Goal: Task Accomplishment & Management: Manage account settings

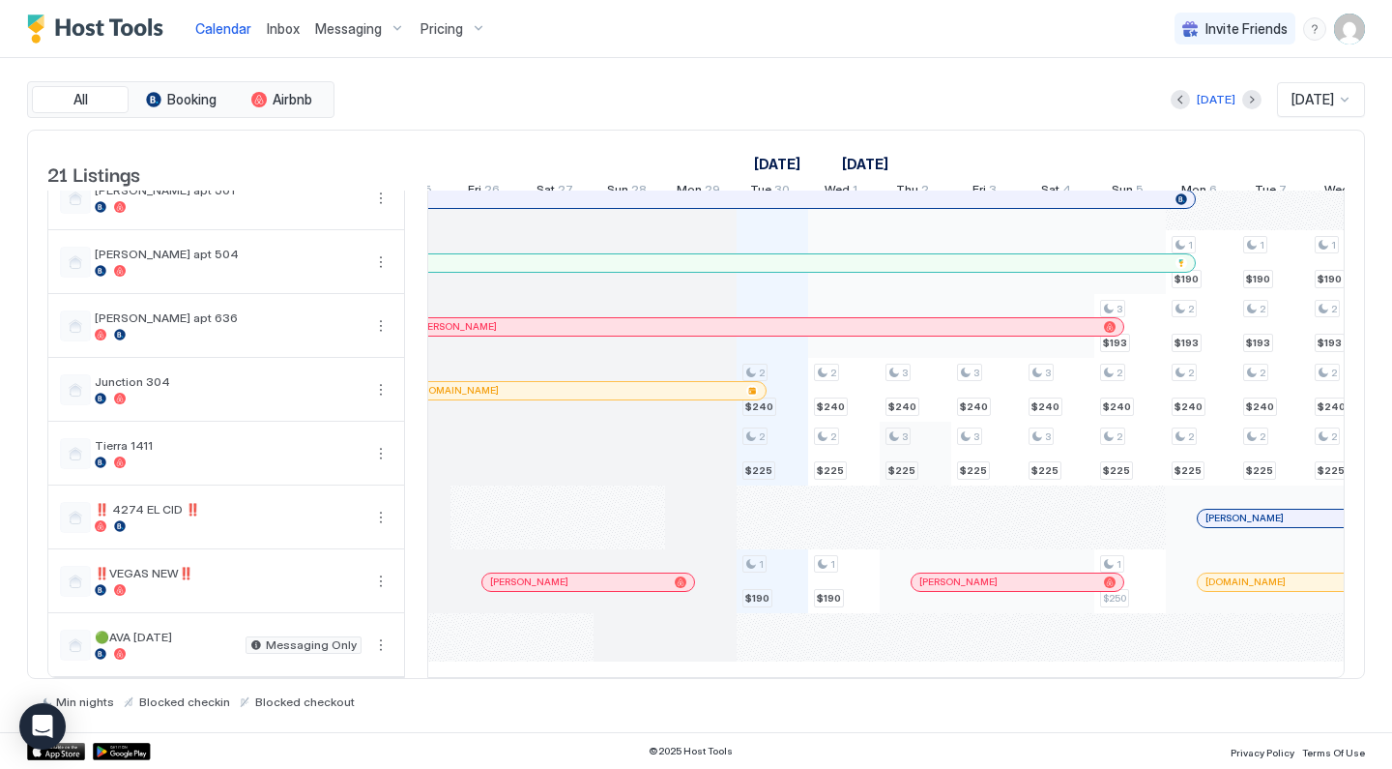
scroll to position [0, 762]
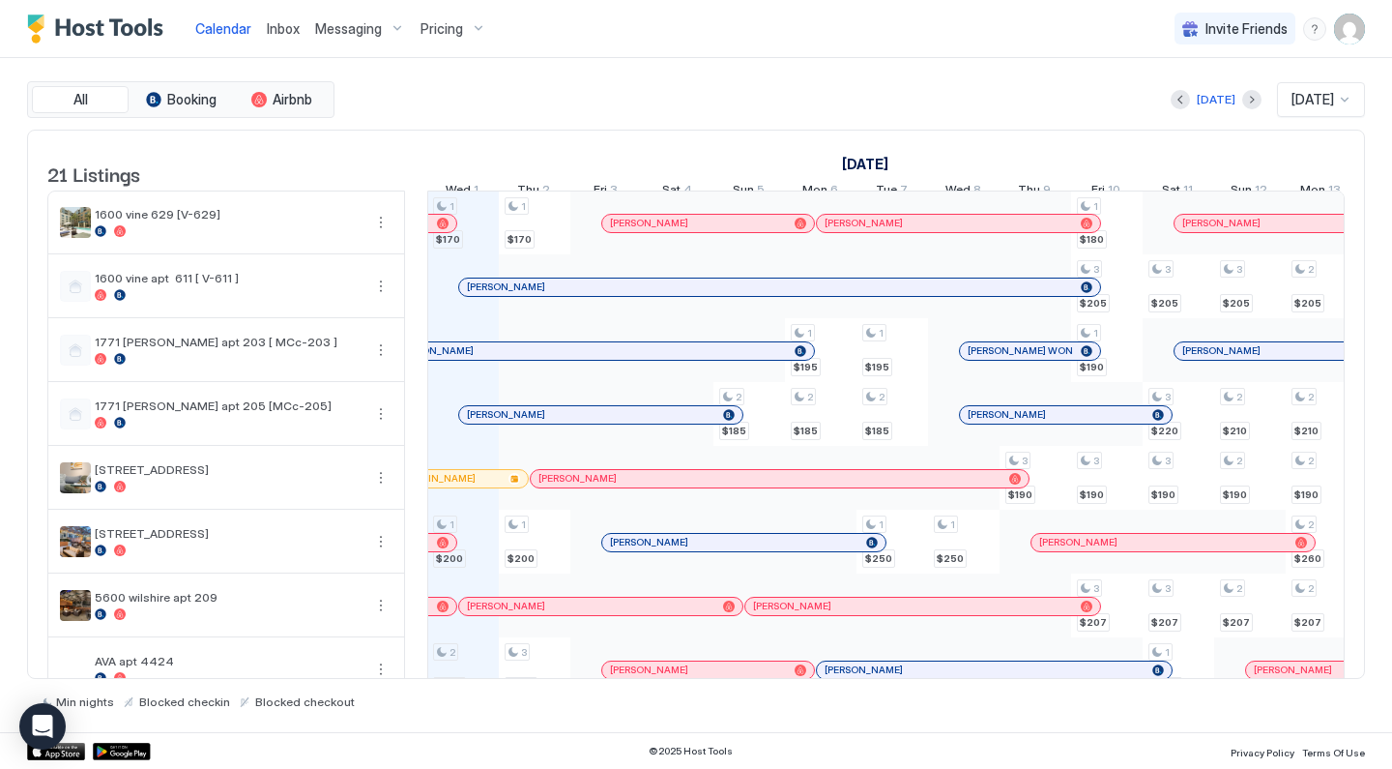
click at [451, 35] on span "Pricing" at bounding box center [442, 28] width 43 height 17
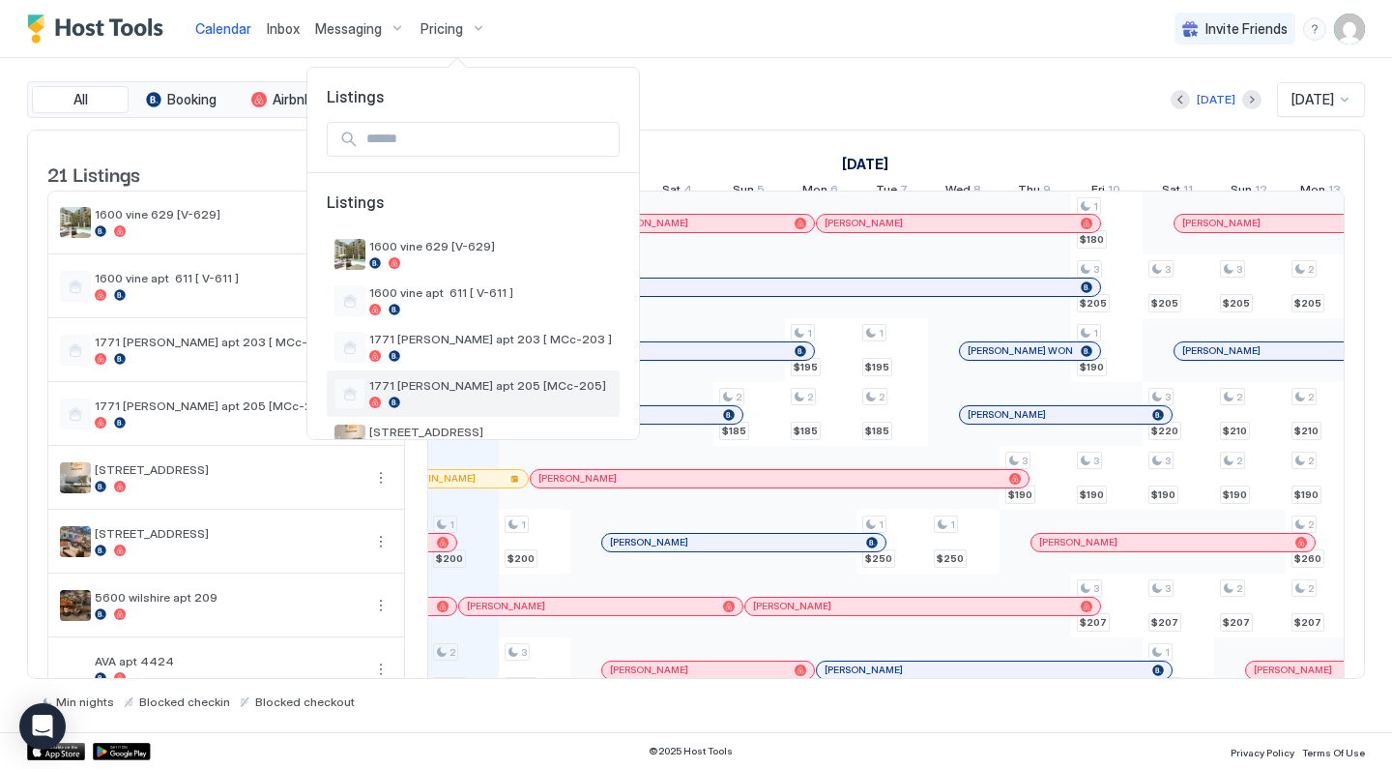
click at [447, 395] on div "1771 [PERSON_NAME] apt 205 [MCc-205]" at bounding box center [490, 393] width 243 height 30
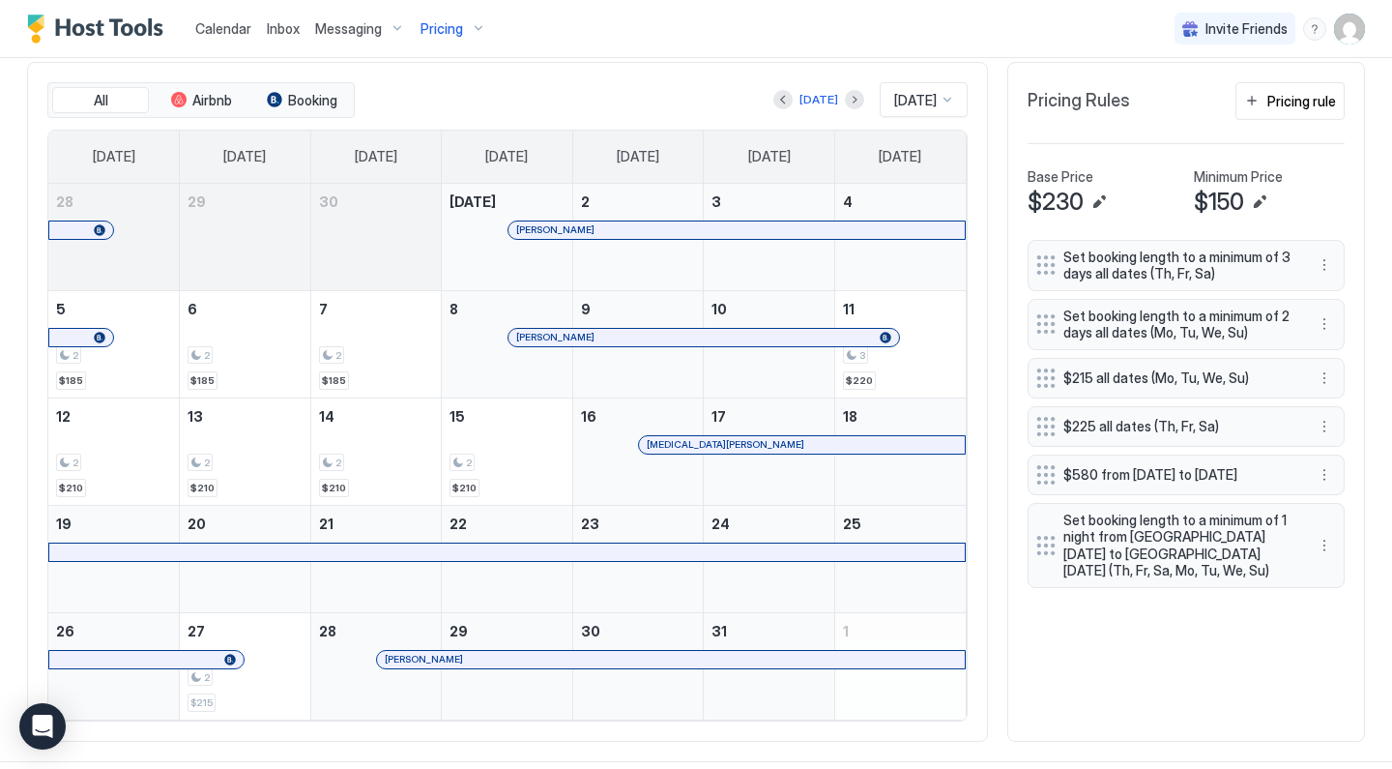
scroll to position [588, 0]
click at [1324, 549] on button "More options" at bounding box center [1324, 544] width 23 height 23
click at [1333, 578] on div "Edit" at bounding box center [1343, 577] width 43 height 15
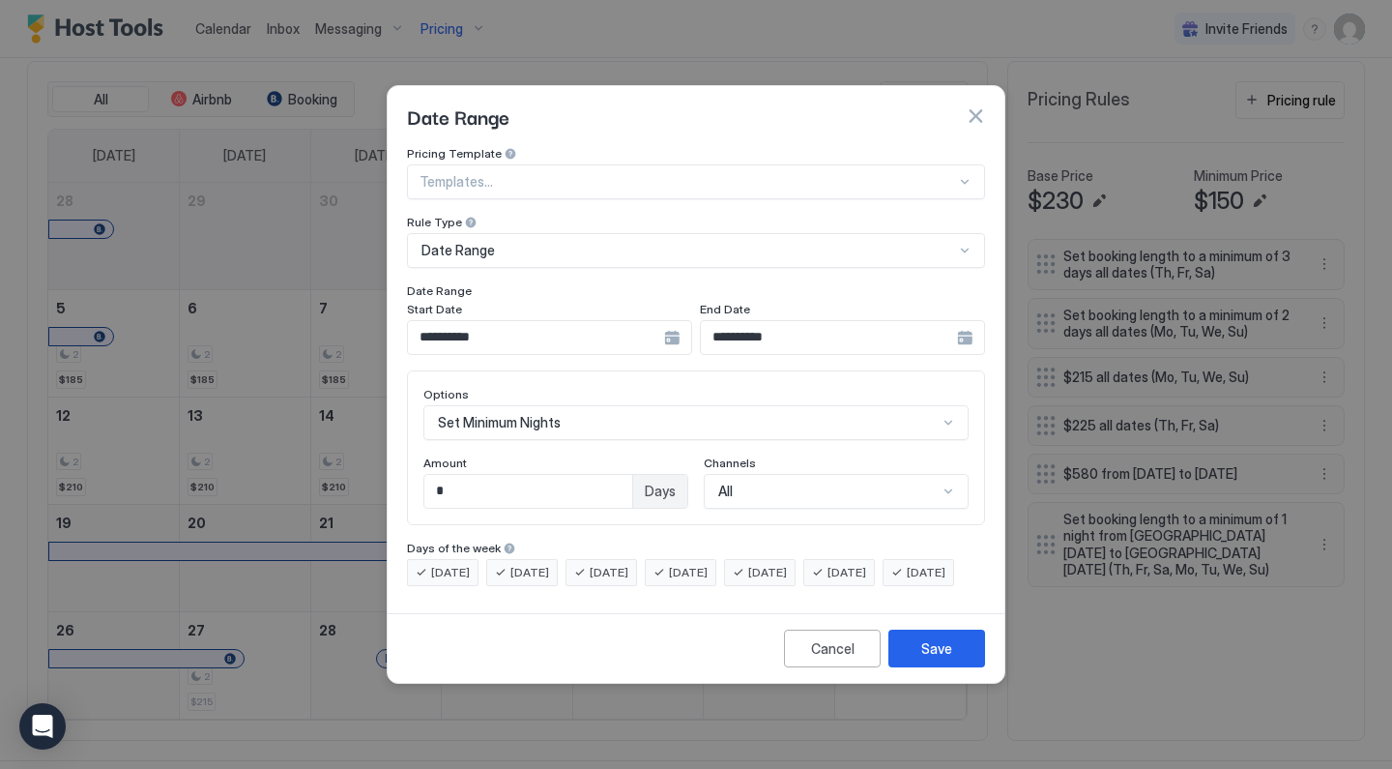
click at [530, 321] on input "**********" at bounding box center [536, 337] width 256 height 33
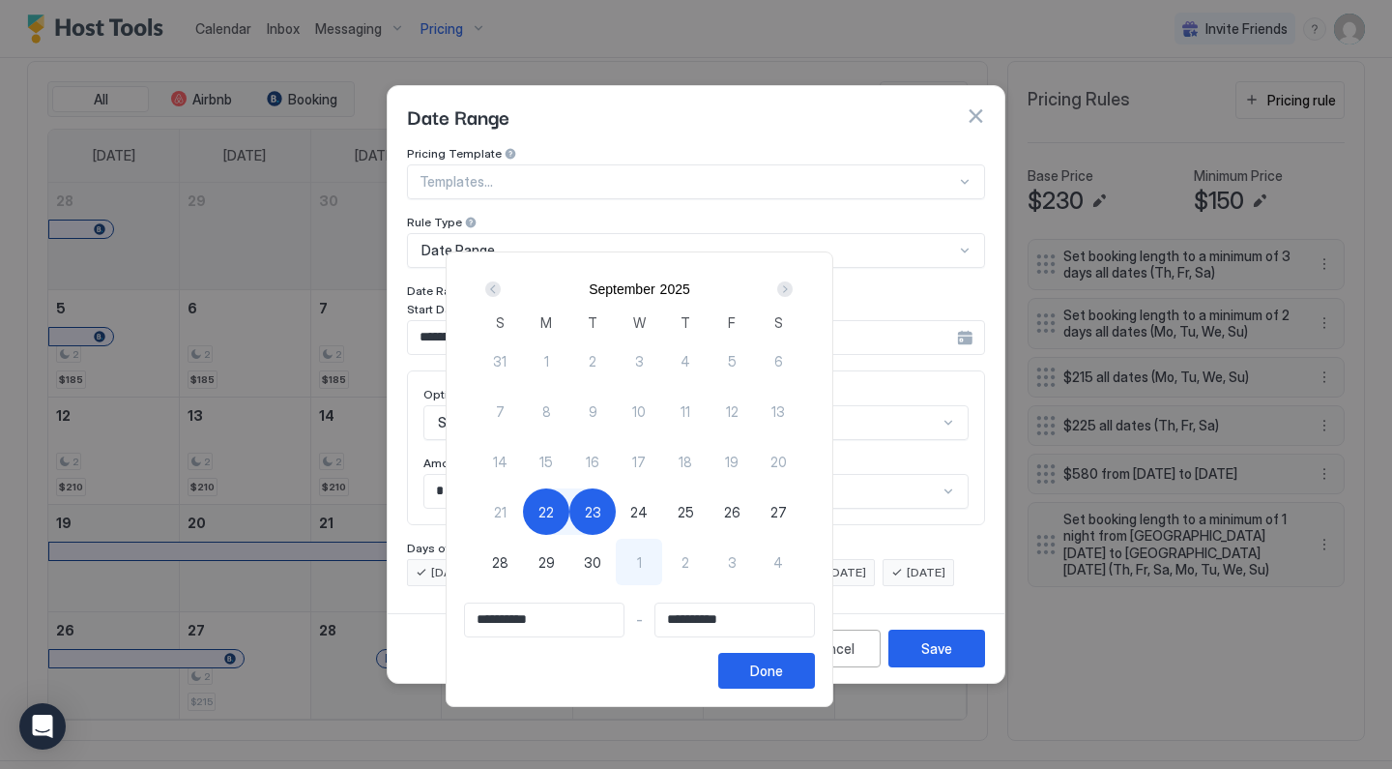
click at [793, 282] on div "Next" at bounding box center [784, 288] width 15 height 15
click at [523, 406] on div "5" at bounding box center [500, 411] width 46 height 46
type input "**********"
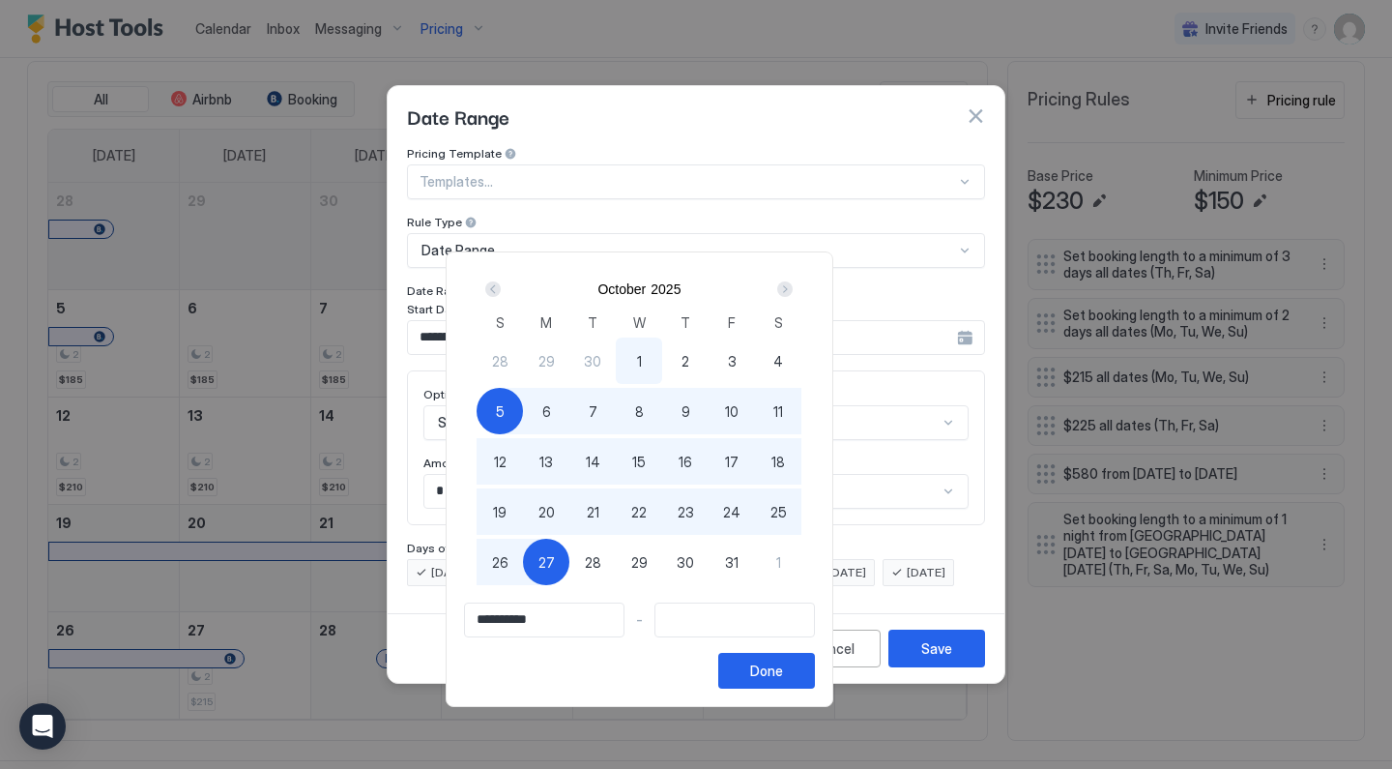
type input "**********"
click at [616, 564] on div "28" at bounding box center [592, 562] width 46 height 46
type input "**********"
click at [815, 680] on button "Done" at bounding box center [766, 671] width 97 height 36
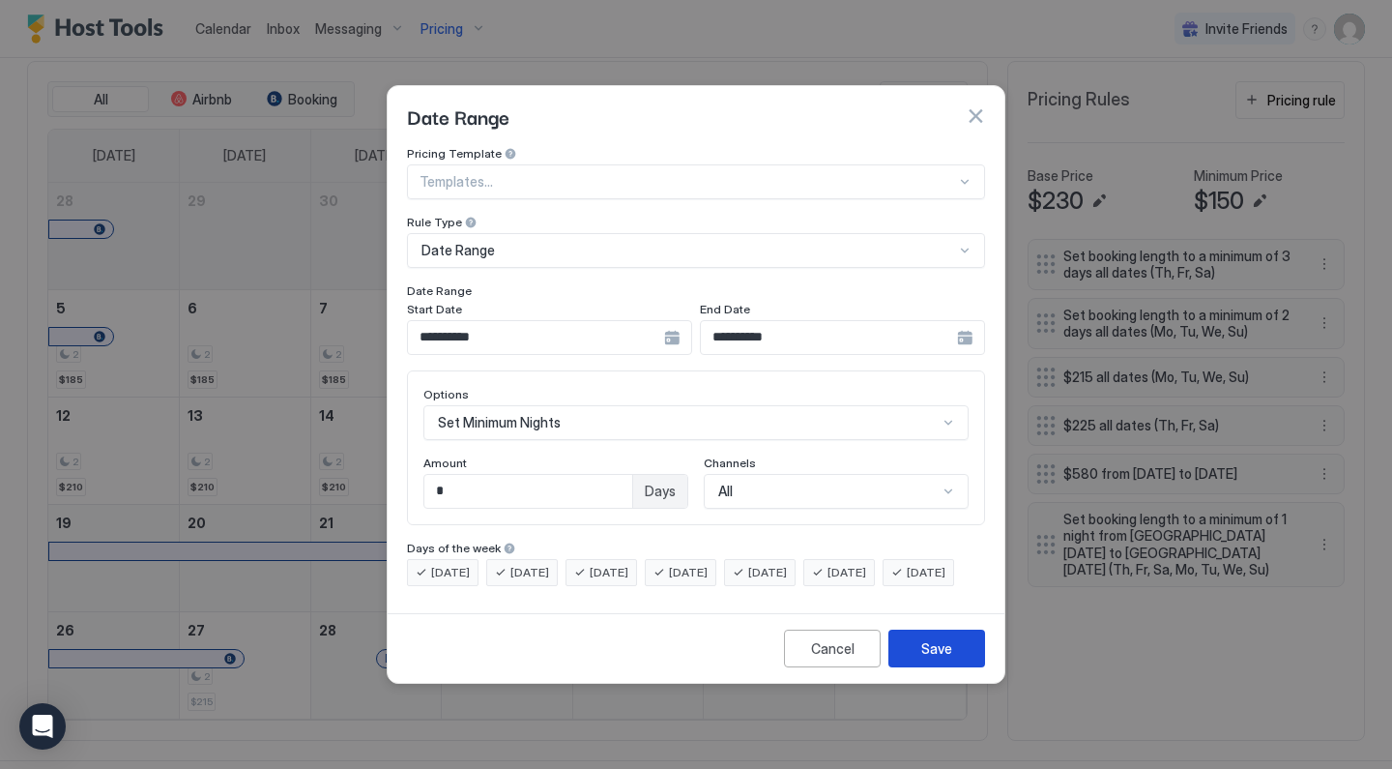
click at [914, 667] on button "Save" at bounding box center [937, 648] width 97 height 38
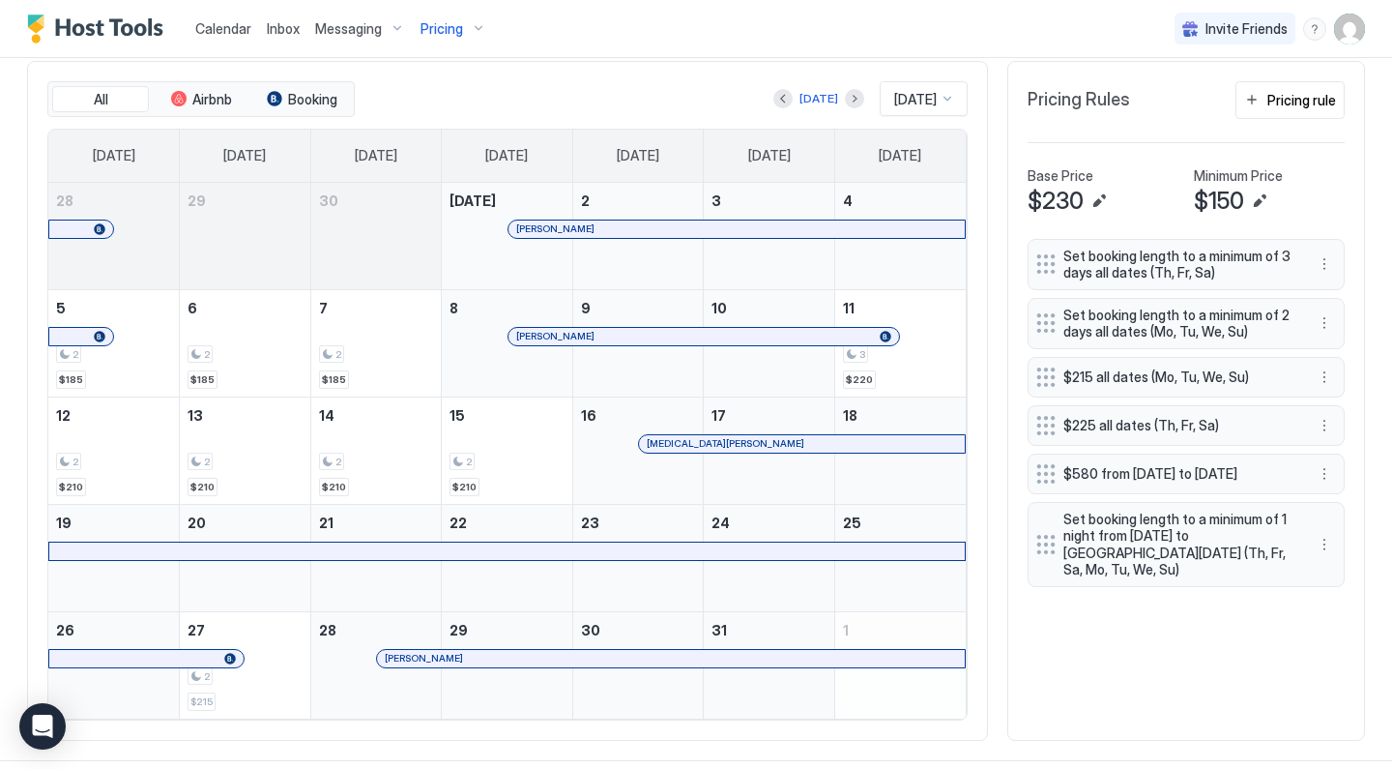
click at [219, 25] on span "Calendar" at bounding box center [223, 28] width 56 height 16
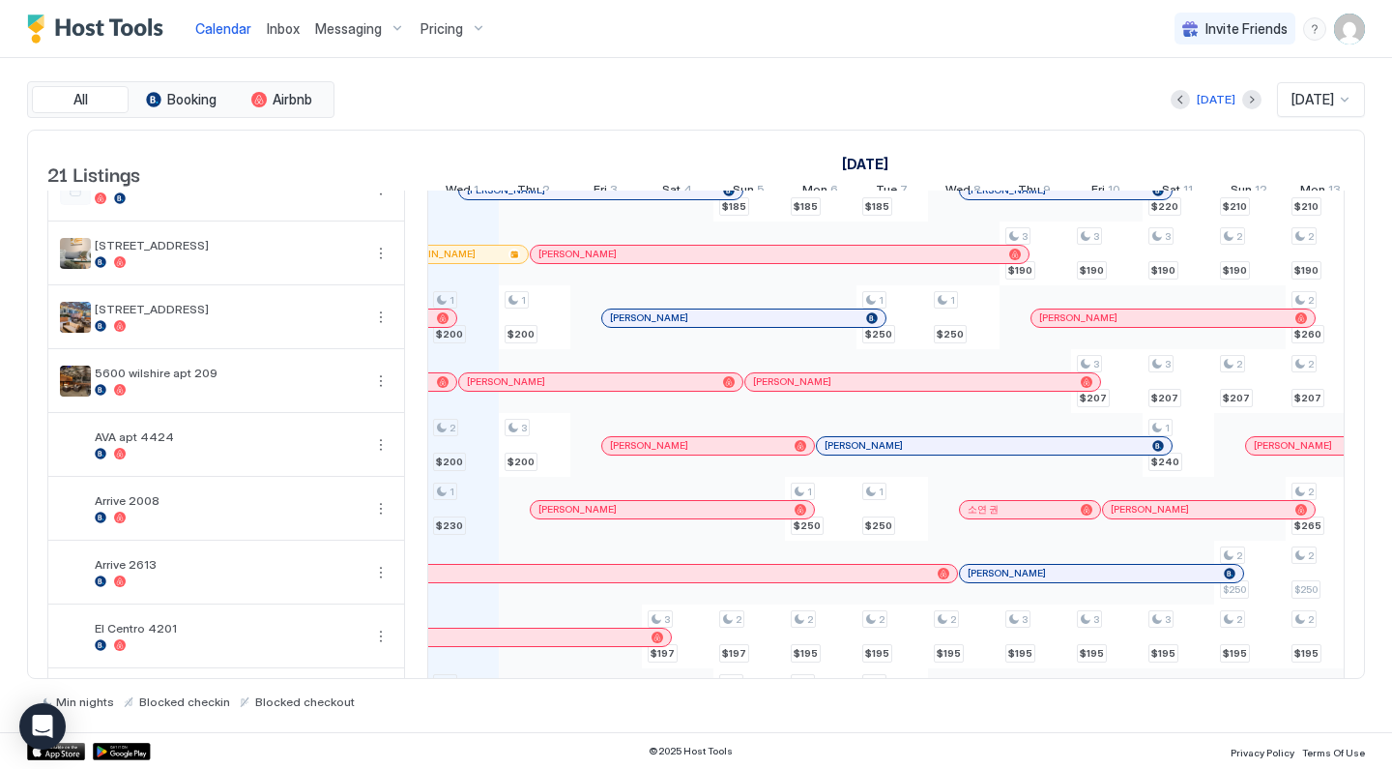
scroll to position [225, 0]
click at [450, 32] on span "Pricing" at bounding box center [442, 28] width 43 height 17
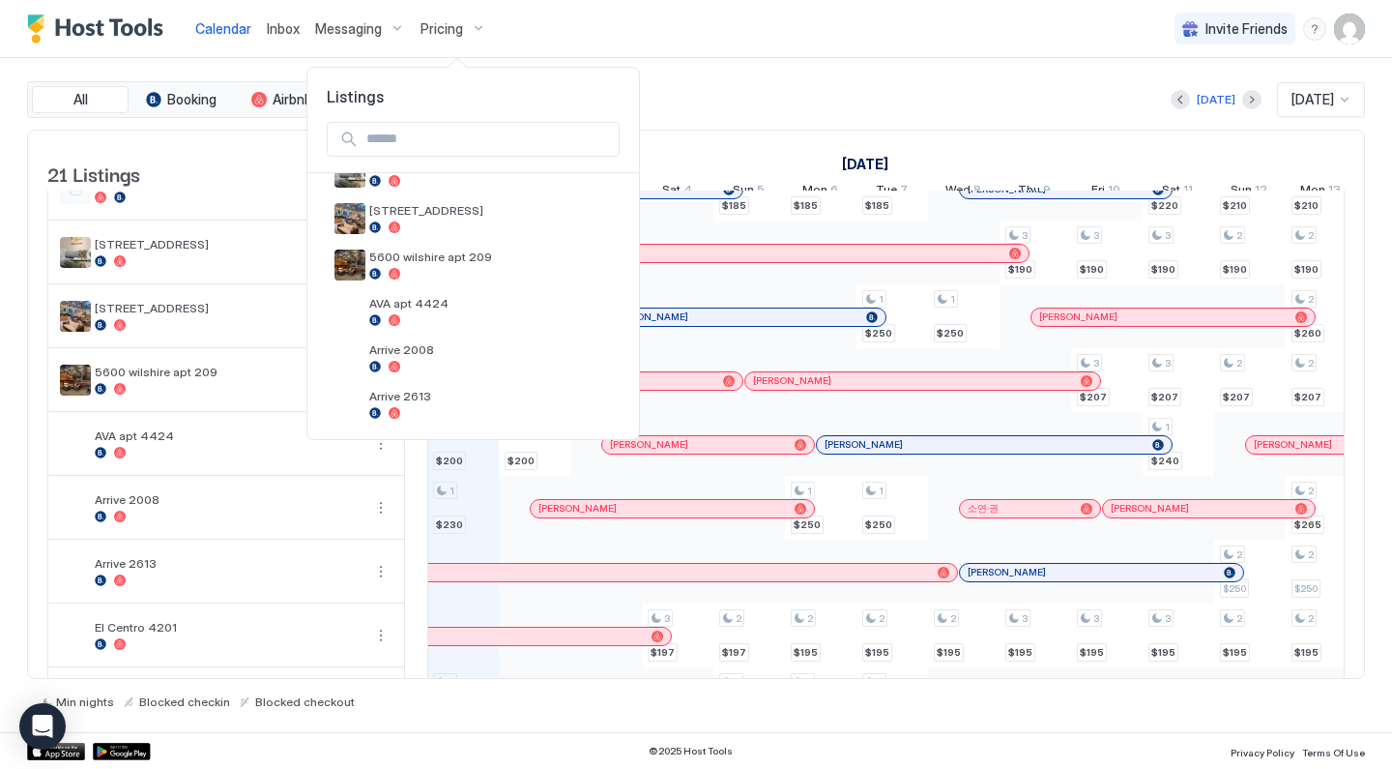
scroll to position [272, 0]
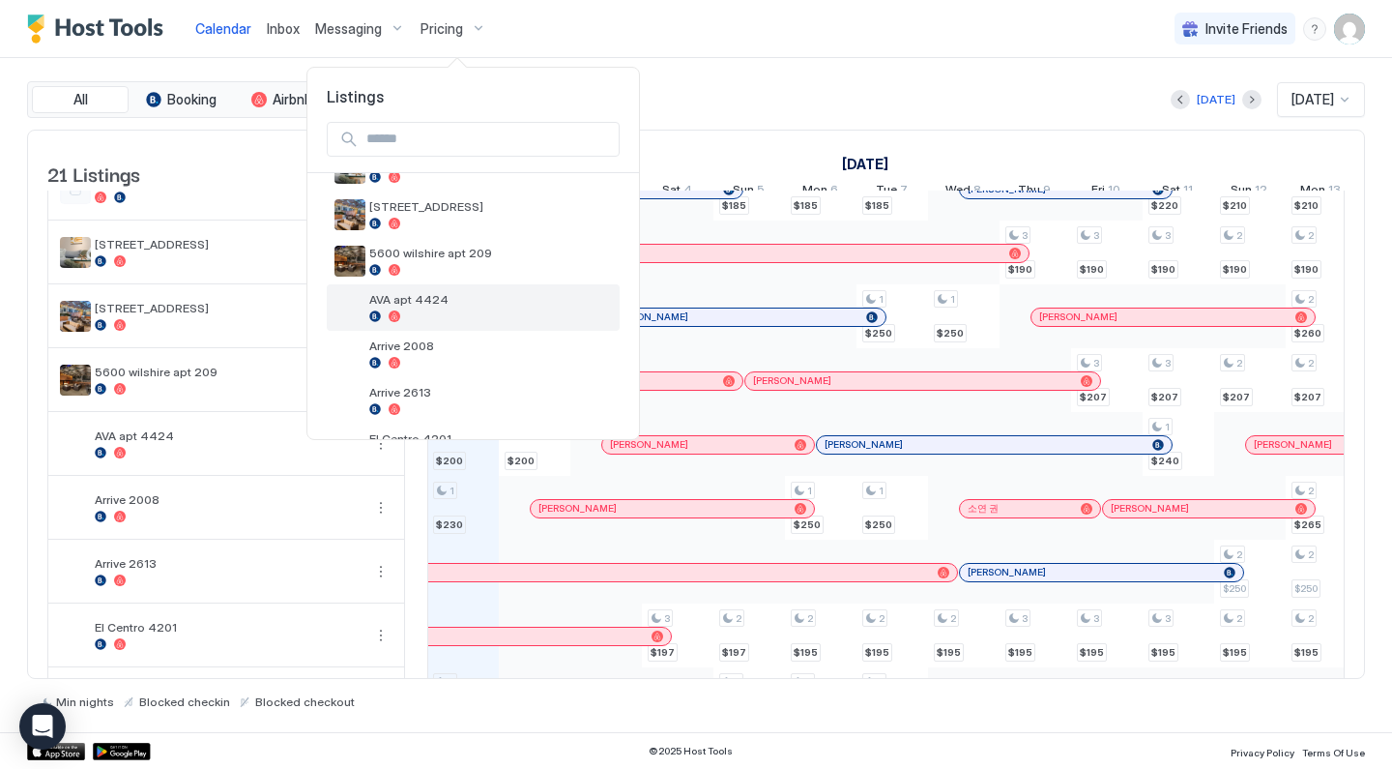
click at [461, 288] on div "AVA apt 4424" at bounding box center [473, 307] width 293 height 46
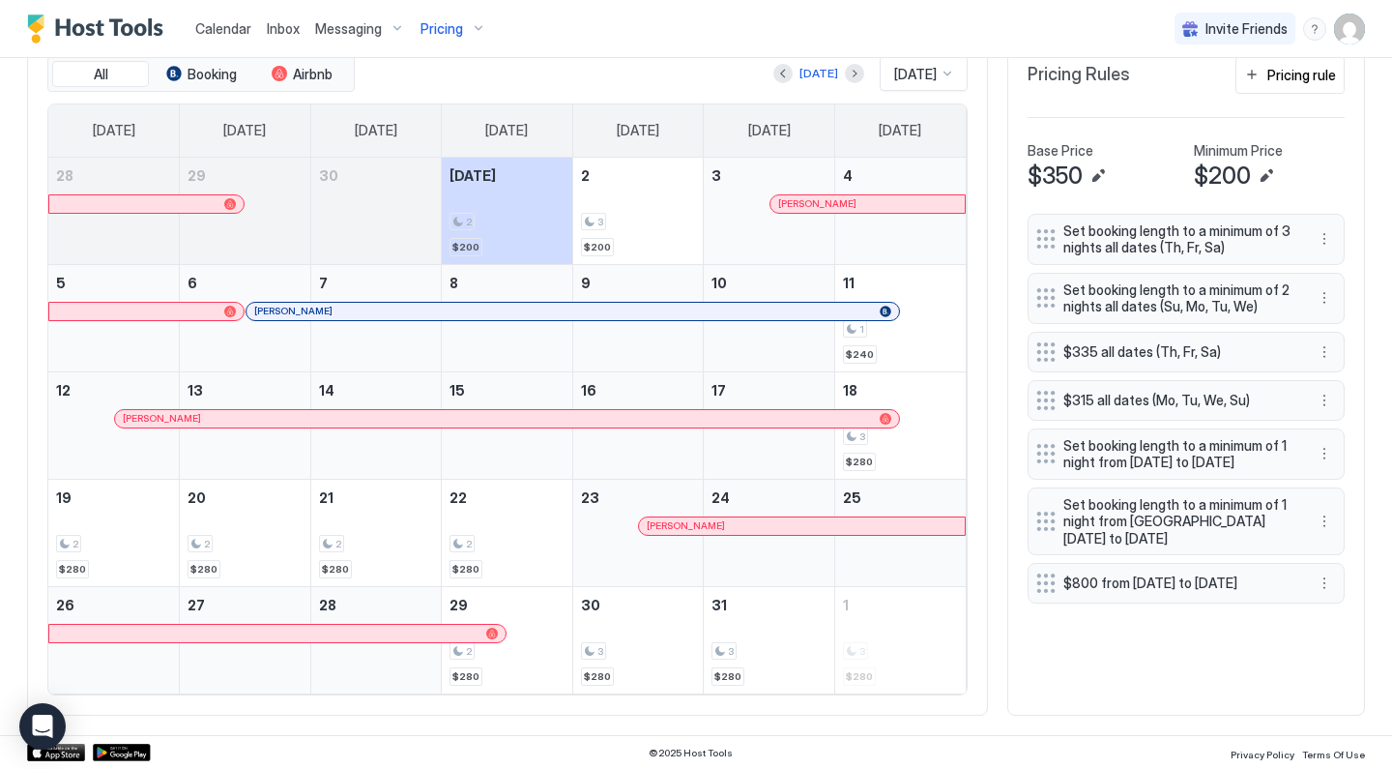
scroll to position [612, 0]
click at [1325, 534] on button "More options" at bounding box center [1324, 521] width 23 height 23
click at [1330, 557] on div "Edit" at bounding box center [1343, 561] width 43 height 15
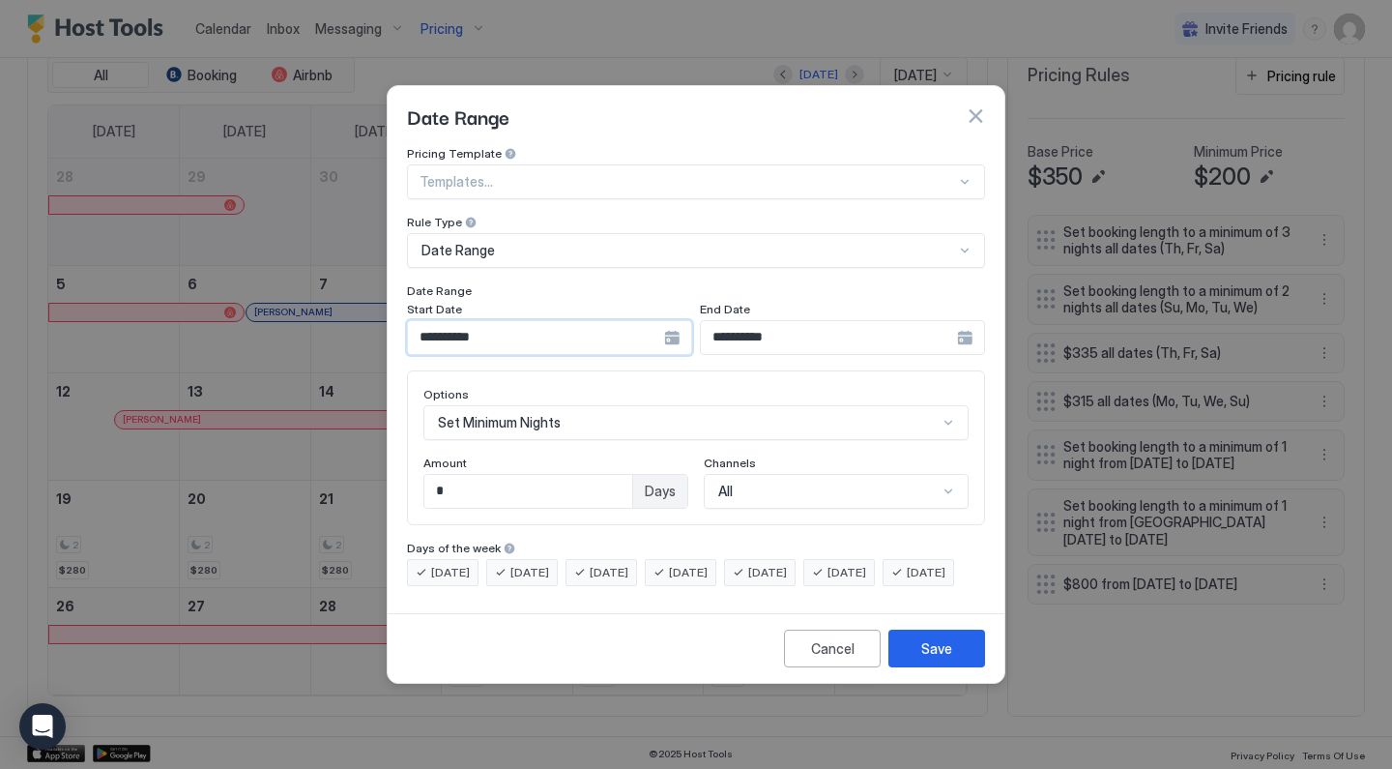
click at [637, 321] on input "**********" at bounding box center [536, 337] width 256 height 33
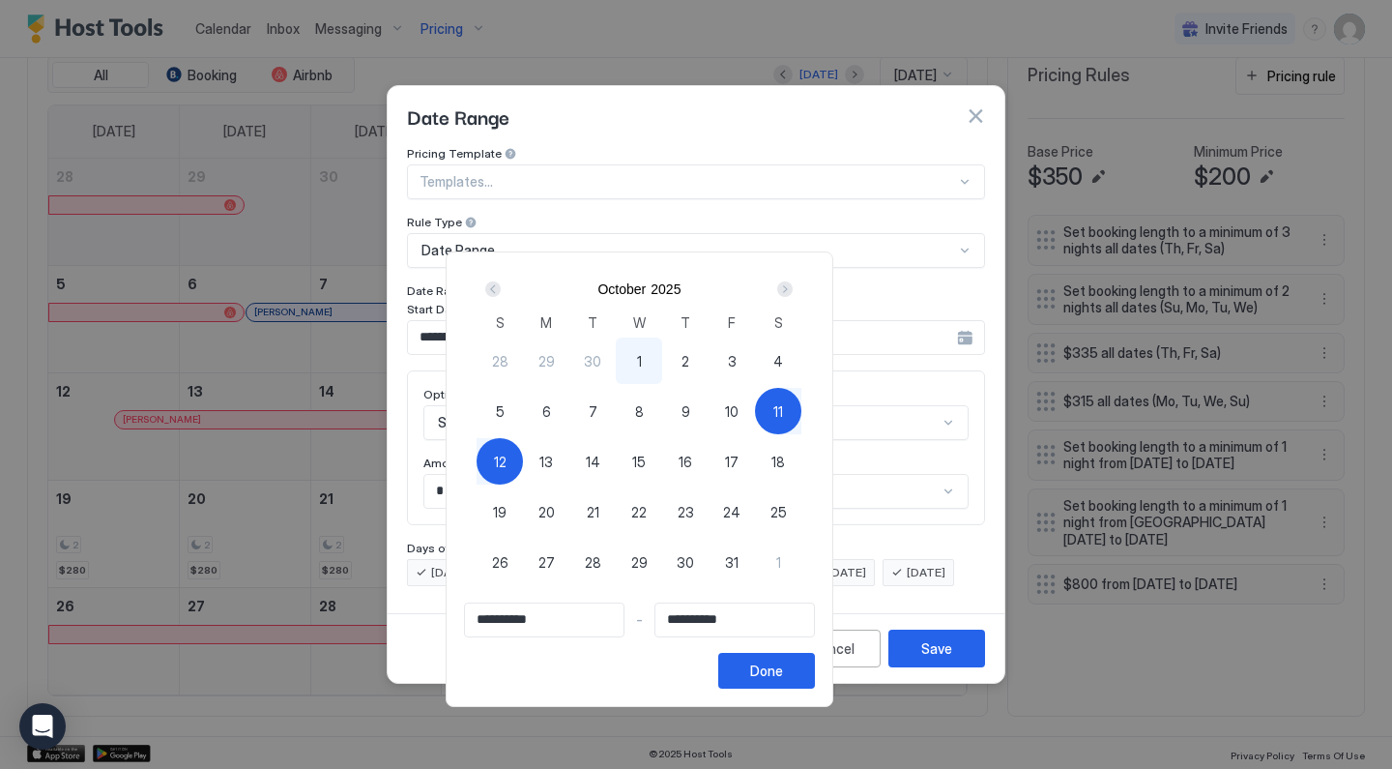
click at [642, 364] on span "1" at bounding box center [639, 361] width 5 height 20
type input "**********"
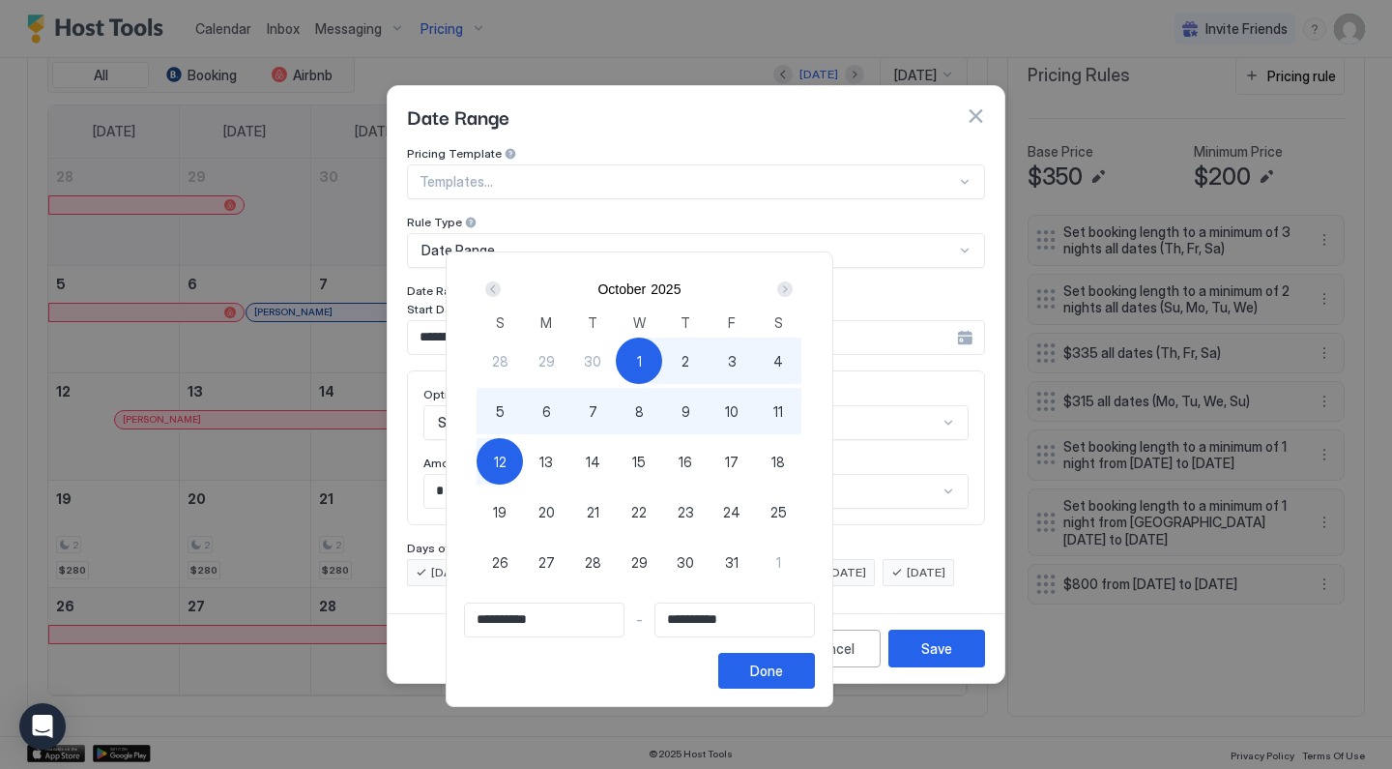
click at [523, 459] on div "12" at bounding box center [500, 461] width 46 height 46
click at [815, 675] on button "Done" at bounding box center [766, 671] width 97 height 36
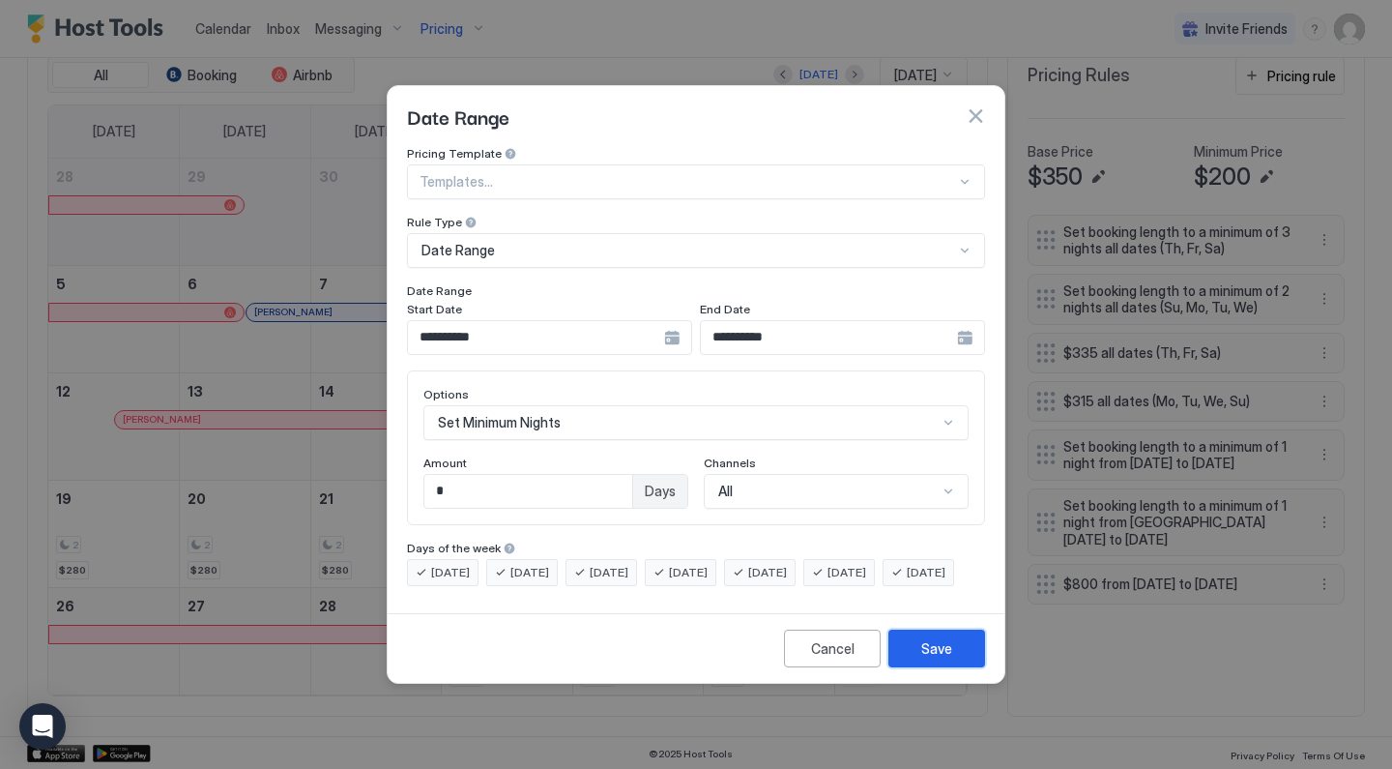
click at [948, 658] on div "Save" at bounding box center [936, 648] width 31 height 20
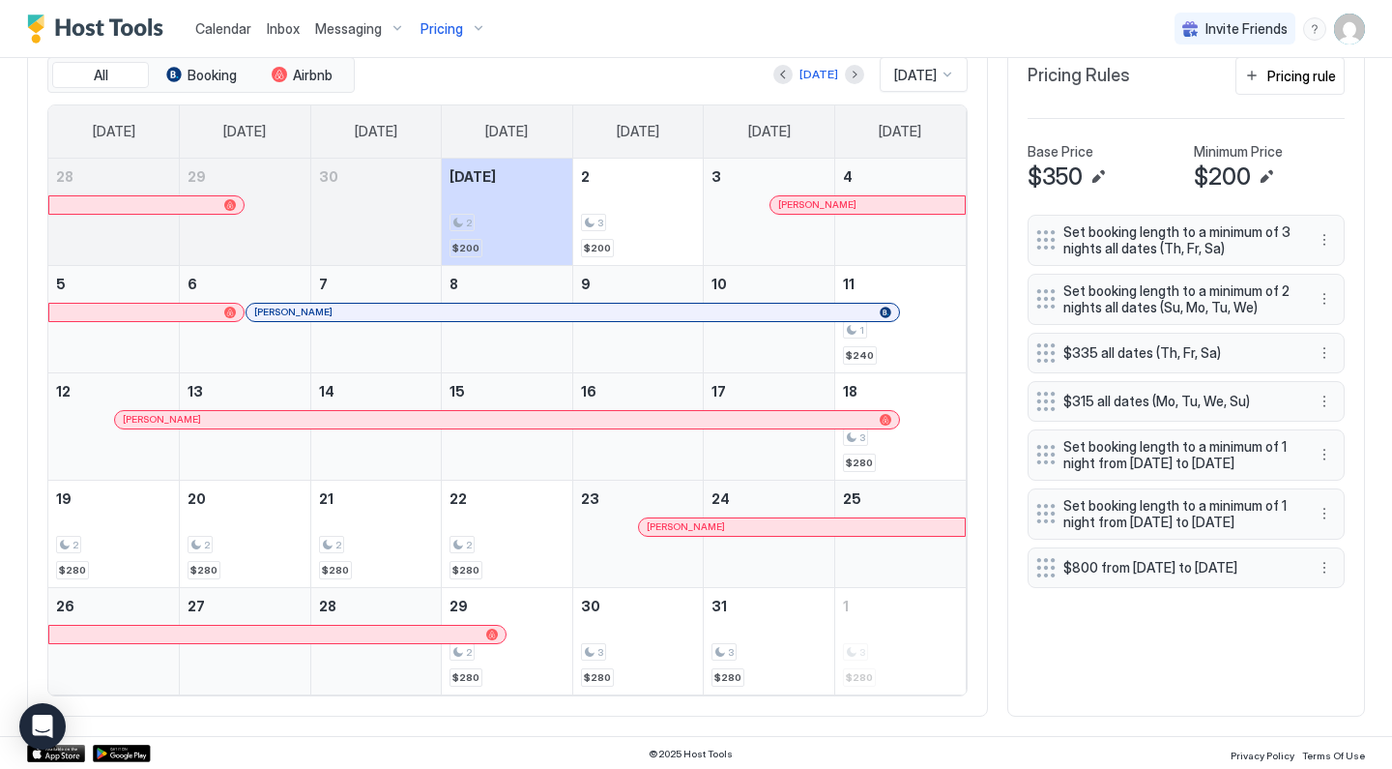
click at [234, 29] on span "Calendar" at bounding box center [223, 28] width 56 height 16
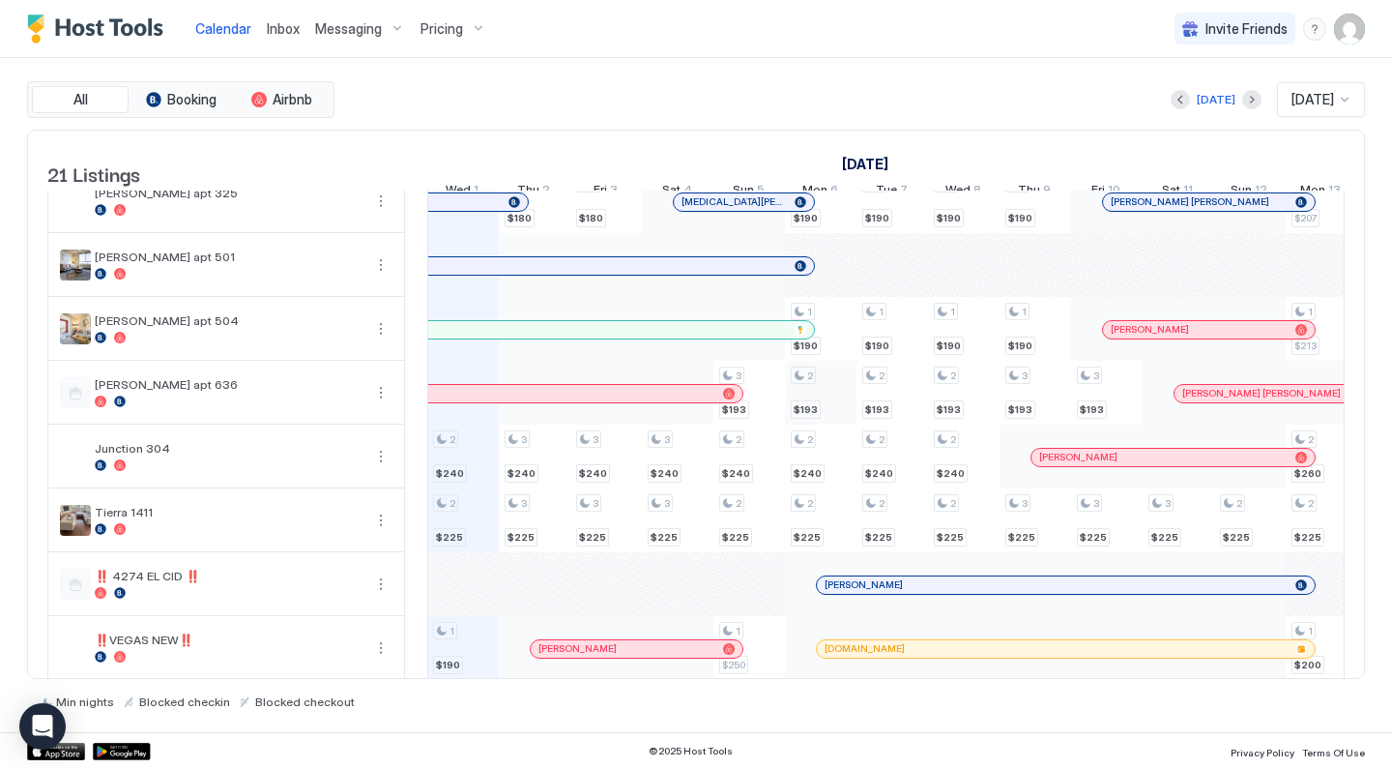
scroll to position [802, 0]
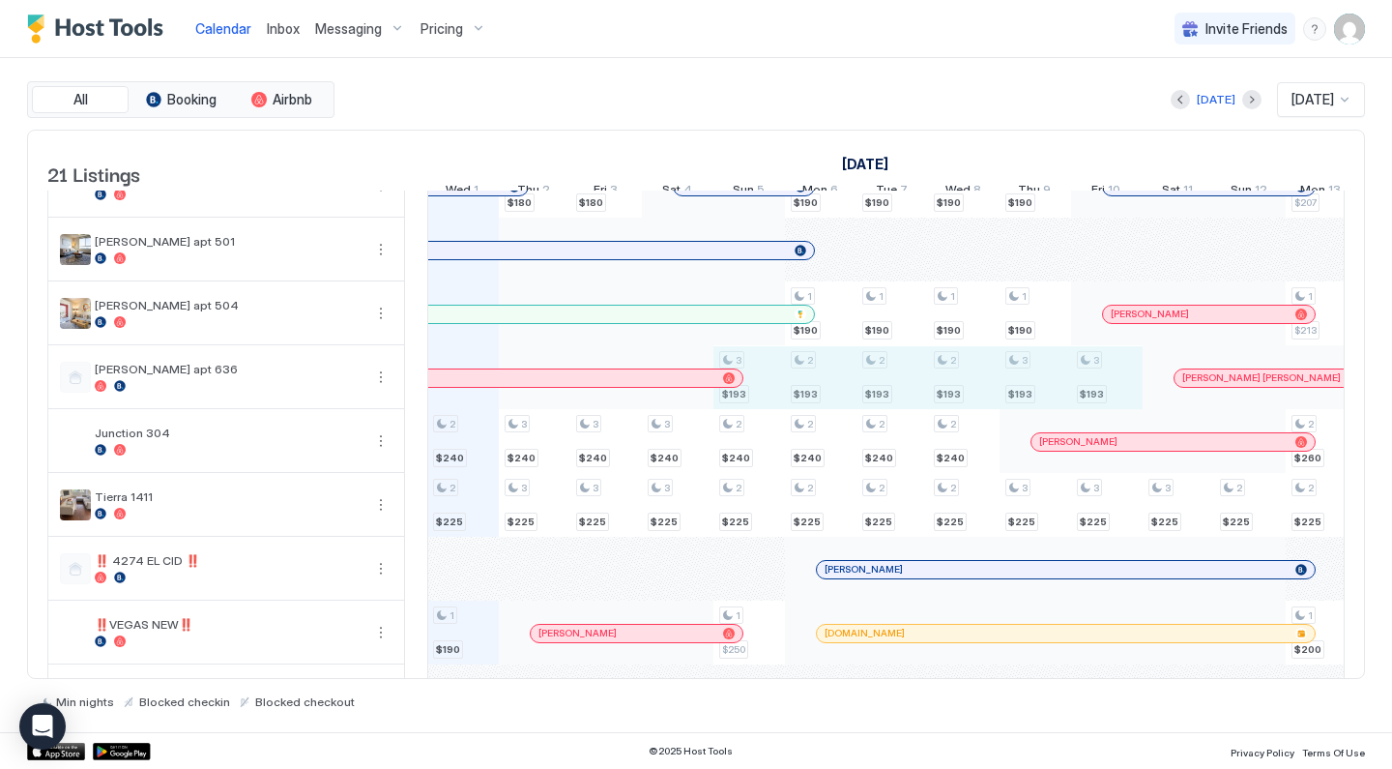
drag, startPoint x: 750, startPoint y: 383, endPoint x: 1093, endPoint y: 394, distance: 343.4
click at [1093, 394] on div "1 $170 1 $200 2 $200 1 $230 1 $200 2 $240 2 $225 1 $190 1 $170 1 $200 3 $200 1 …" at bounding box center [1250, 58] width 3792 height 1339
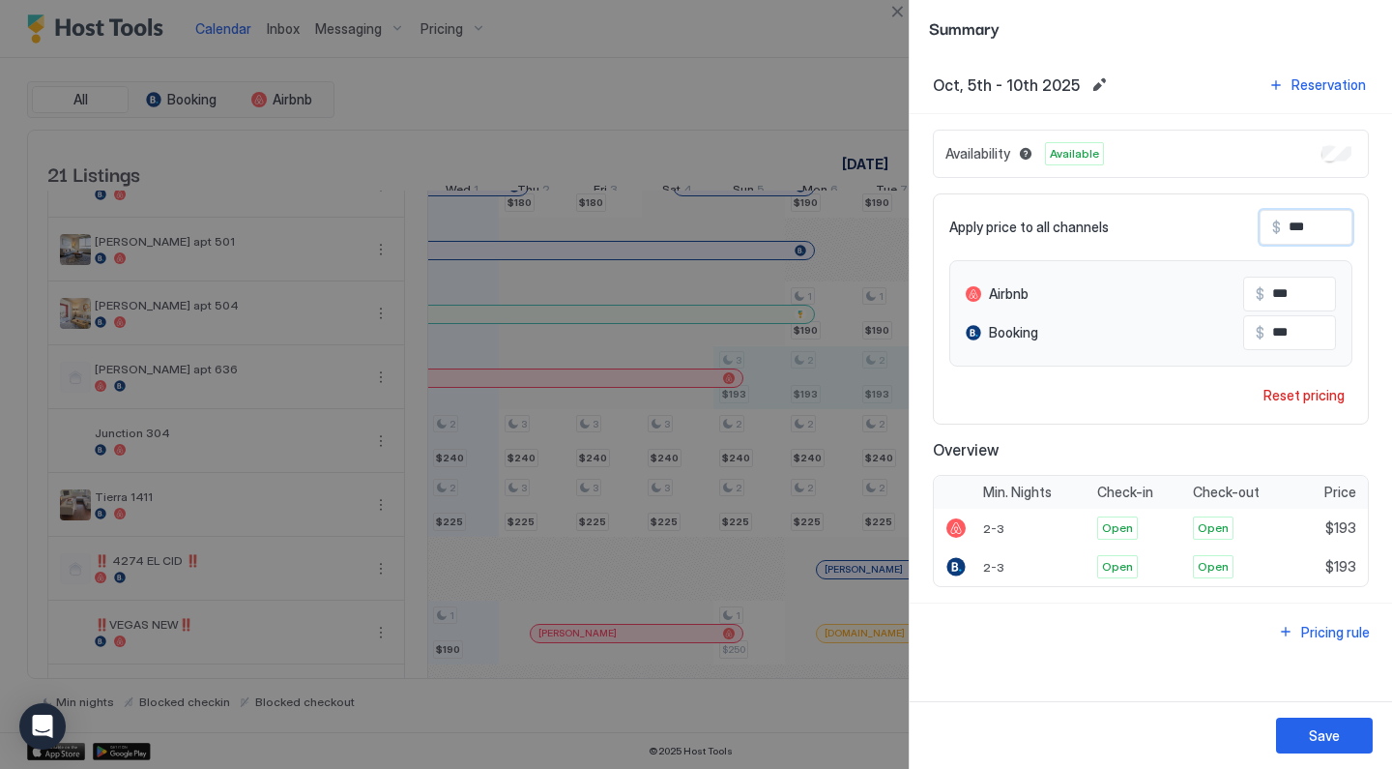
click at [1338, 234] on input "***" at bounding box center [1358, 227] width 155 height 33
type input "**"
type input "*"
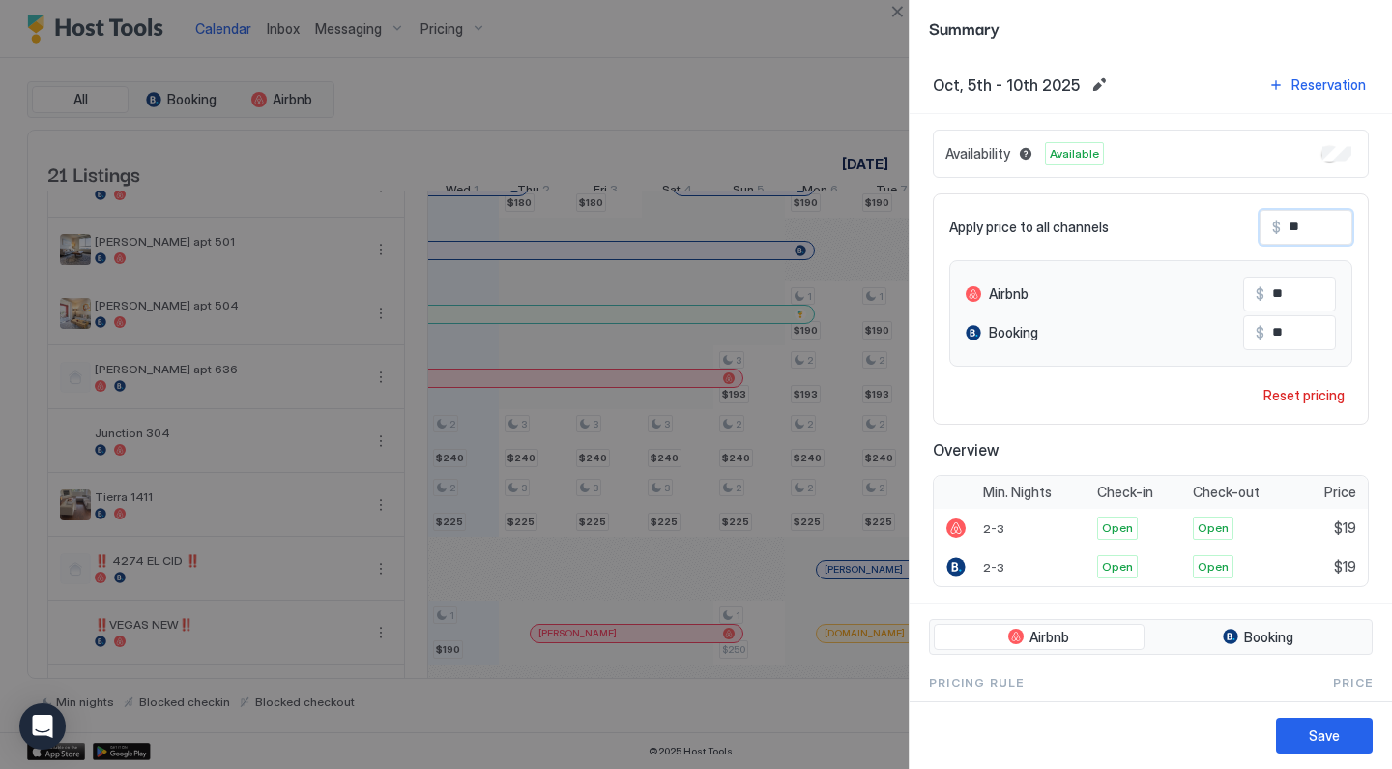
type input "*"
type input "**"
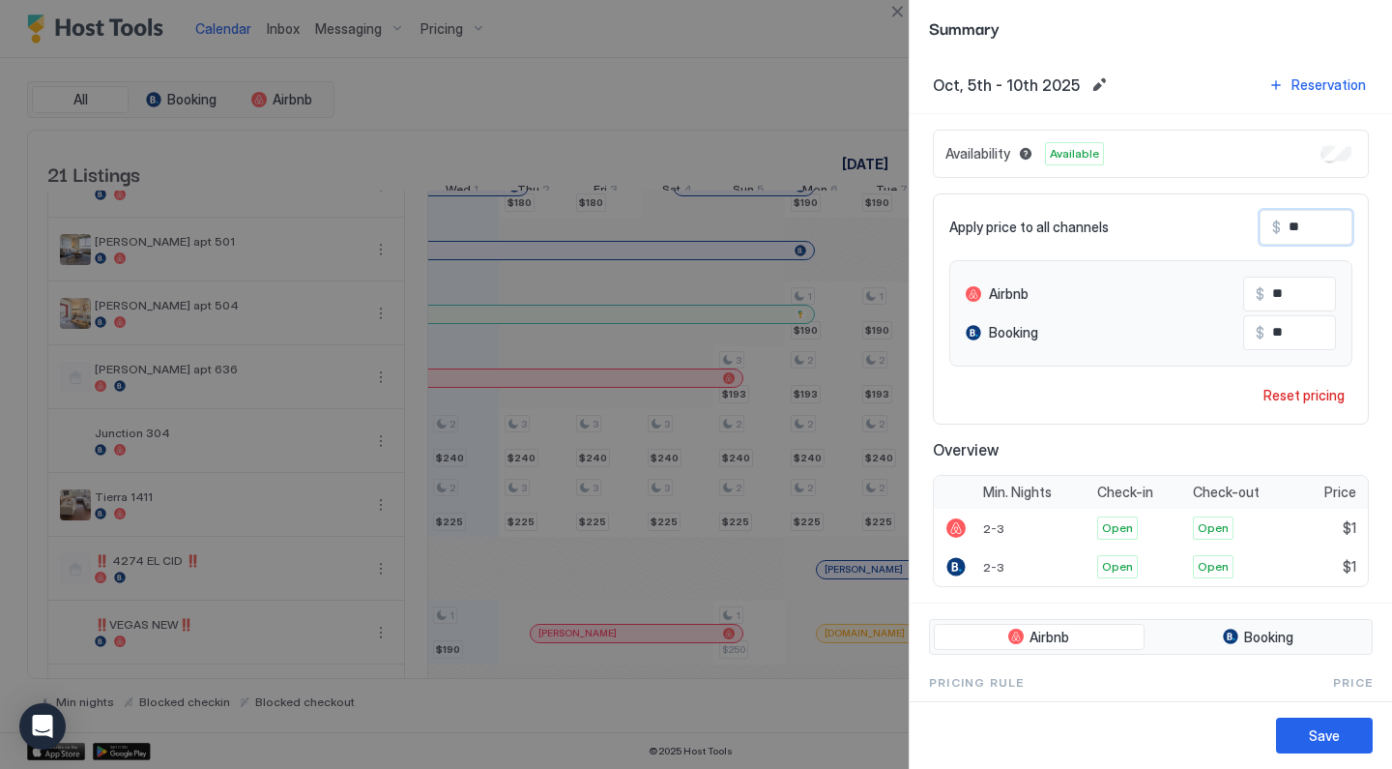
type input "***"
click at [1314, 728] on div "Save" at bounding box center [1324, 735] width 31 height 20
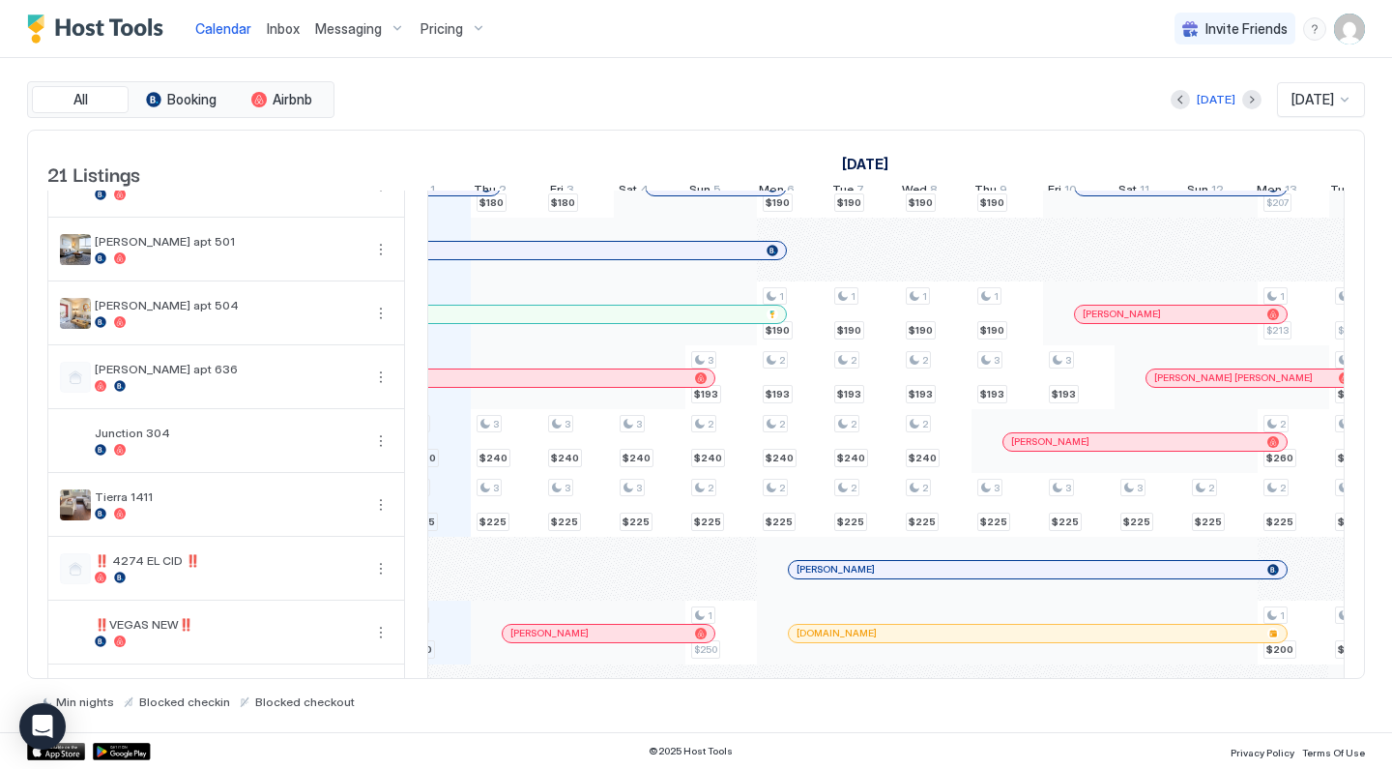
scroll to position [0, 1041]
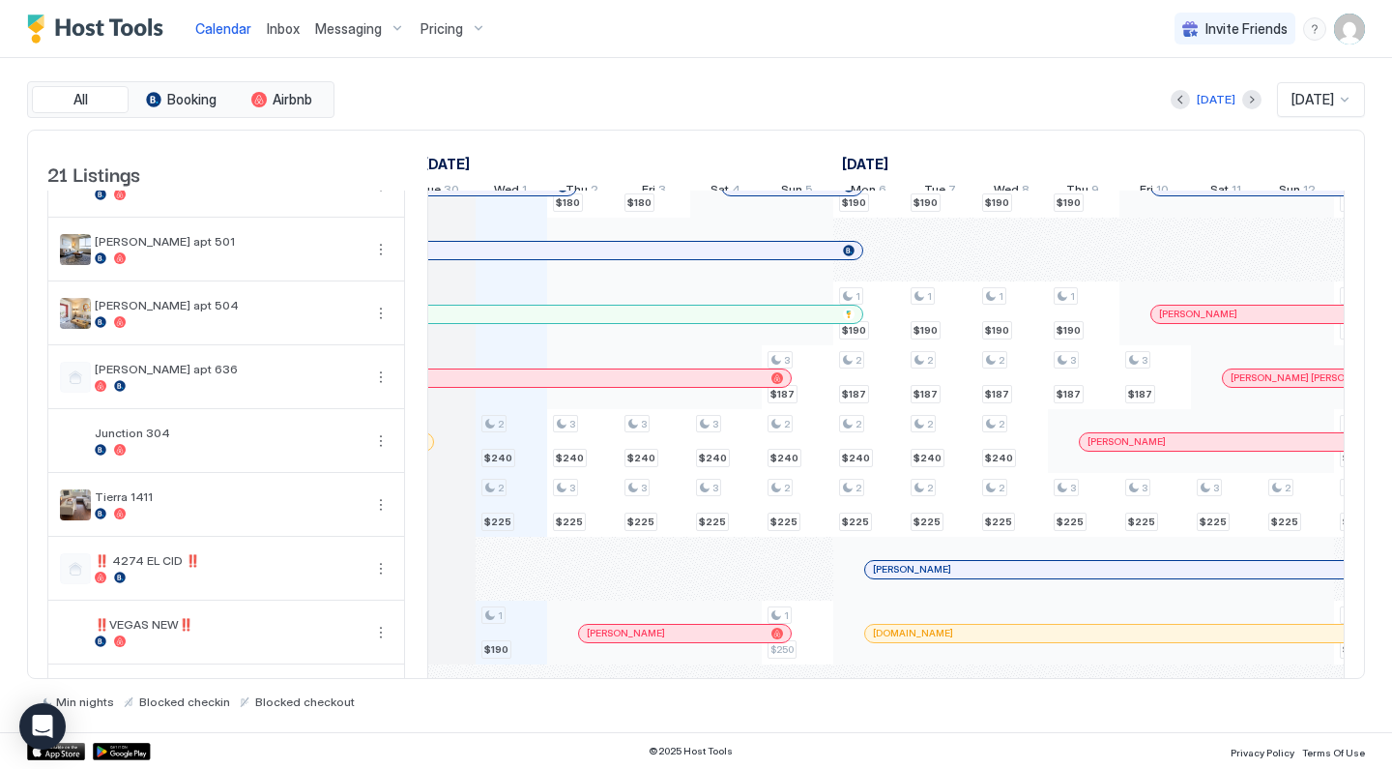
click at [435, 25] on span "Pricing" at bounding box center [442, 28] width 43 height 17
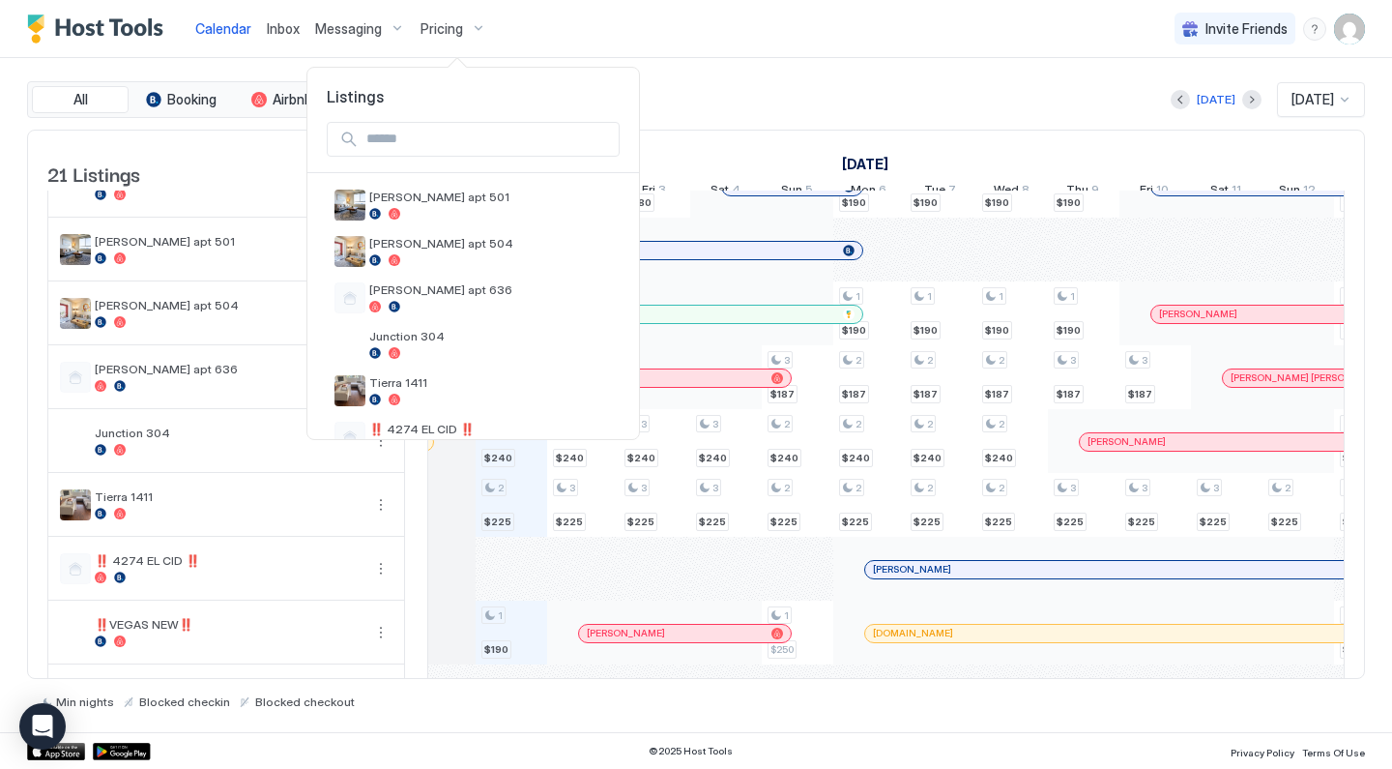
scroll to position [655, 0]
click at [457, 284] on span "[PERSON_NAME] apt 636" at bounding box center [490, 287] width 243 height 15
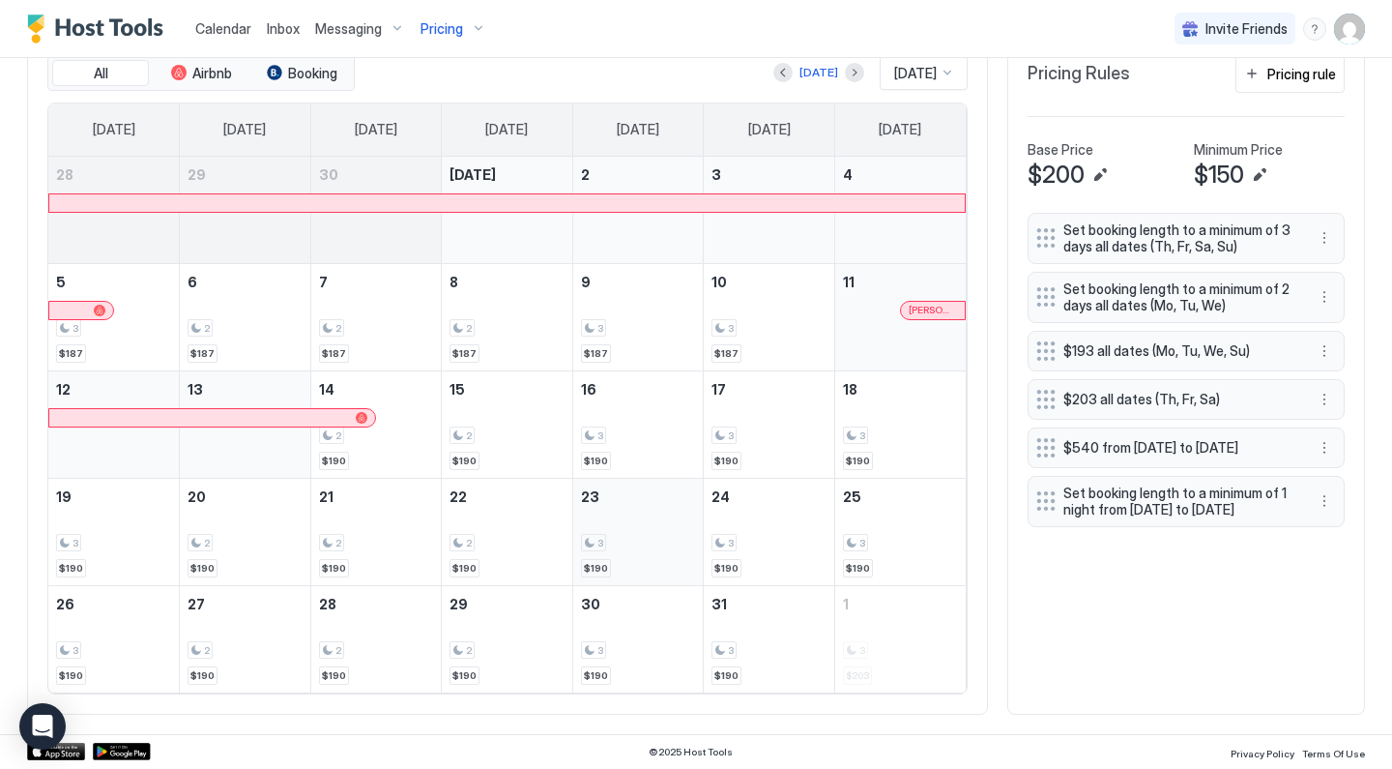
scroll to position [612, 0]
click at [845, 79] on button "Next month" at bounding box center [854, 74] width 19 height 19
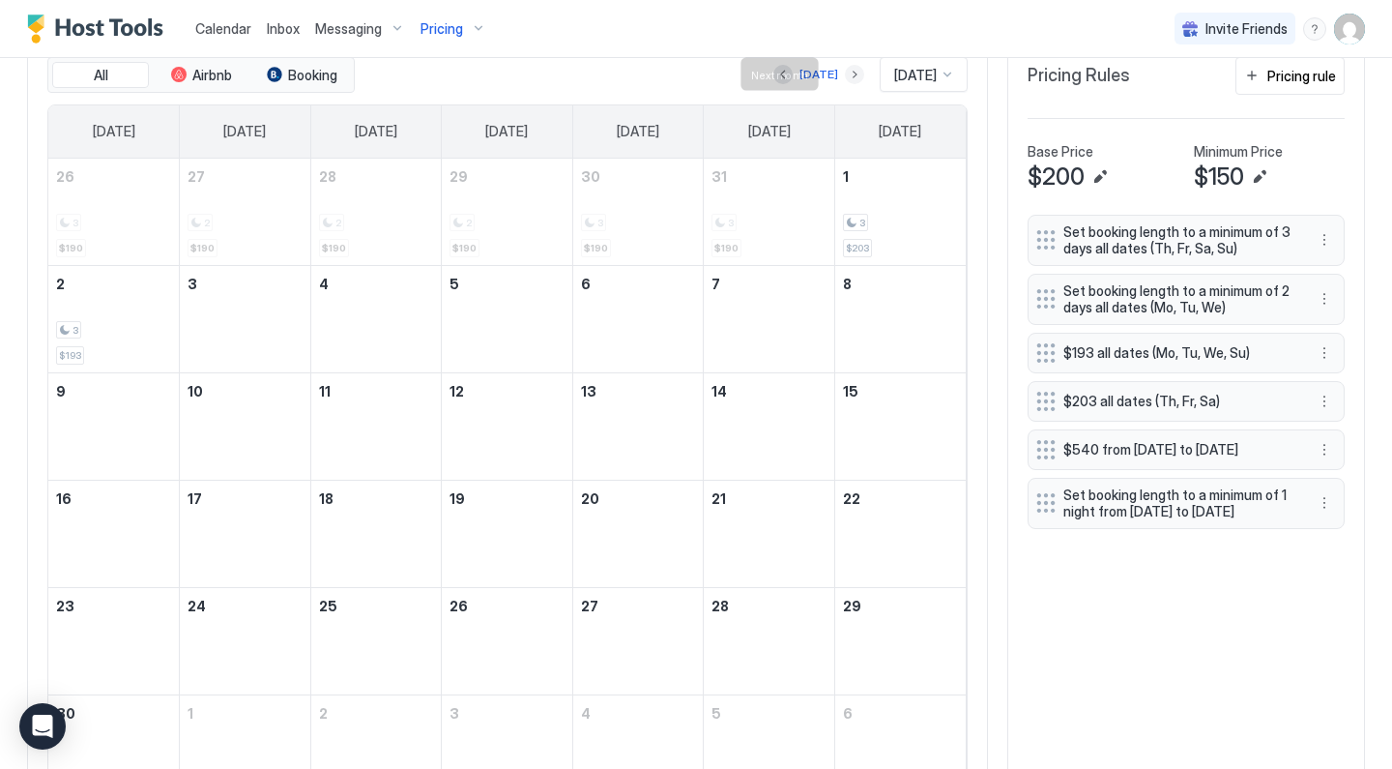
scroll to position [574, 0]
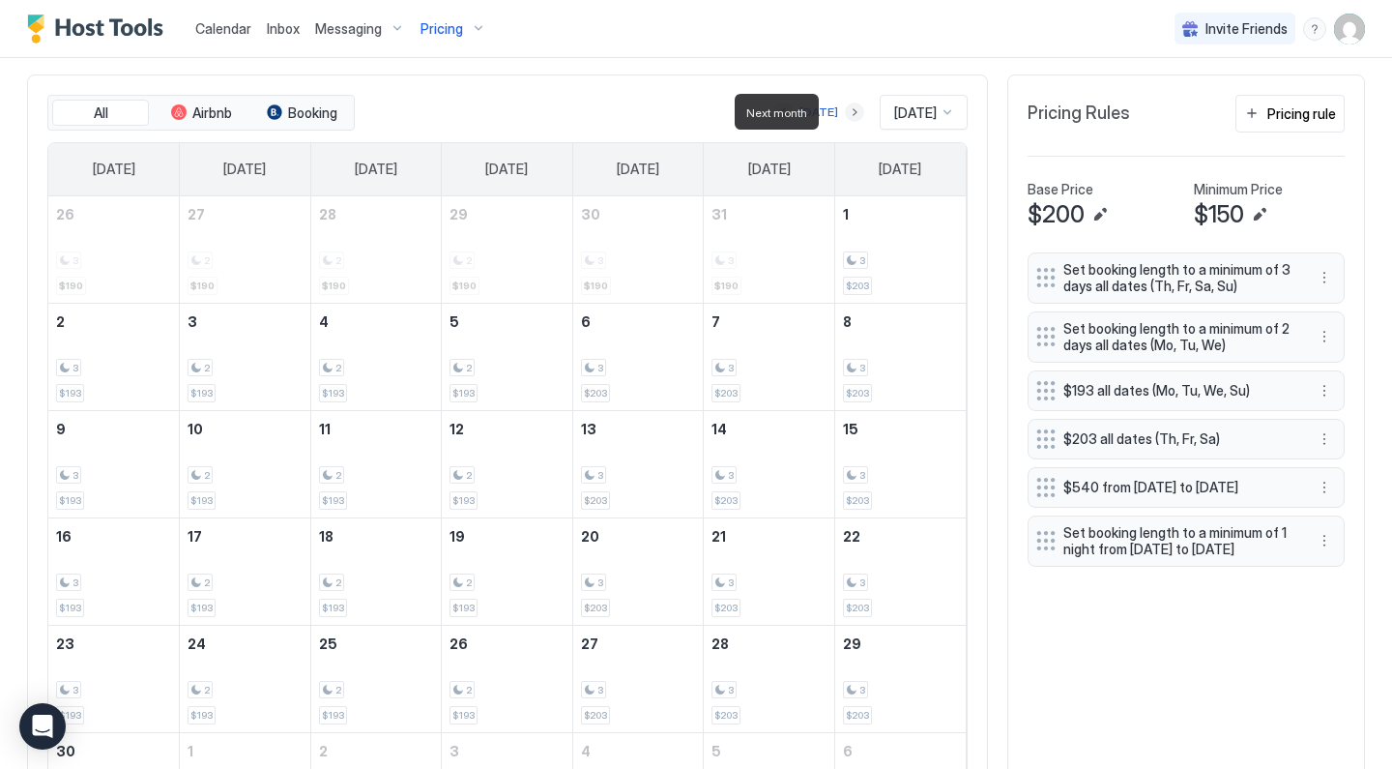
click at [845, 103] on button "Next month" at bounding box center [854, 111] width 19 height 19
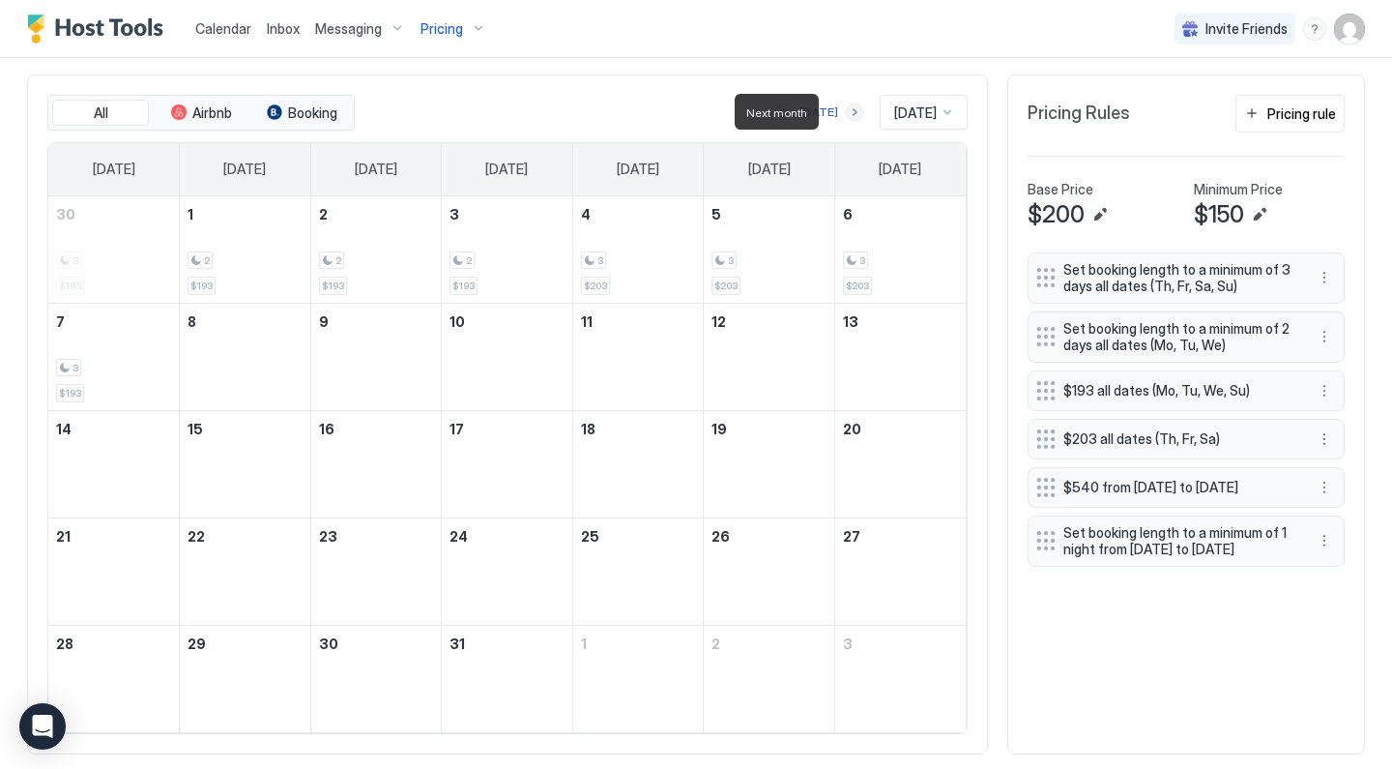
scroll to position [496, 0]
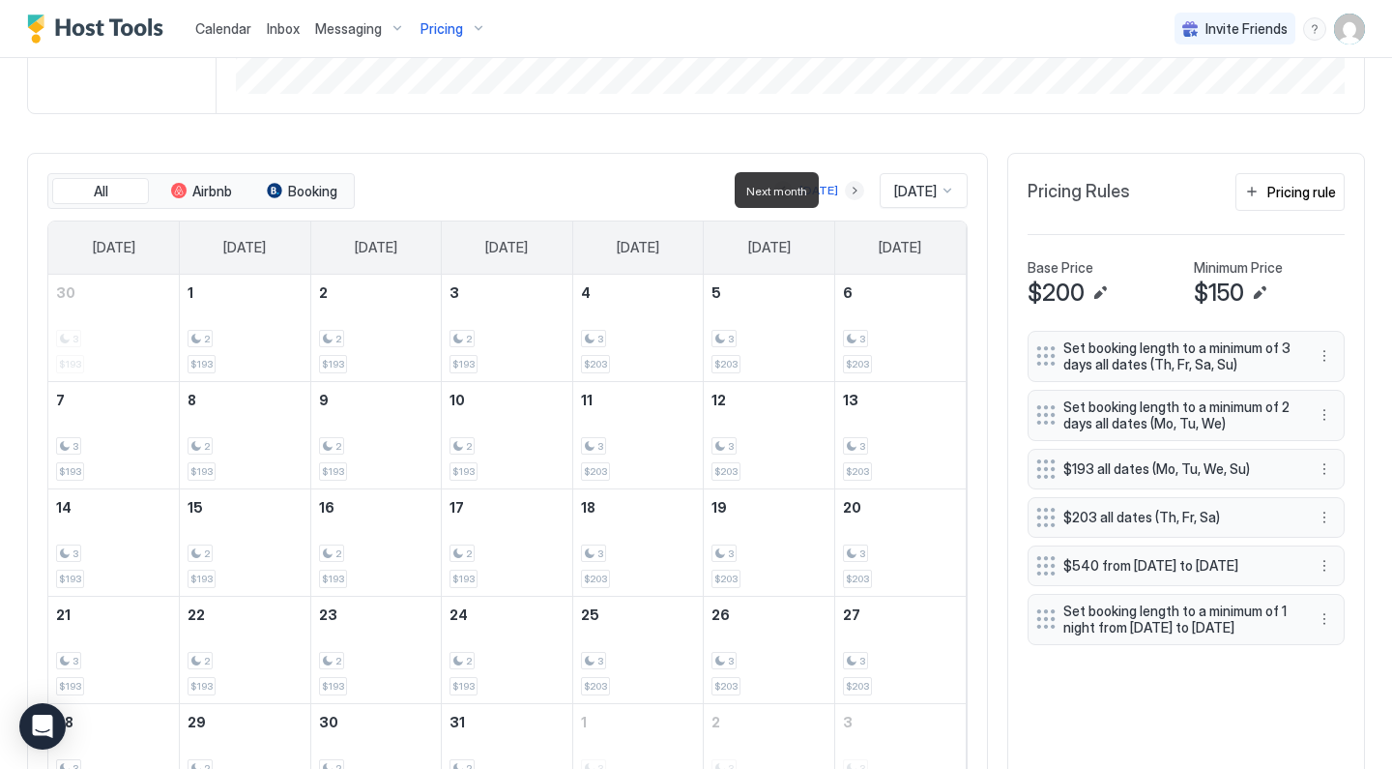
click at [845, 187] on button "Next month" at bounding box center [854, 190] width 19 height 19
click at [845, 186] on button "Next month" at bounding box center [854, 190] width 19 height 19
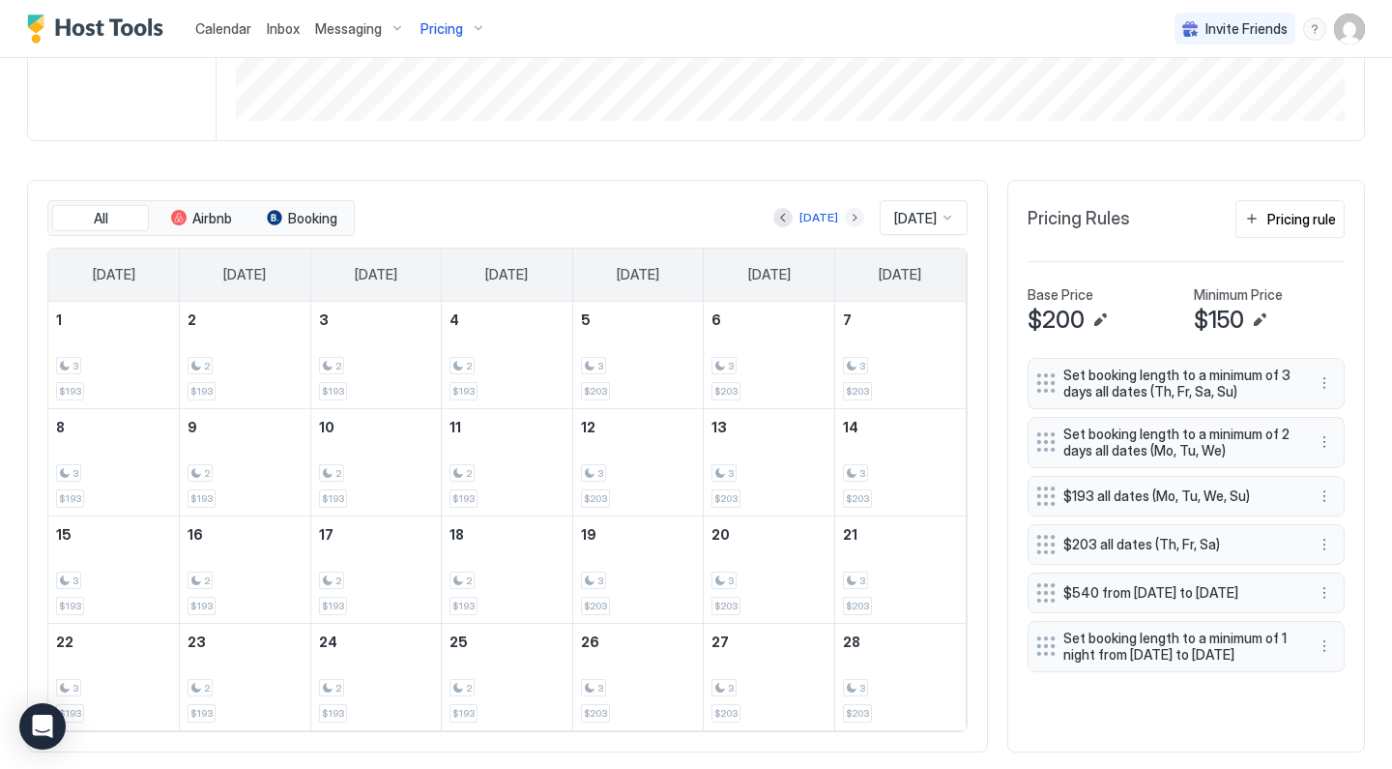
click at [845, 215] on button "Next month" at bounding box center [854, 217] width 19 height 19
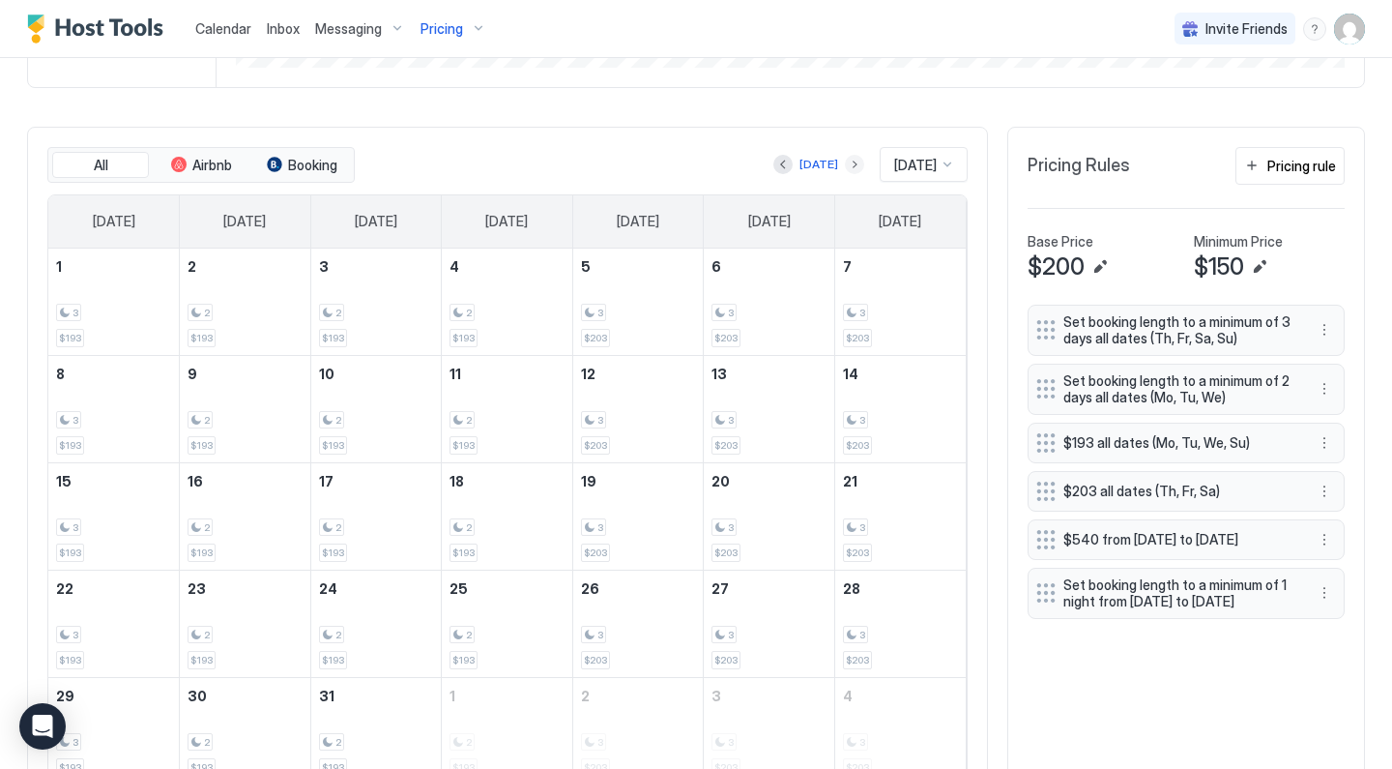
click at [845, 172] on button "Next month" at bounding box center [854, 164] width 19 height 19
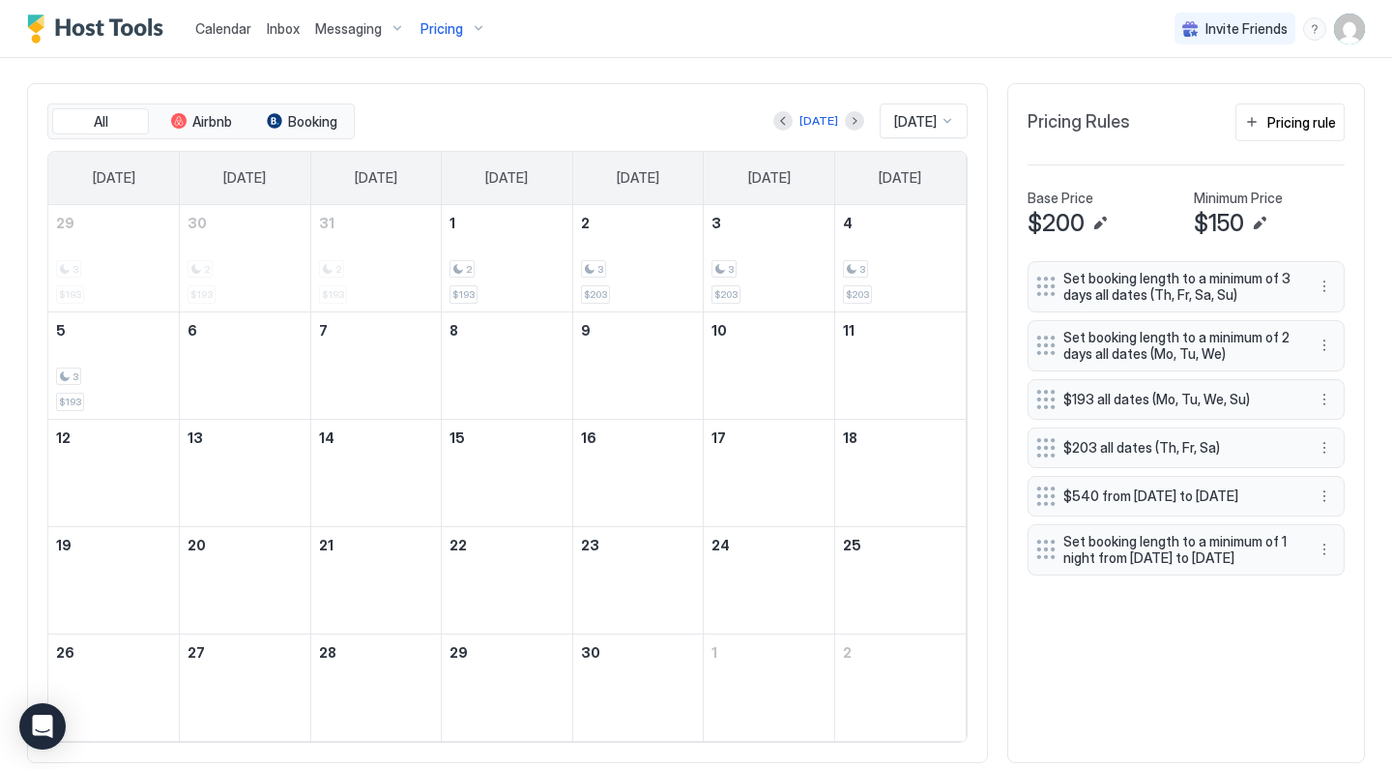
scroll to position [571, 0]
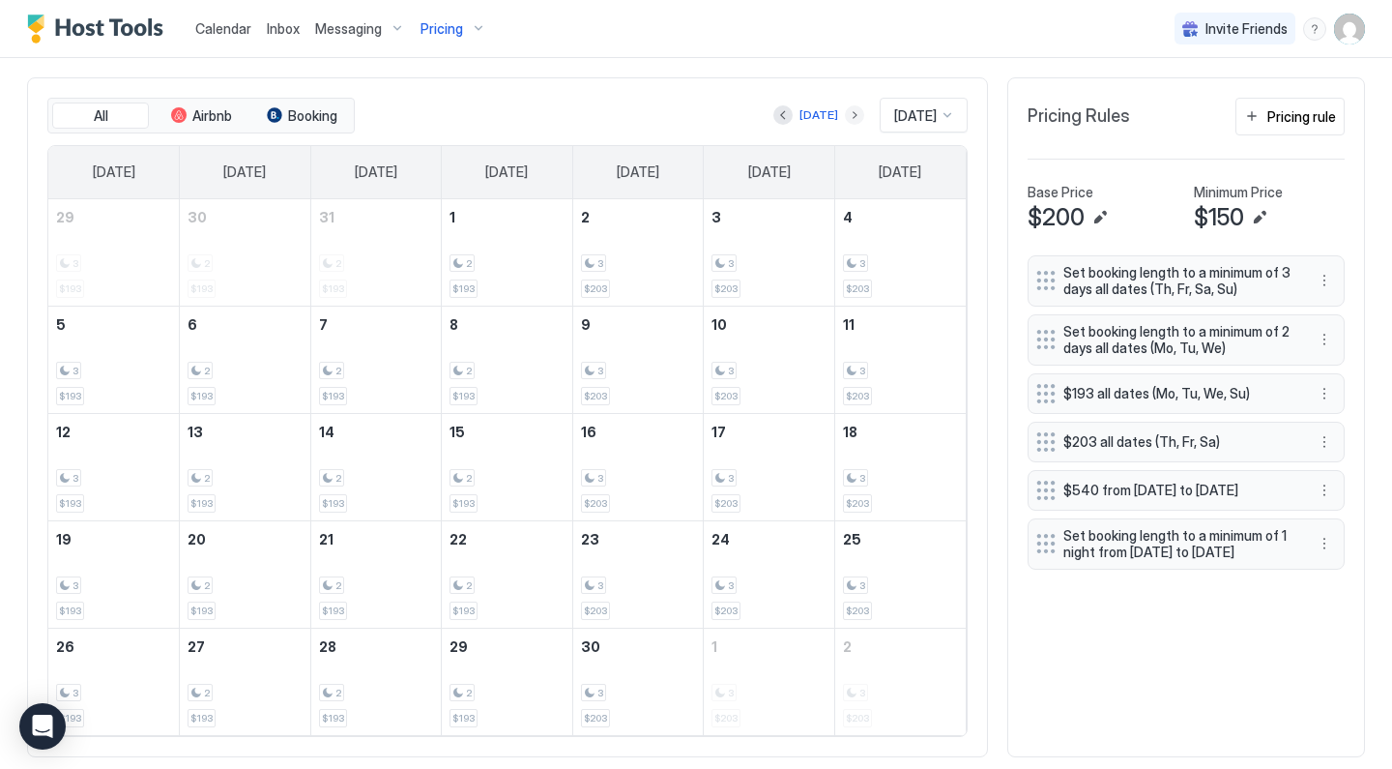
click at [845, 105] on button "Next month" at bounding box center [854, 114] width 19 height 19
click at [845, 118] on button "Next month" at bounding box center [854, 114] width 19 height 19
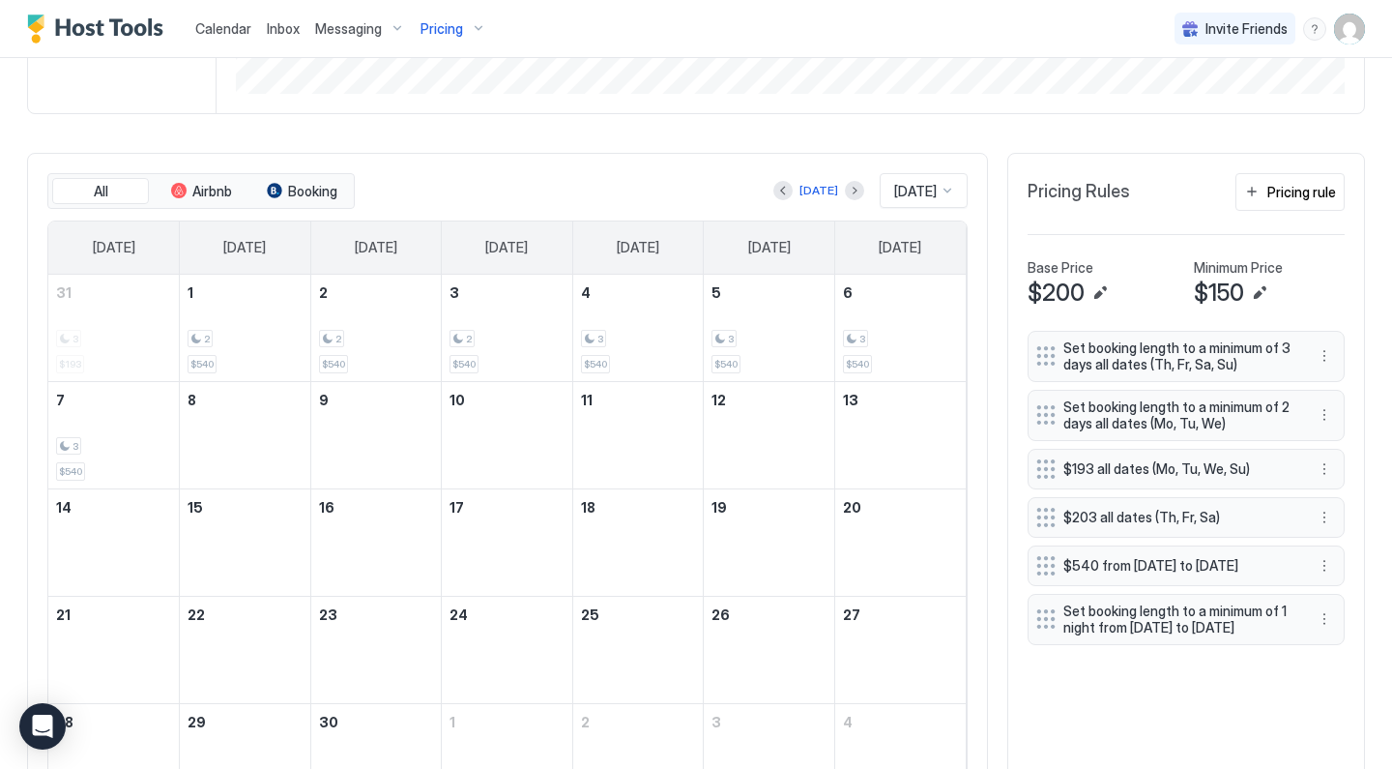
scroll to position [596, 0]
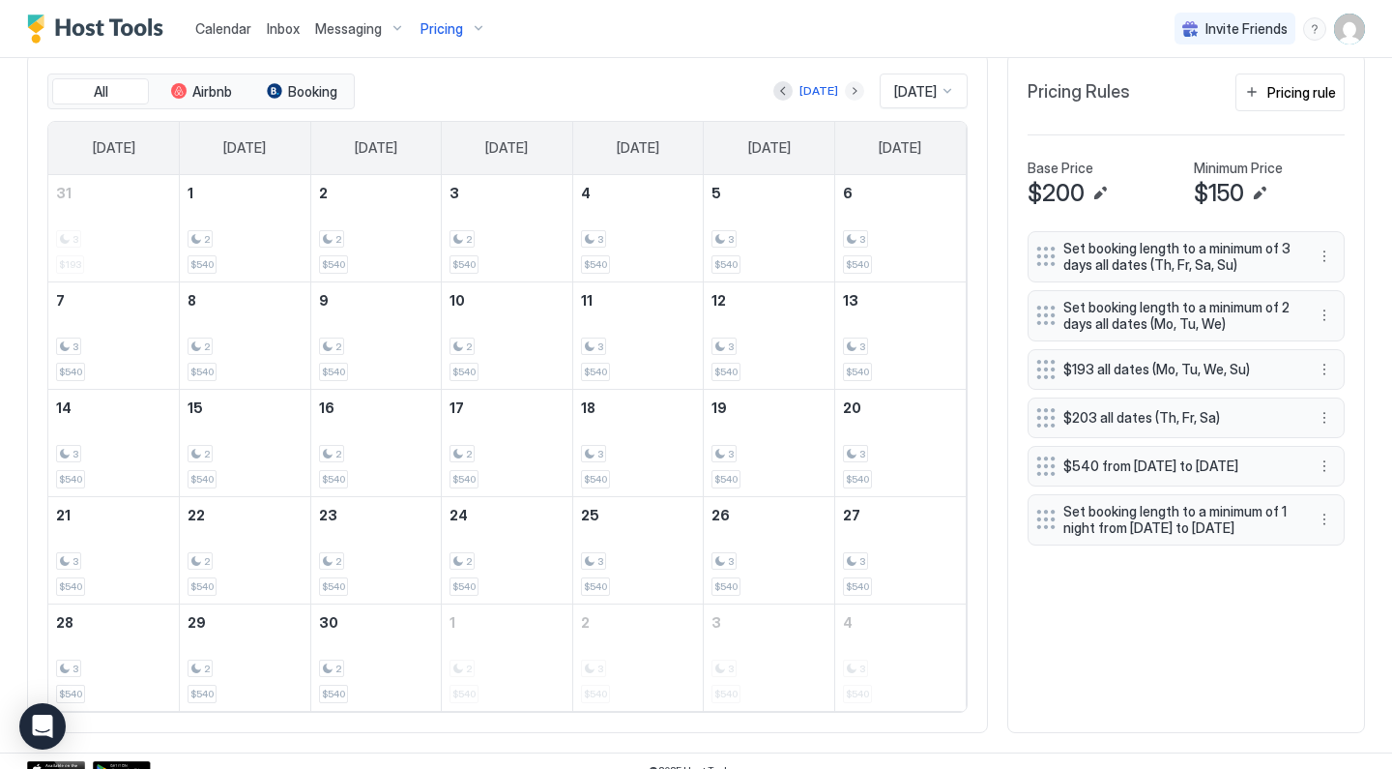
click at [845, 88] on button "Next month" at bounding box center [854, 90] width 19 height 19
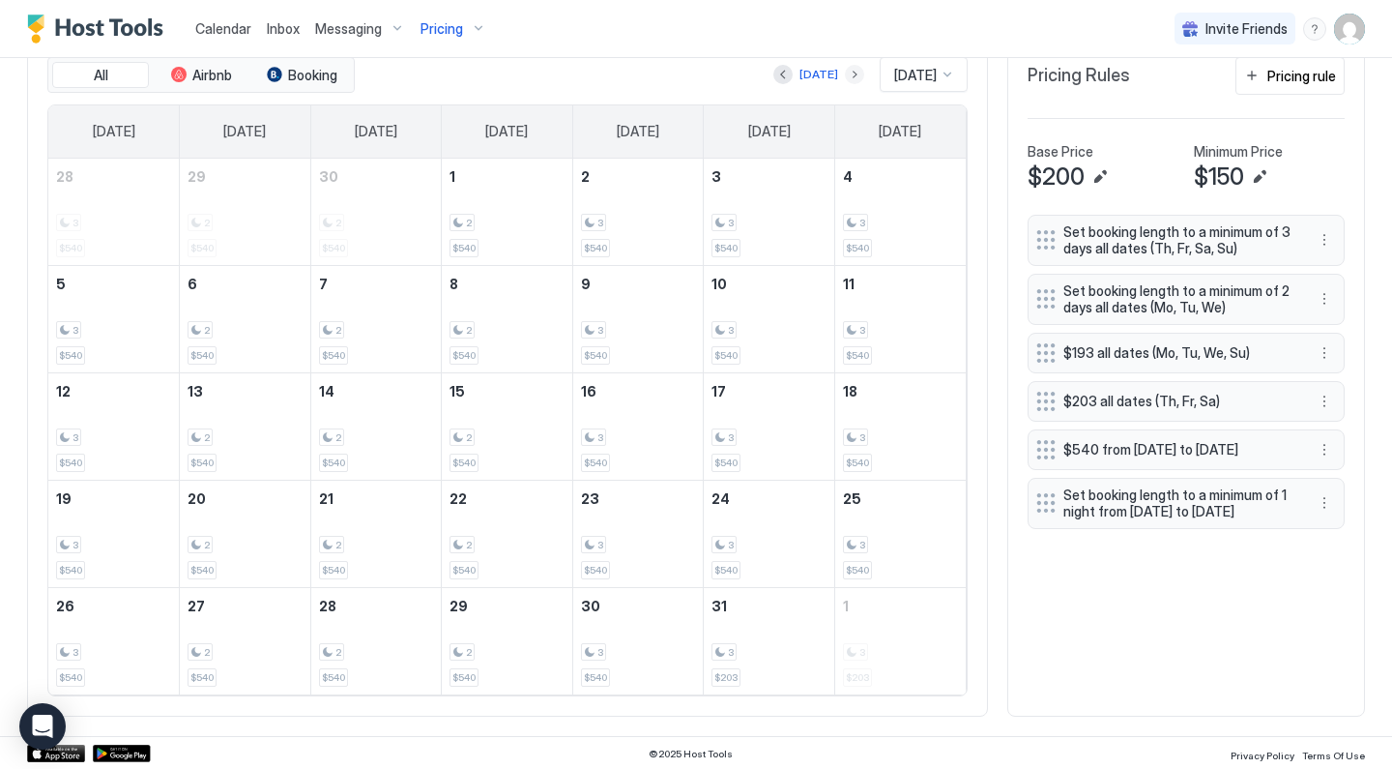
click at [845, 72] on button "Next month" at bounding box center [854, 74] width 19 height 19
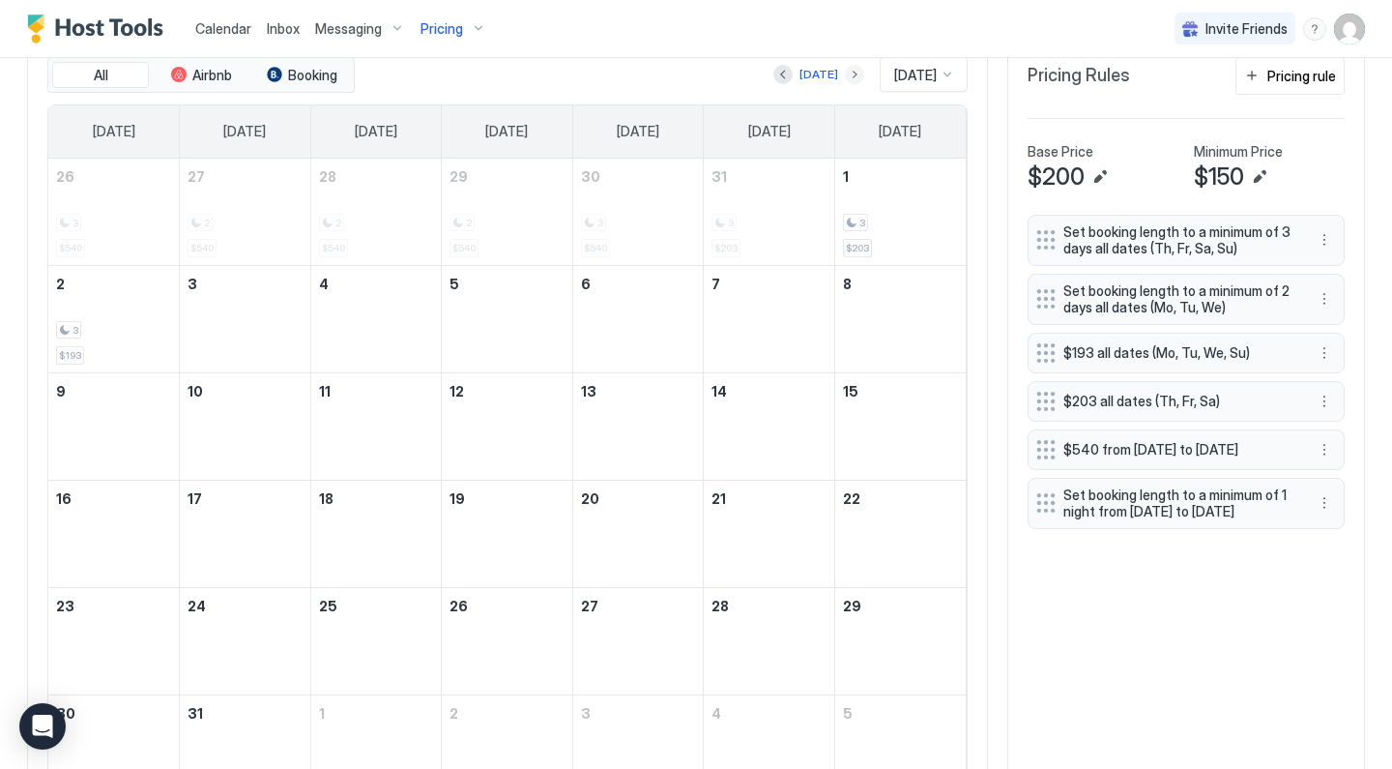
scroll to position [574, 0]
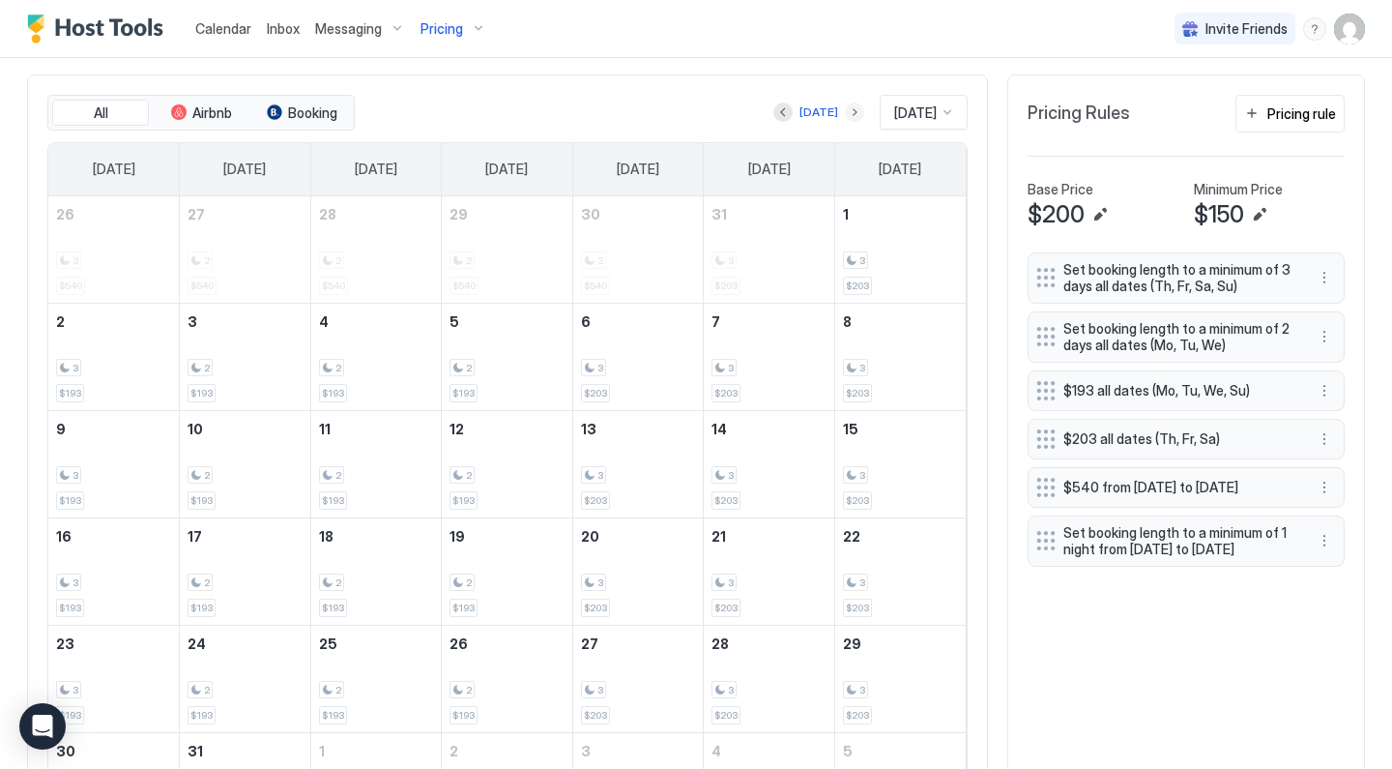
click at [845, 117] on button "Next month" at bounding box center [854, 111] width 19 height 19
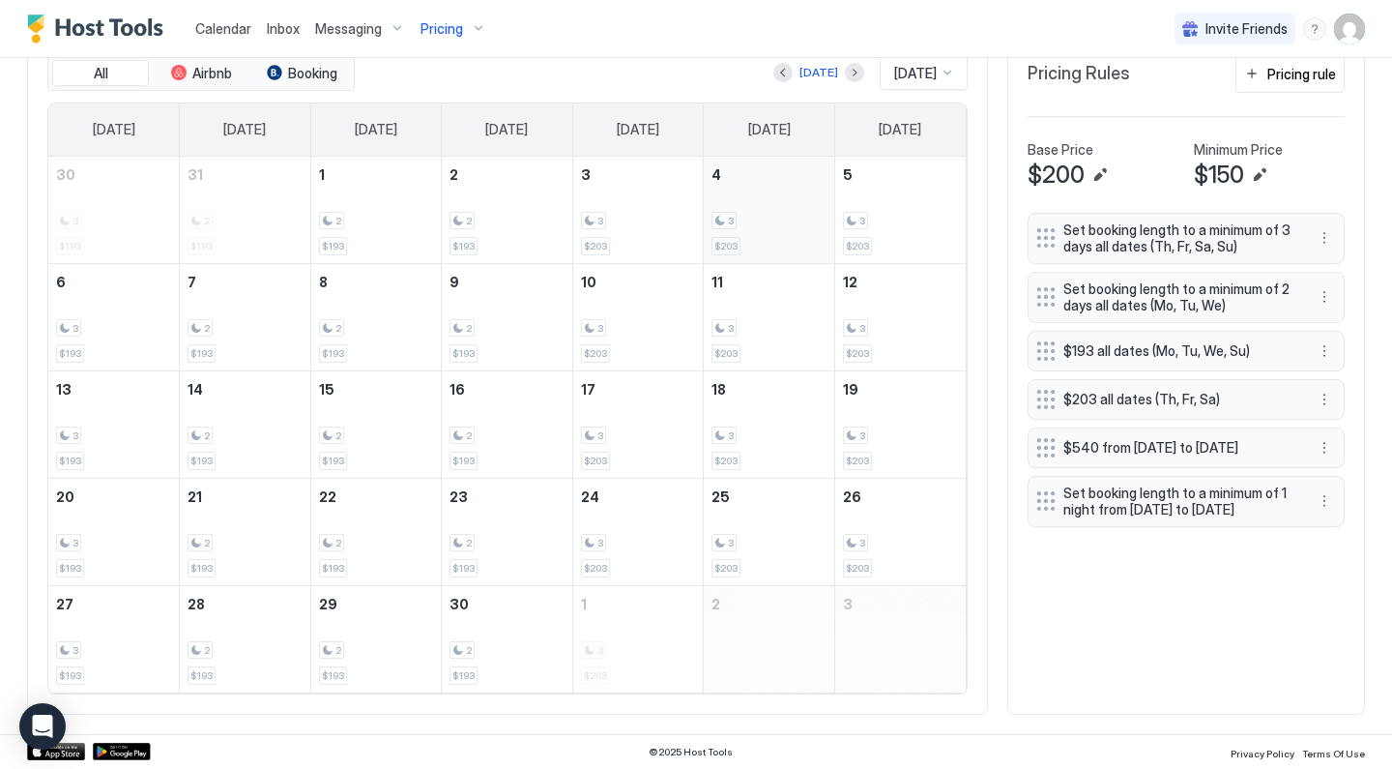
scroll to position [612, 0]
click at [845, 75] on button "Next month" at bounding box center [854, 74] width 19 height 19
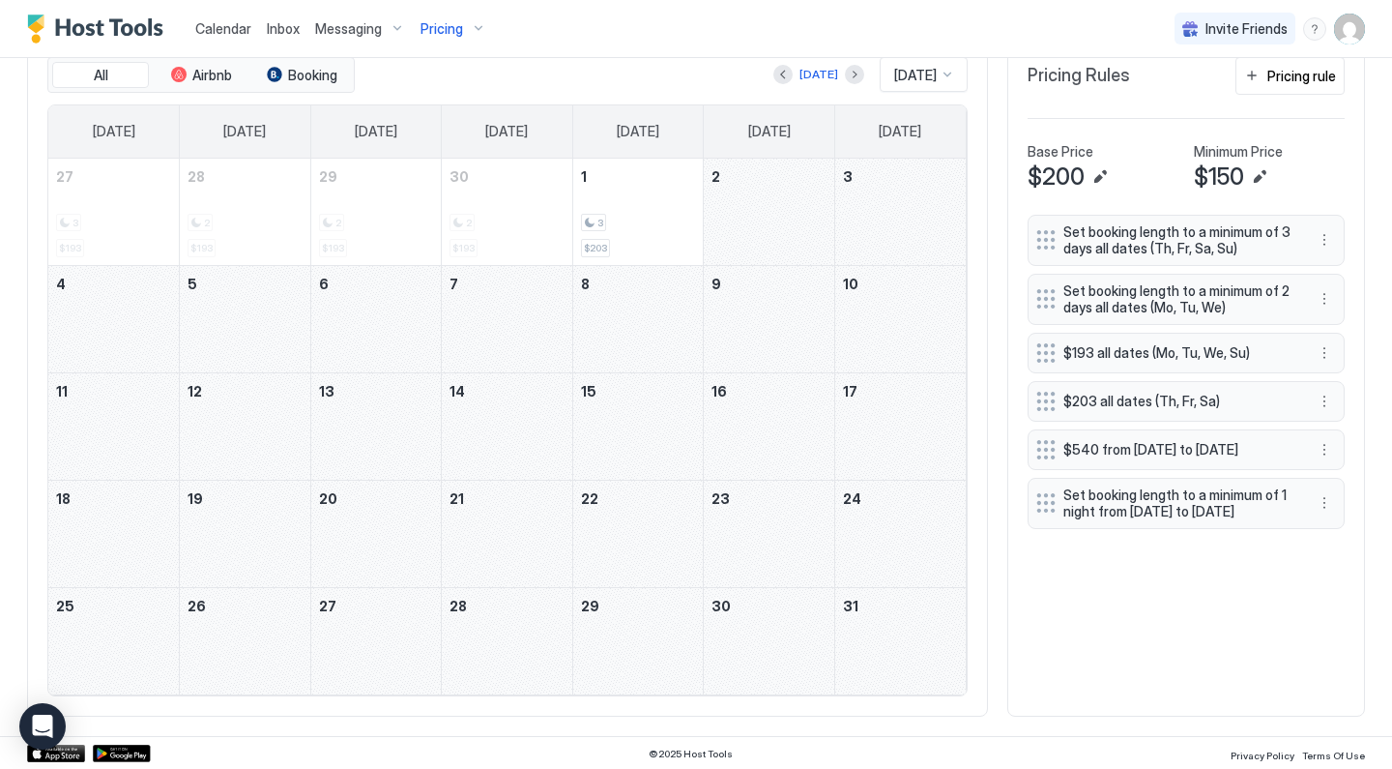
click at [786, 73] on div "[DATE]" at bounding box center [818, 74] width 91 height 23
click at [785, 73] on button "Previous month" at bounding box center [782, 74] width 19 height 19
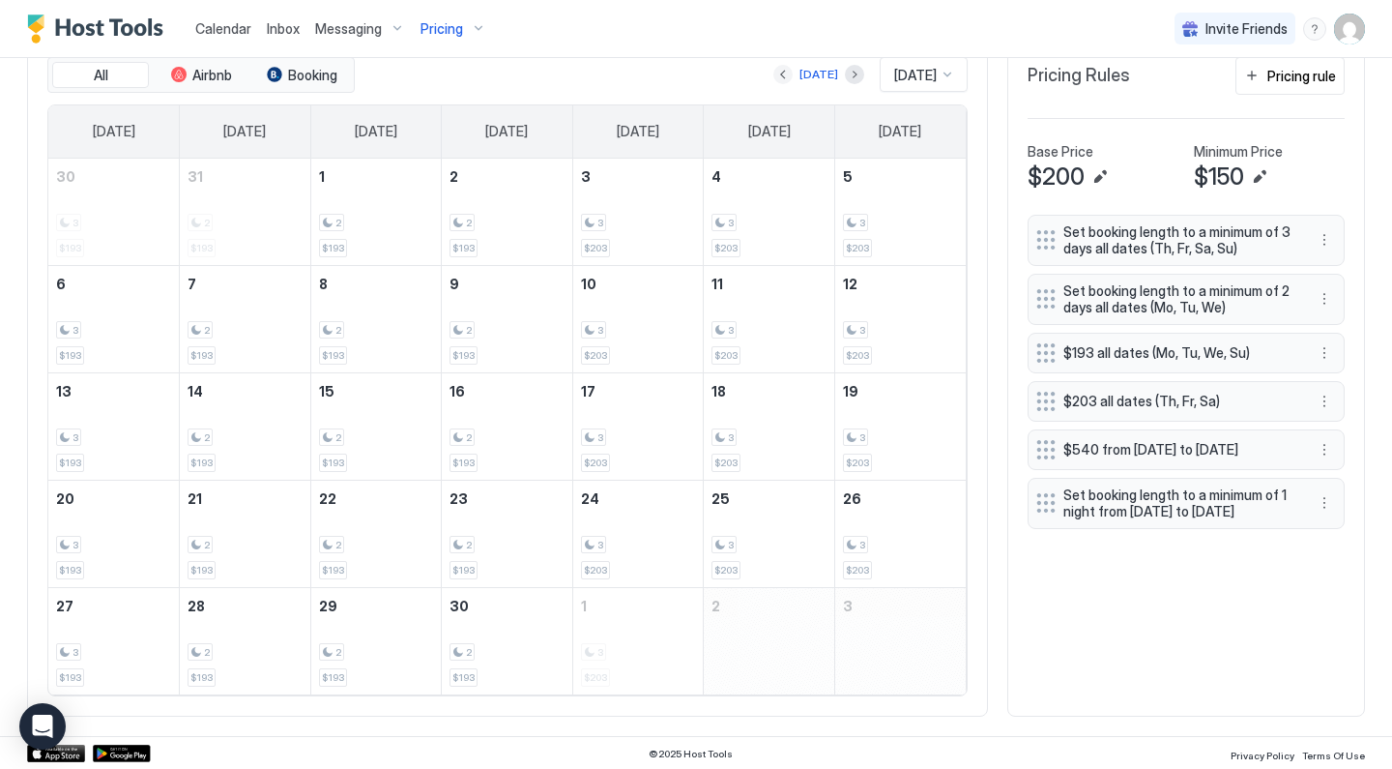
scroll to position [496, 0]
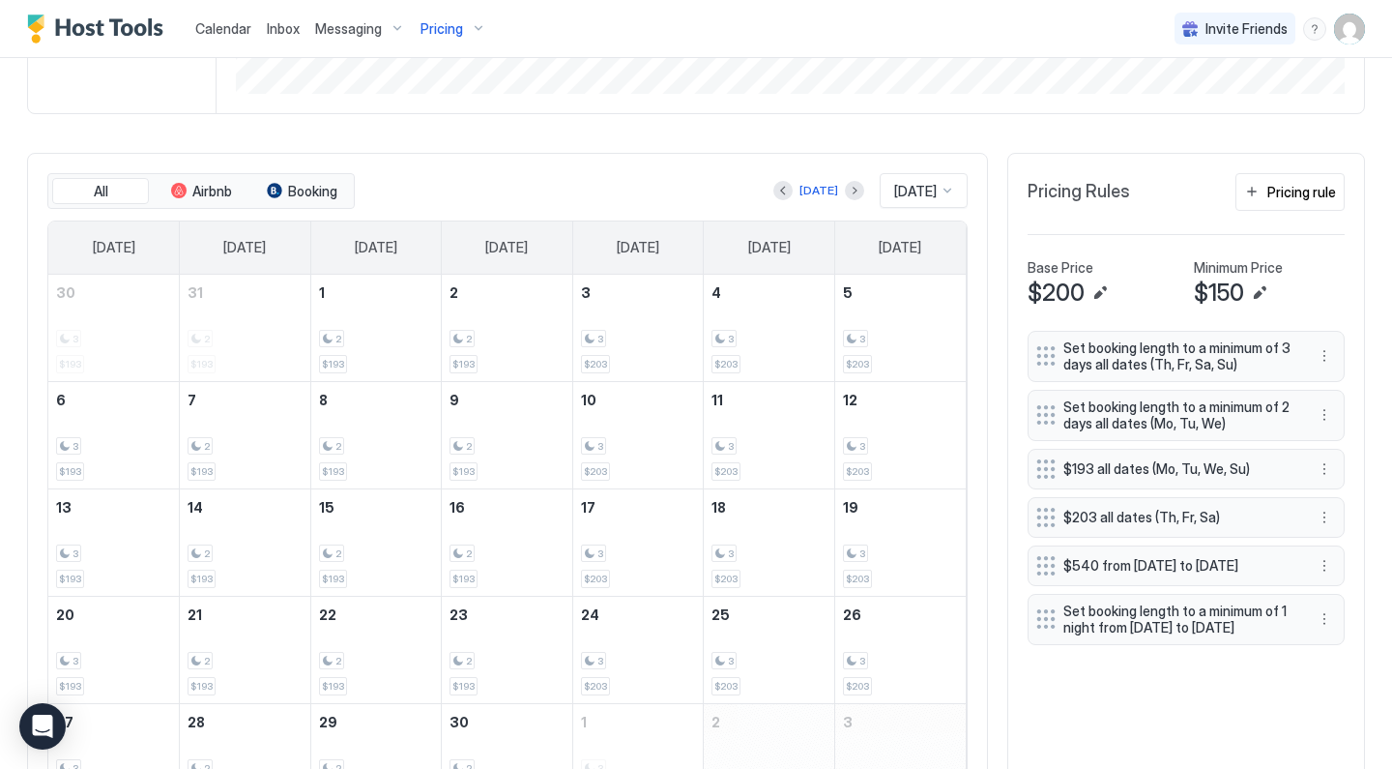
click at [1356, 31] on img "User profile" at bounding box center [1349, 29] width 31 height 31
click at [1200, 107] on div "Settings" at bounding box center [1242, 109] width 246 height 34
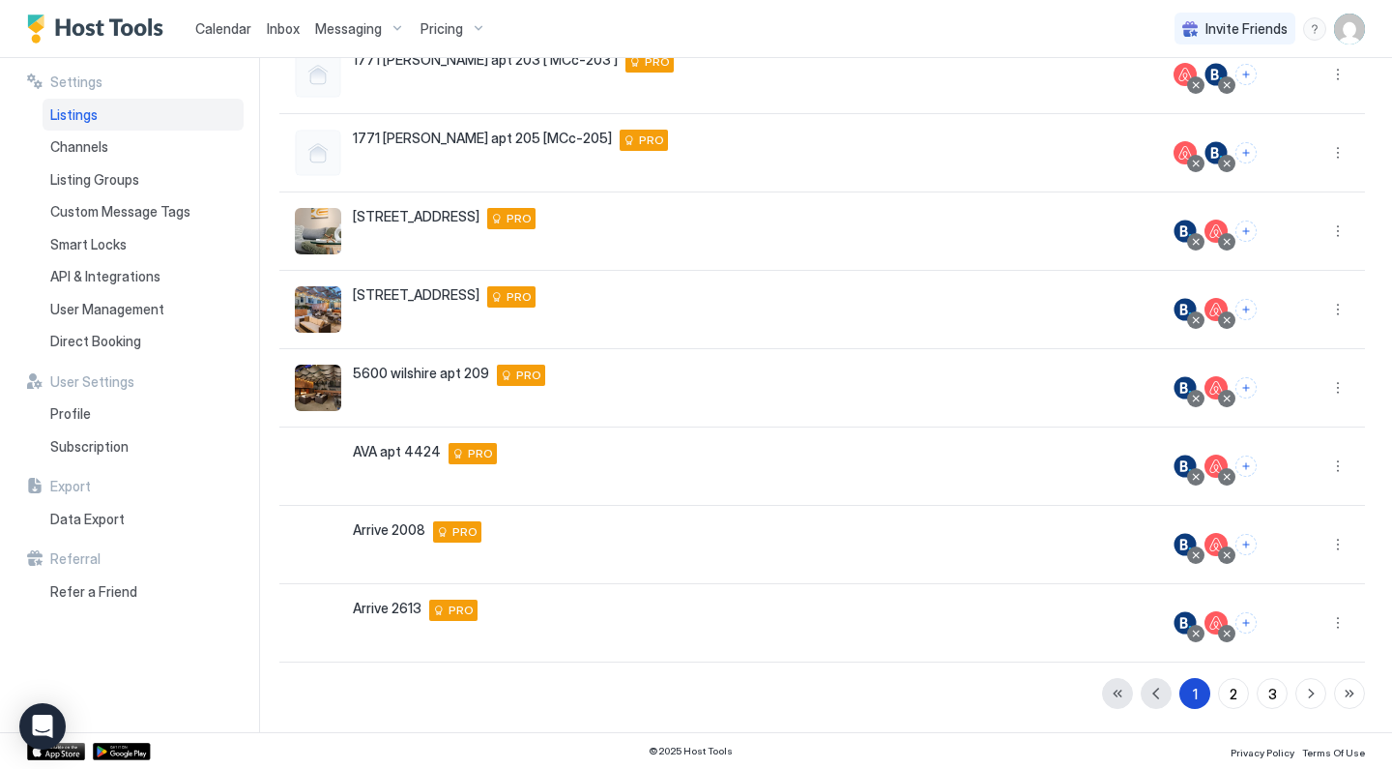
scroll to position [362, 0]
click at [1282, 692] on button "3" at bounding box center [1272, 693] width 31 height 31
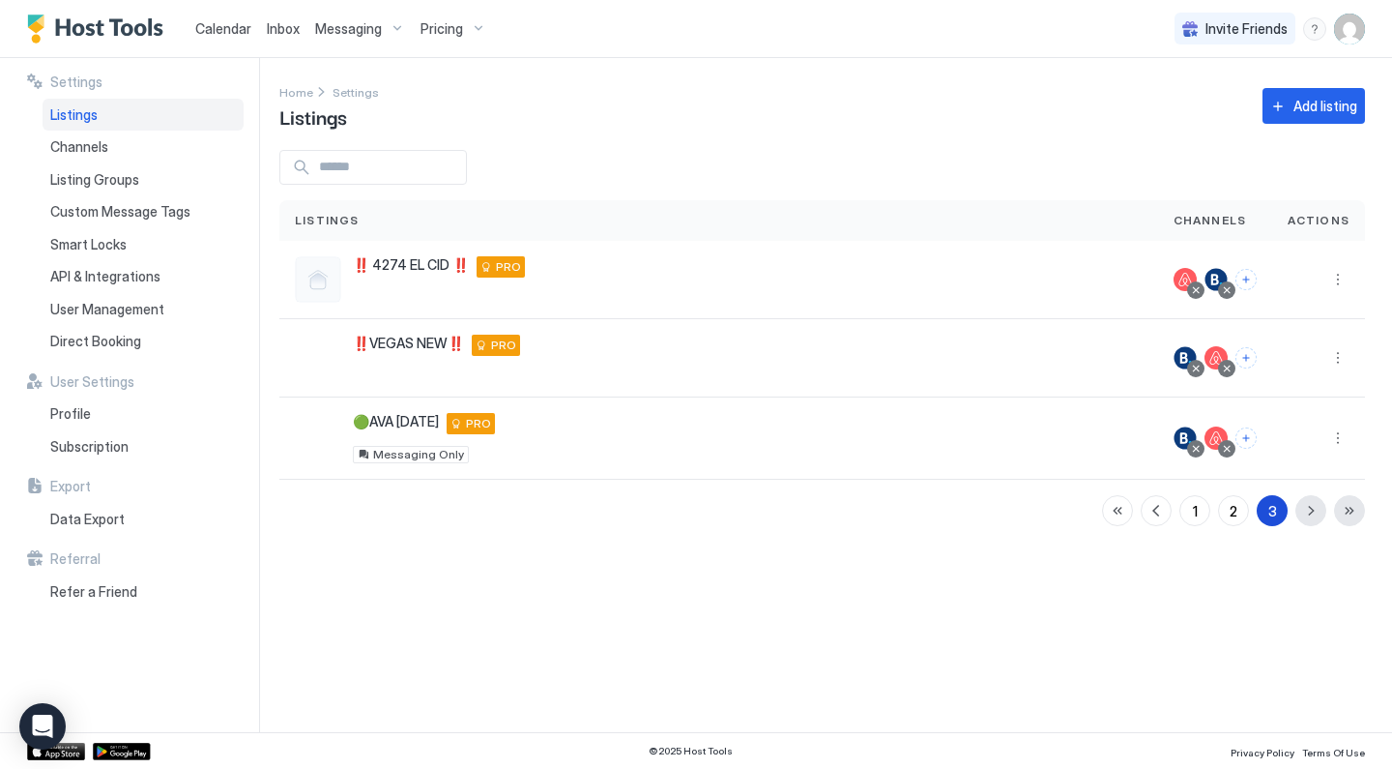
scroll to position [0, 0]
click at [1241, 515] on button "2" at bounding box center [1233, 510] width 31 height 31
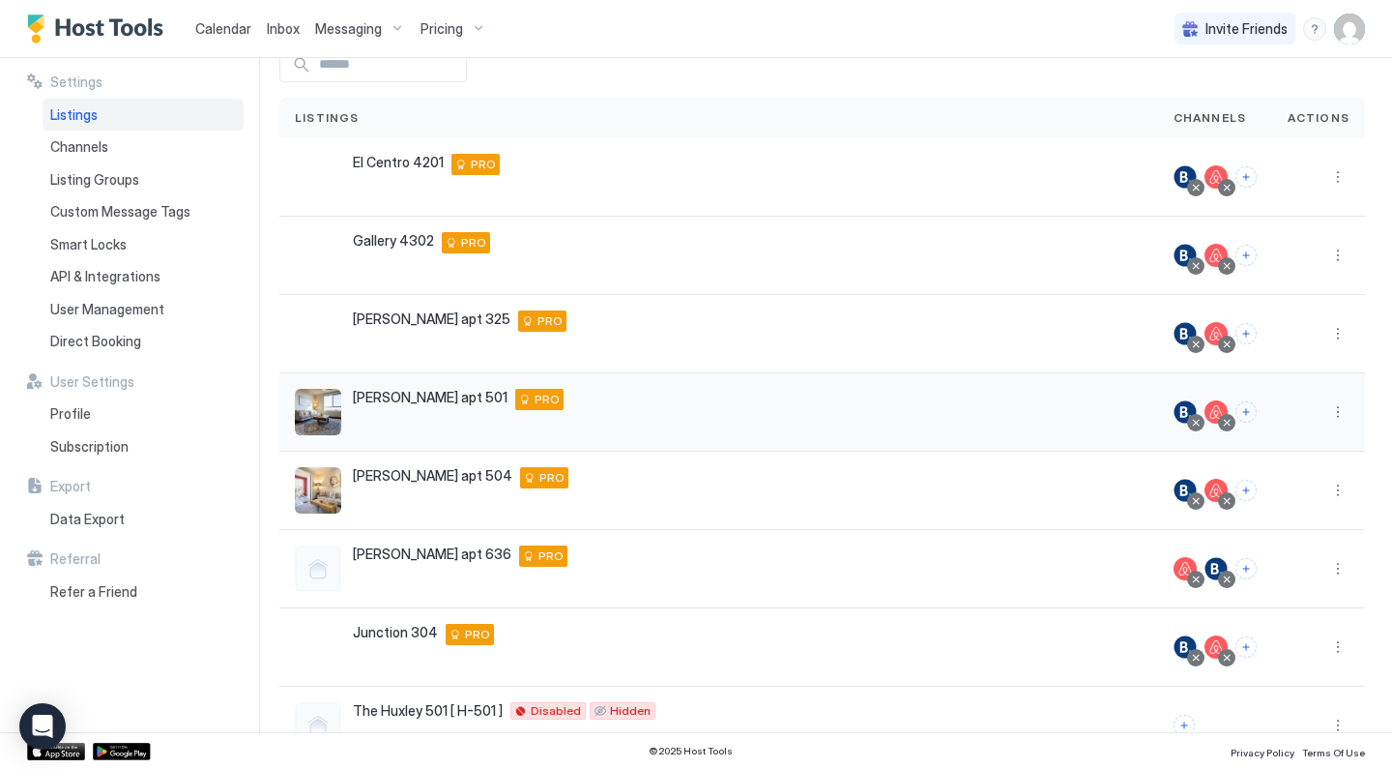
scroll to position [103, 0]
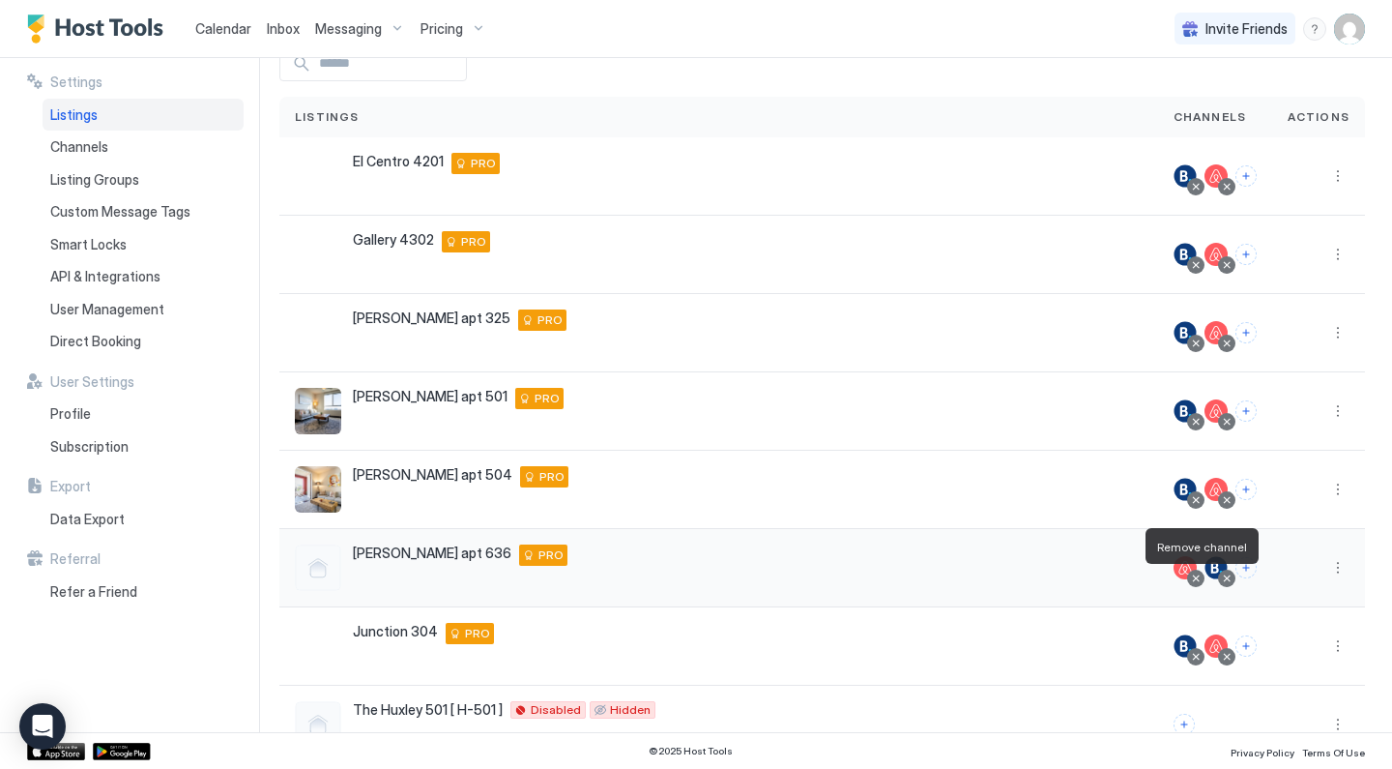
click at [1197, 582] on div at bounding box center [1196, 578] width 10 height 10
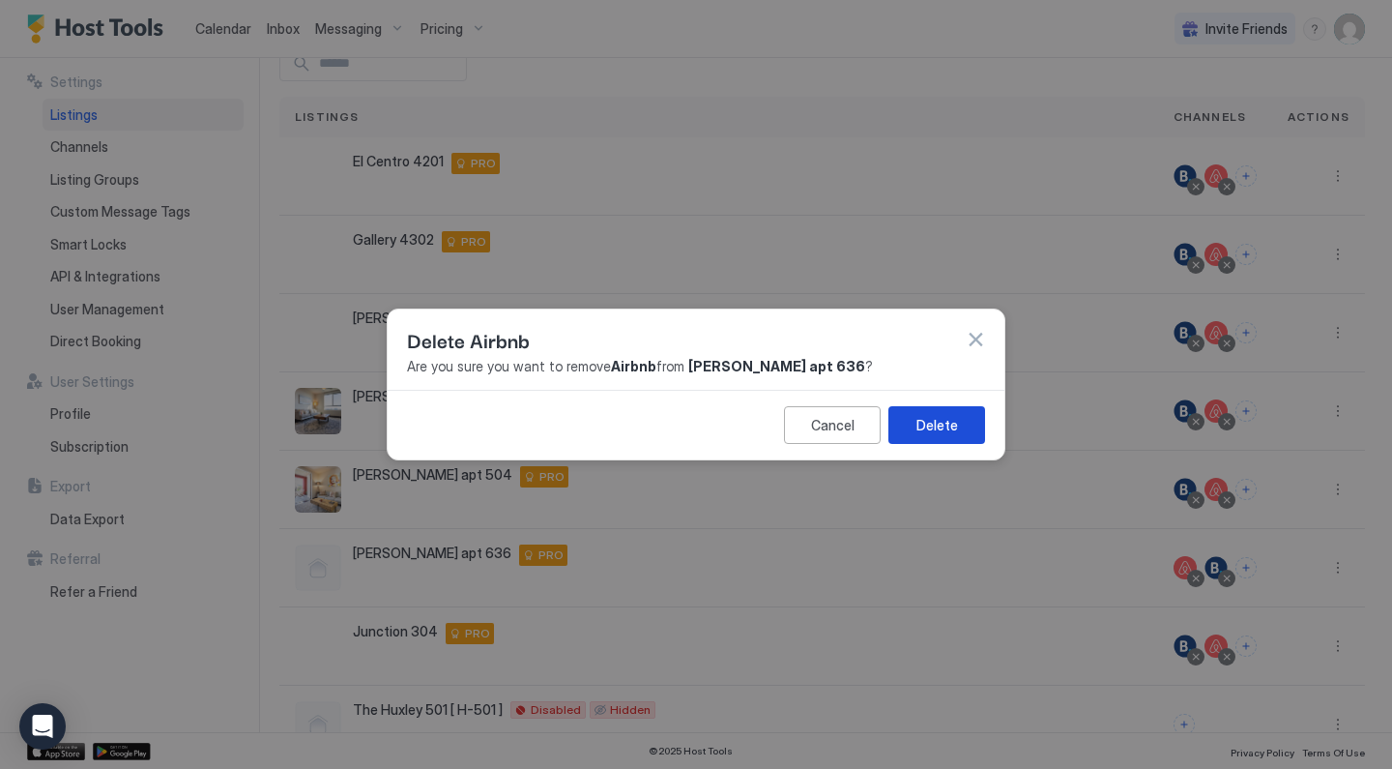
click at [957, 435] on button "Delete" at bounding box center [937, 425] width 97 height 38
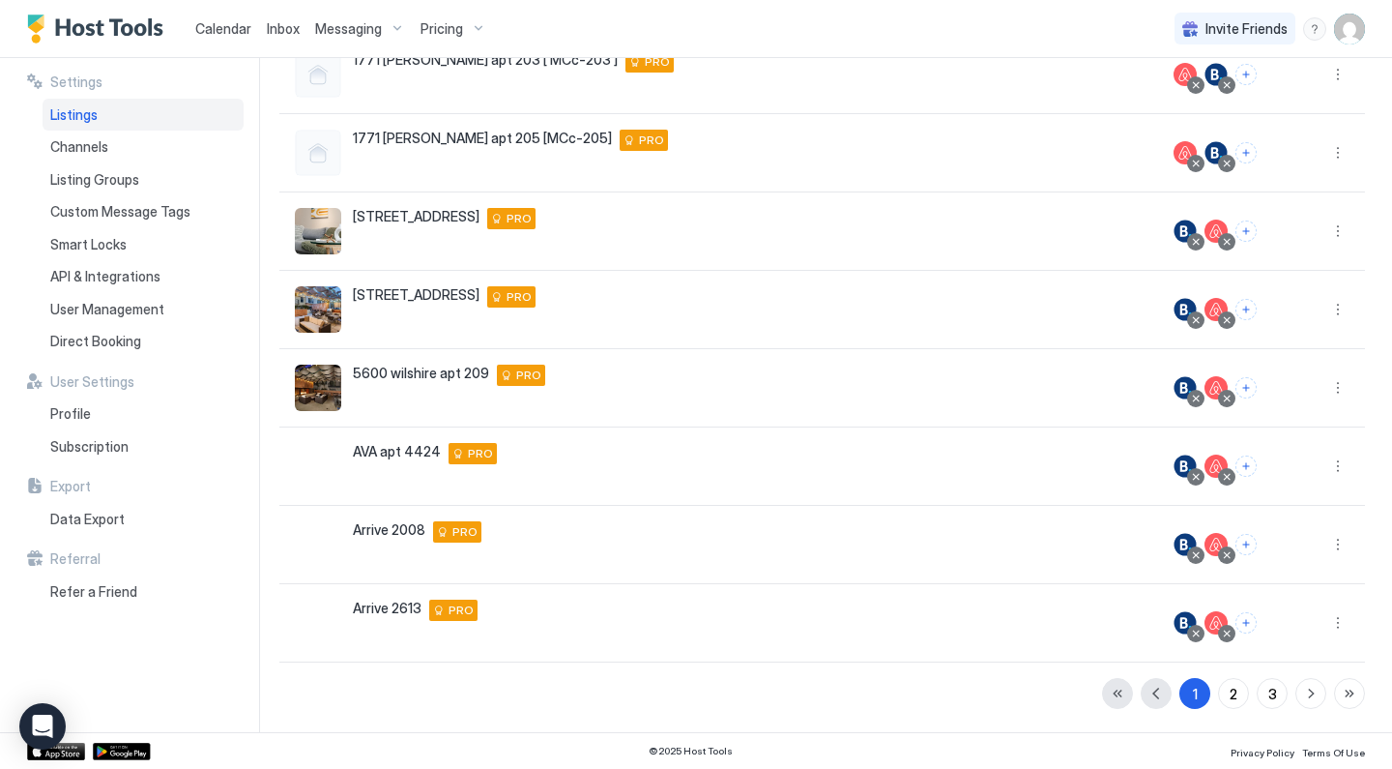
scroll to position [362, 0]
click at [1230, 693] on div "2" at bounding box center [1234, 694] width 8 height 20
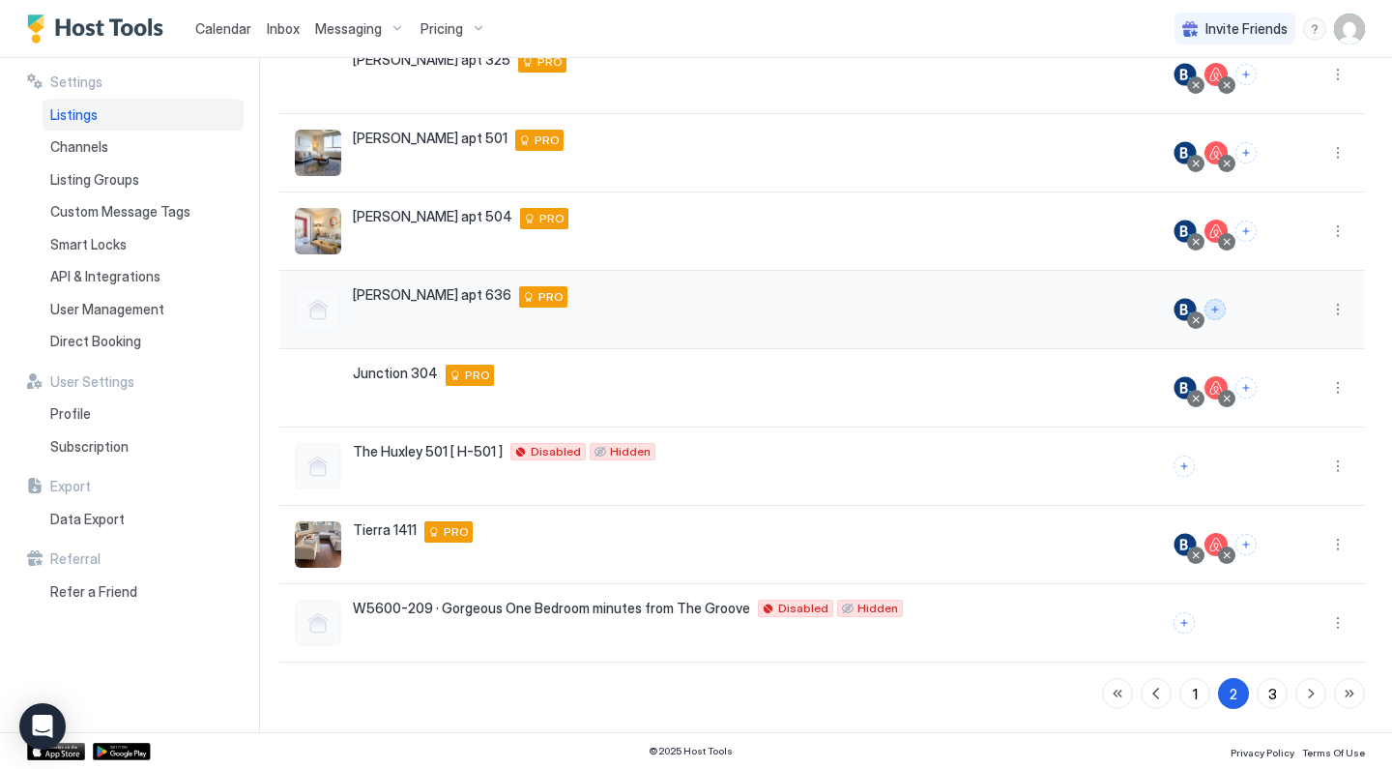
click at [1222, 311] on button "Connect channels" at bounding box center [1215, 309] width 21 height 21
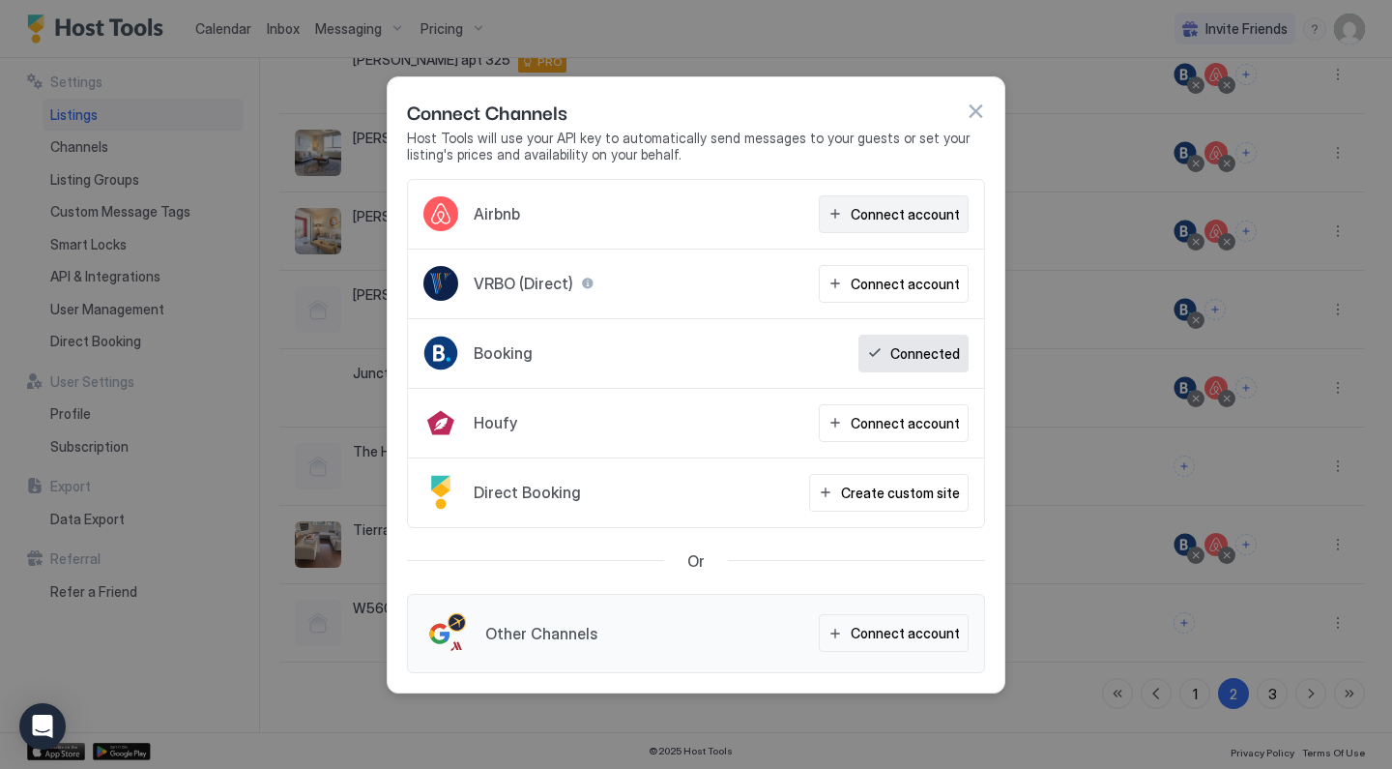
click at [888, 204] on div "Connect account" at bounding box center [905, 214] width 109 height 20
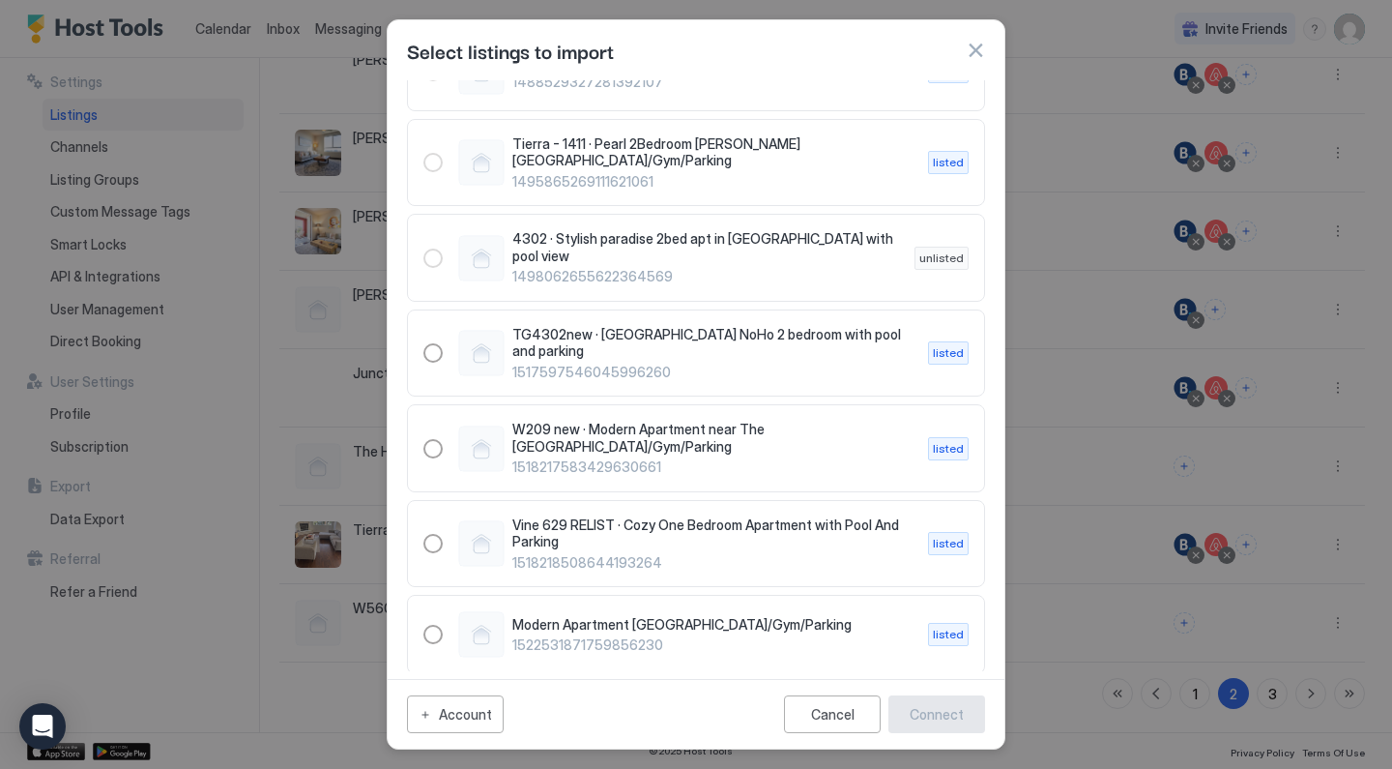
scroll to position [2481, 0]
click at [435, 623] on div "1522531871759856230" at bounding box center [432, 632] width 19 height 19
click at [925, 710] on div "Connect" at bounding box center [937, 714] width 54 height 20
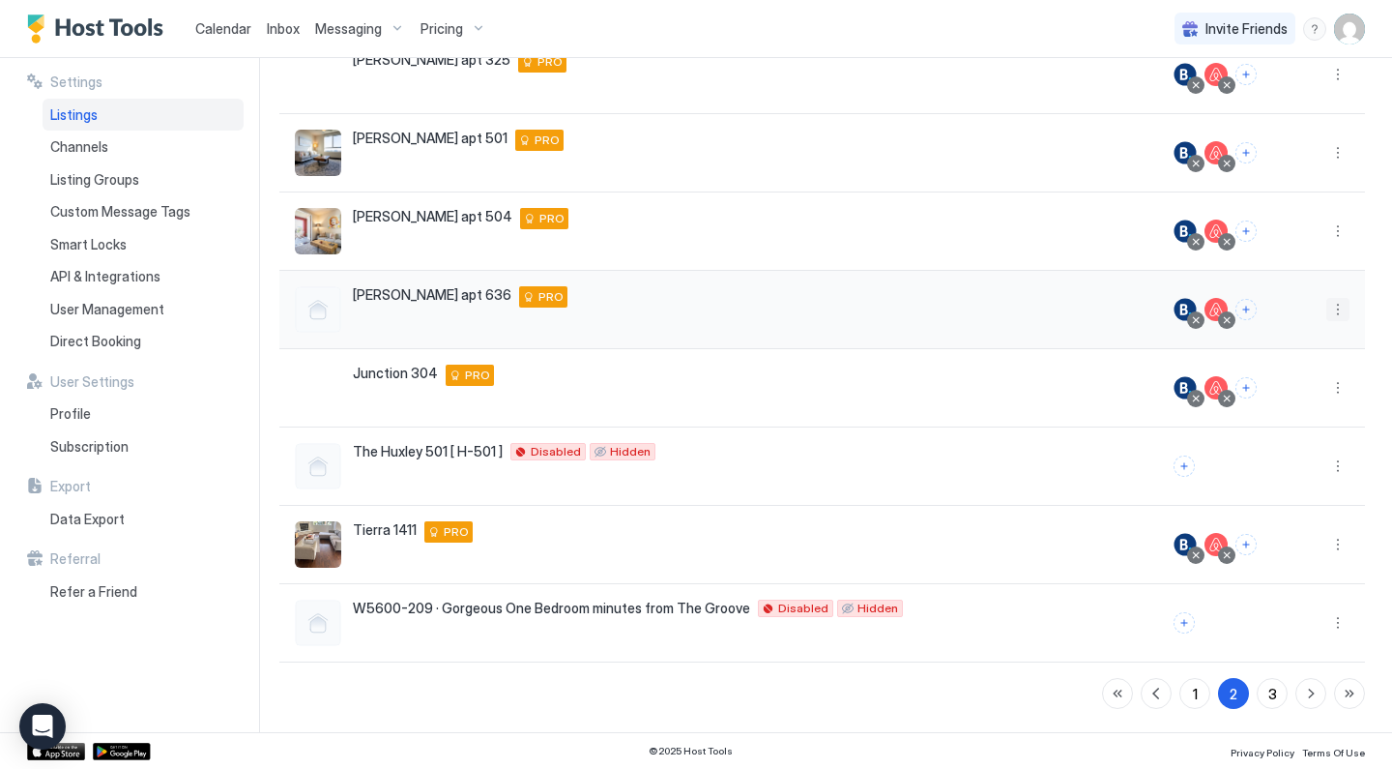
click at [1335, 312] on button "More options" at bounding box center [1337, 309] width 23 height 23
click at [1285, 392] on span "Listing Settings" at bounding box center [1294, 399] width 86 height 15
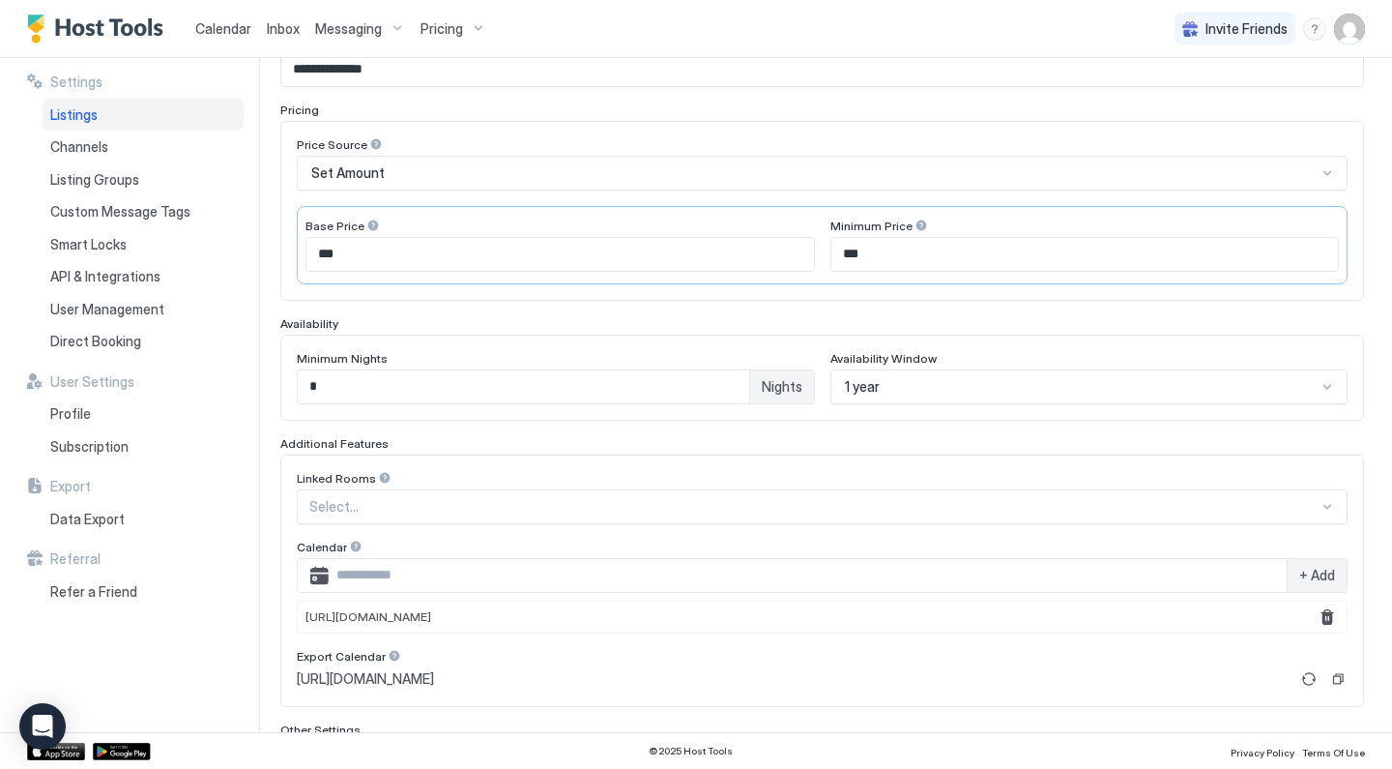
scroll to position [257, 0]
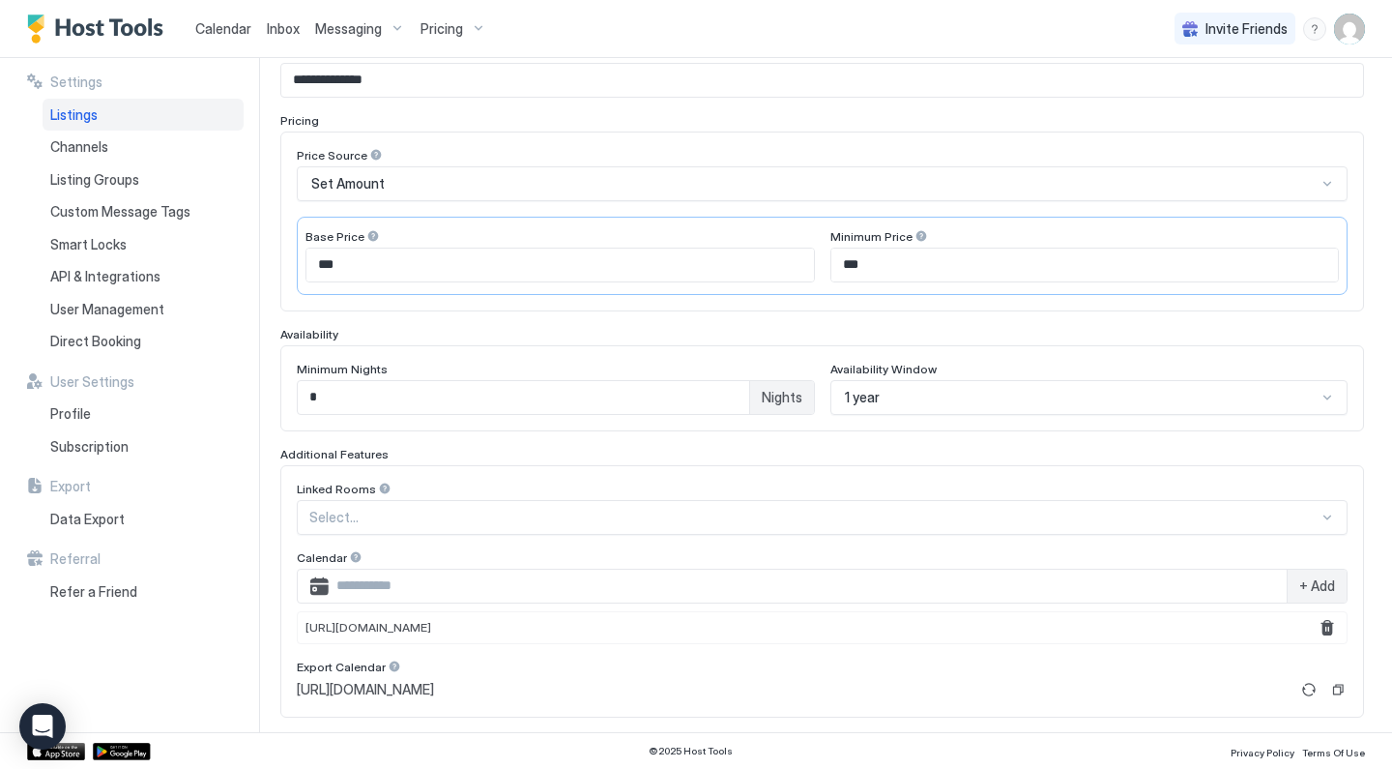
click at [532, 252] on input "***" at bounding box center [560, 264] width 508 height 33
type input "***"
click at [1329, 621] on button "Remove" at bounding box center [1327, 627] width 23 height 23
click at [1340, 650] on button "Copy" at bounding box center [1337, 648] width 19 height 19
click at [581, 522] on div "Select..." at bounding box center [822, 517] width 1051 height 35
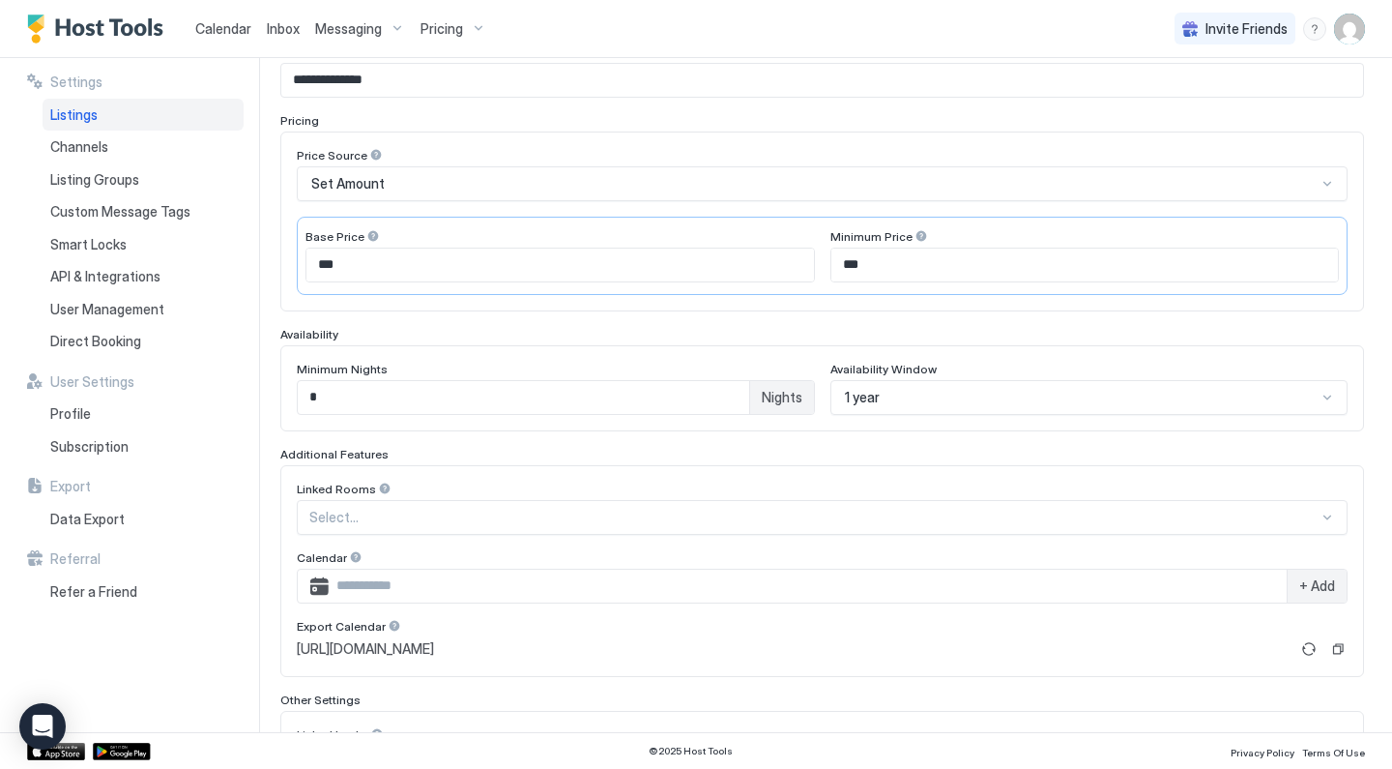
scroll to position [318, 0]
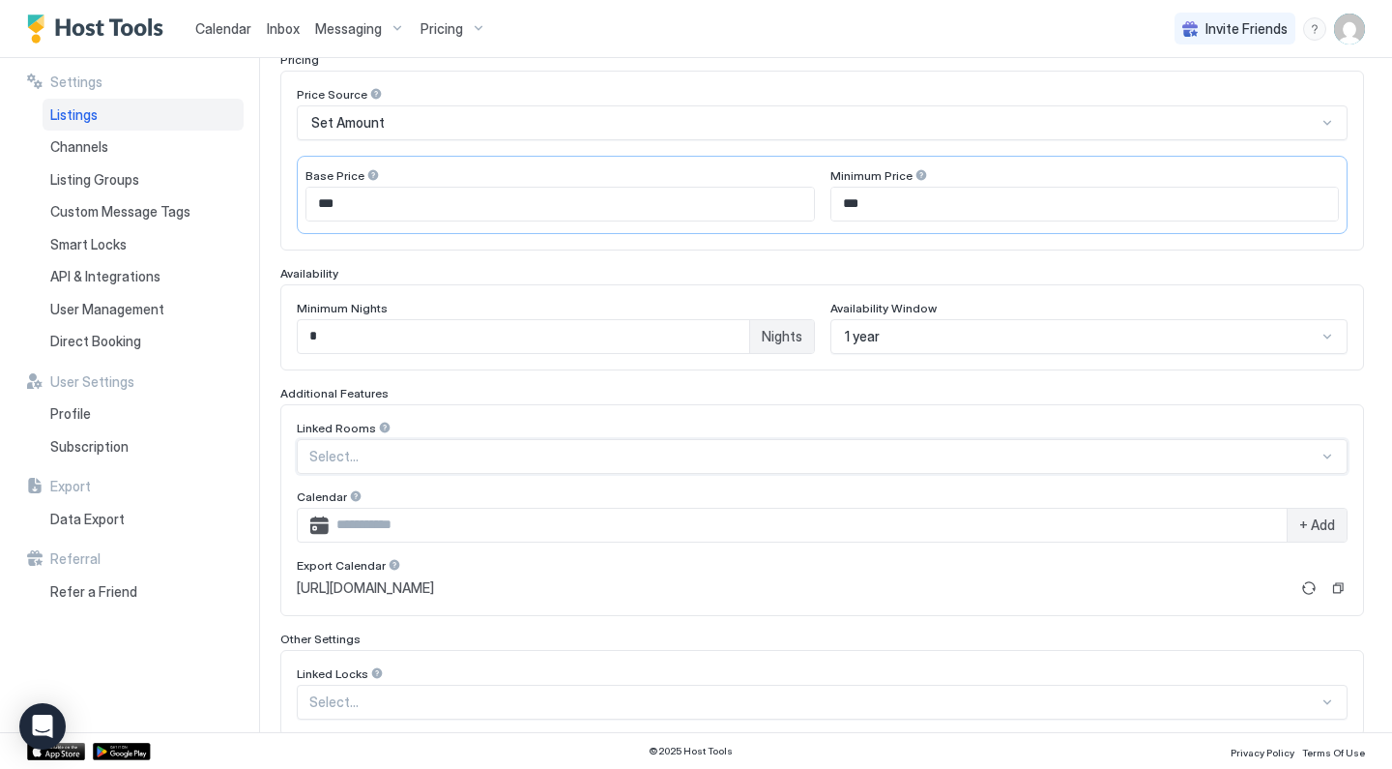
click at [597, 465] on div "Select..." at bounding box center [822, 456] width 1051 height 35
click at [582, 527] on input "Input Field" at bounding box center [808, 525] width 958 height 33
paste input "**********"
type input "**********"
click at [1310, 528] on span "+ Add" at bounding box center [1317, 524] width 36 height 17
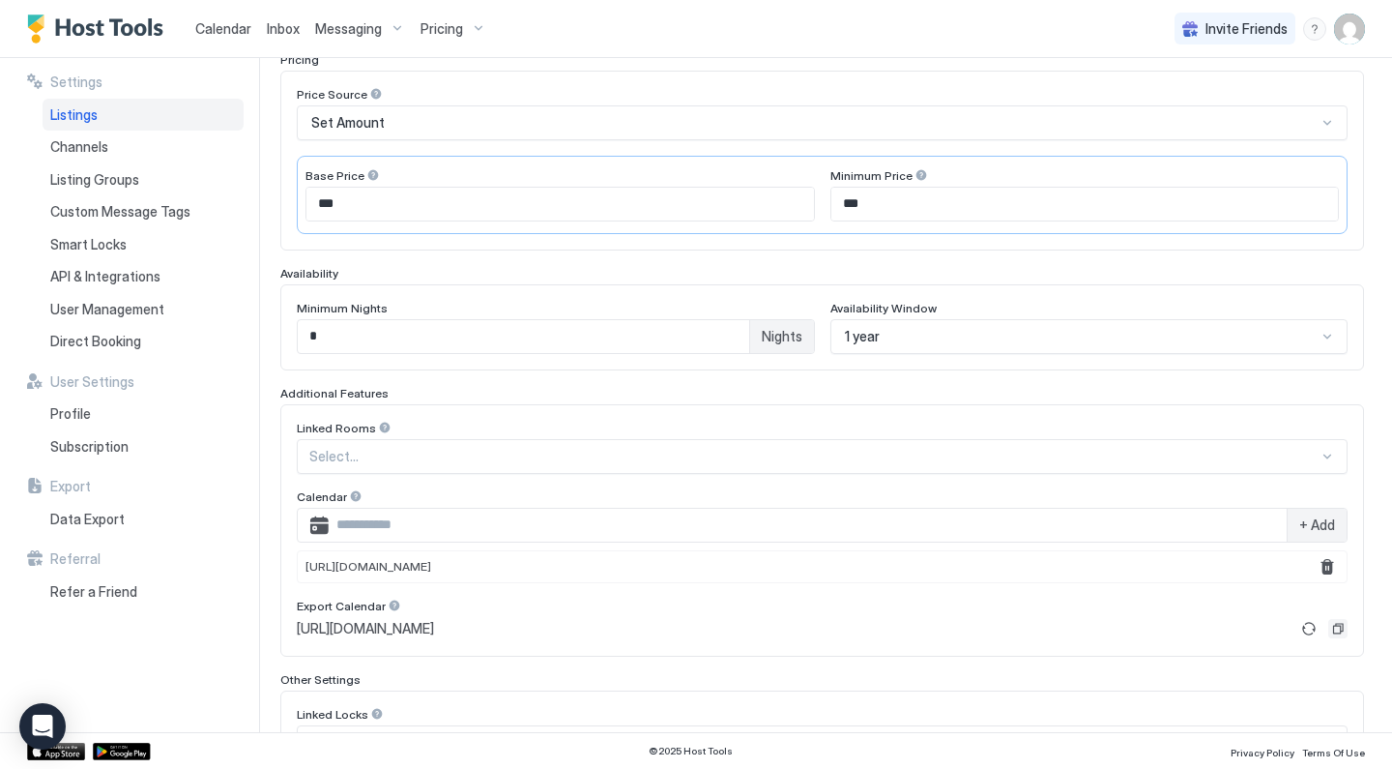
click at [1342, 621] on button "Copy" at bounding box center [1337, 628] width 19 height 19
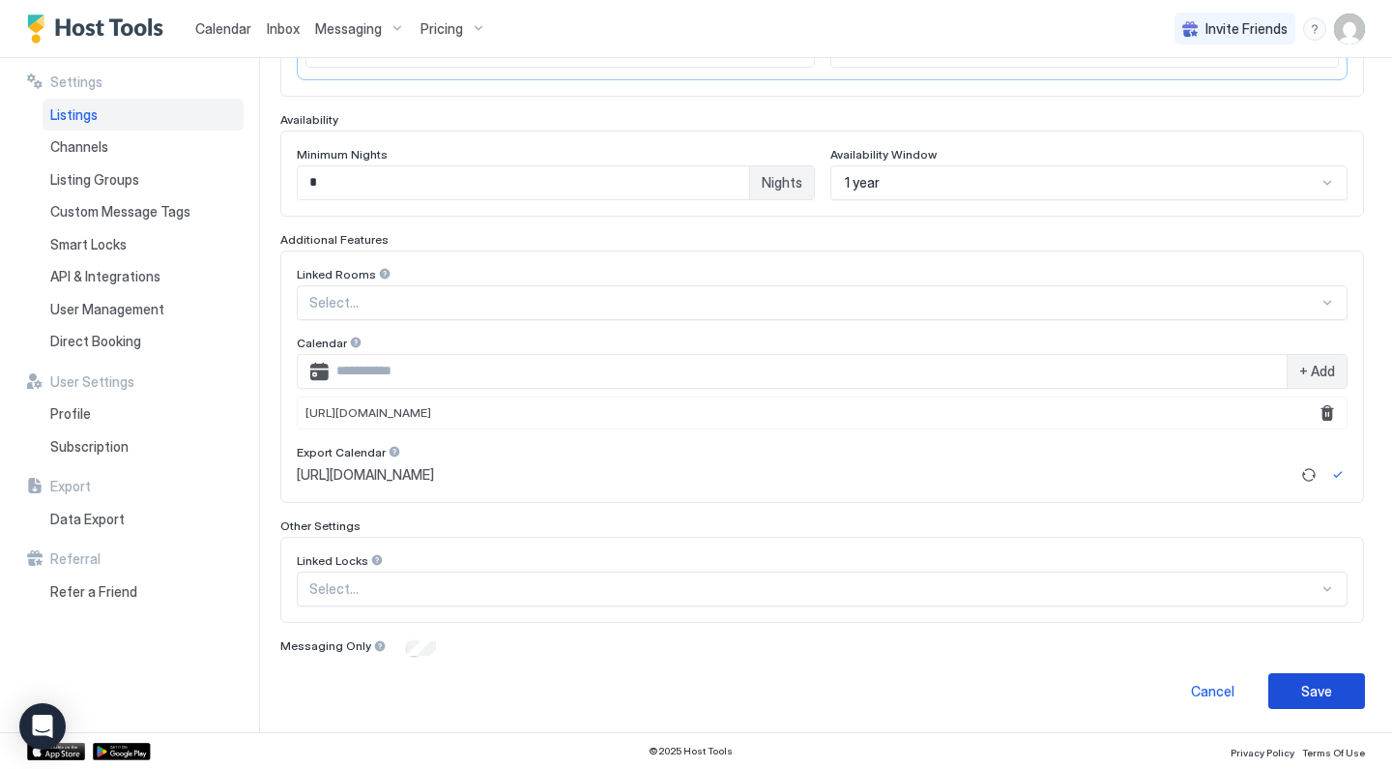
scroll to position [471, 0]
click at [1305, 685] on div "Save" at bounding box center [1316, 692] width 31 height 20
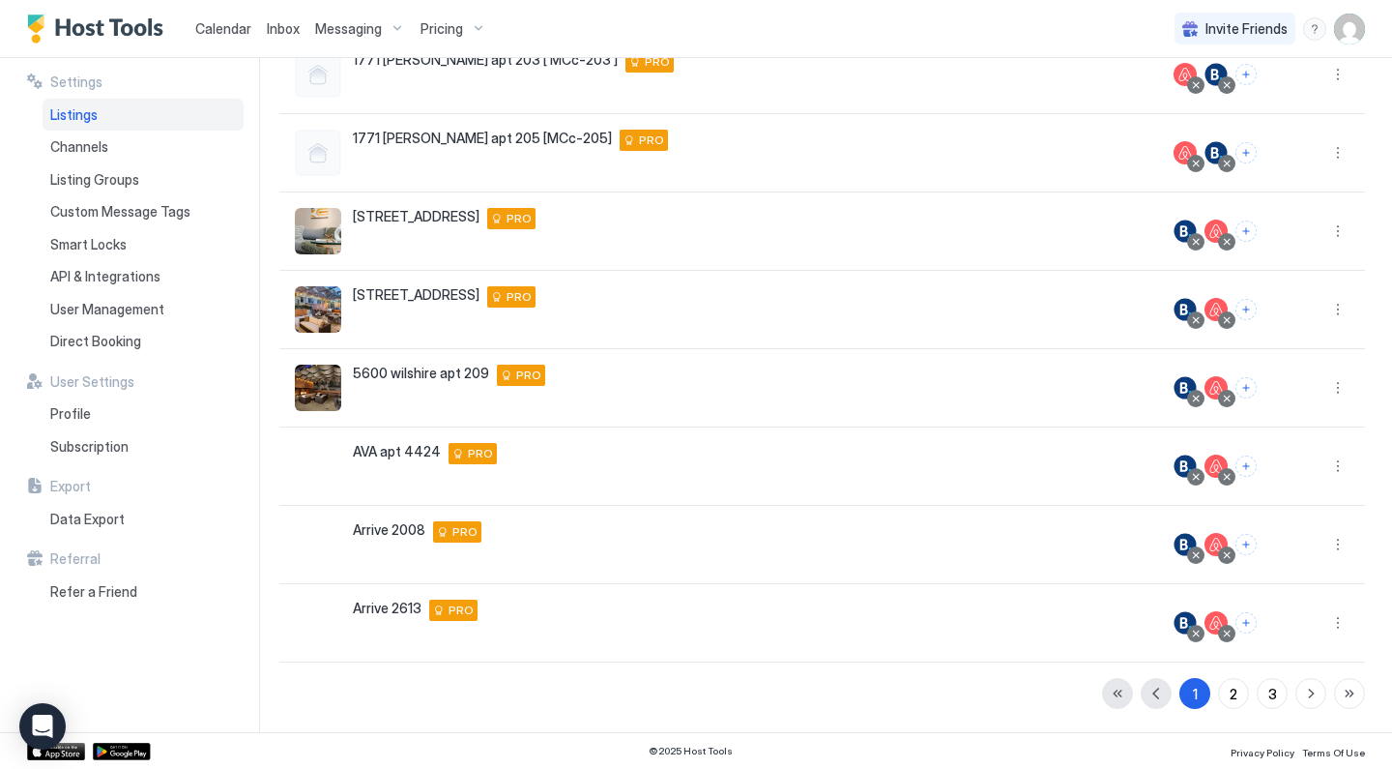
scroll to position [362, 0]
click at [206, 22] on span "Calendar" at bounding box center [223, 28] width 56 height 16
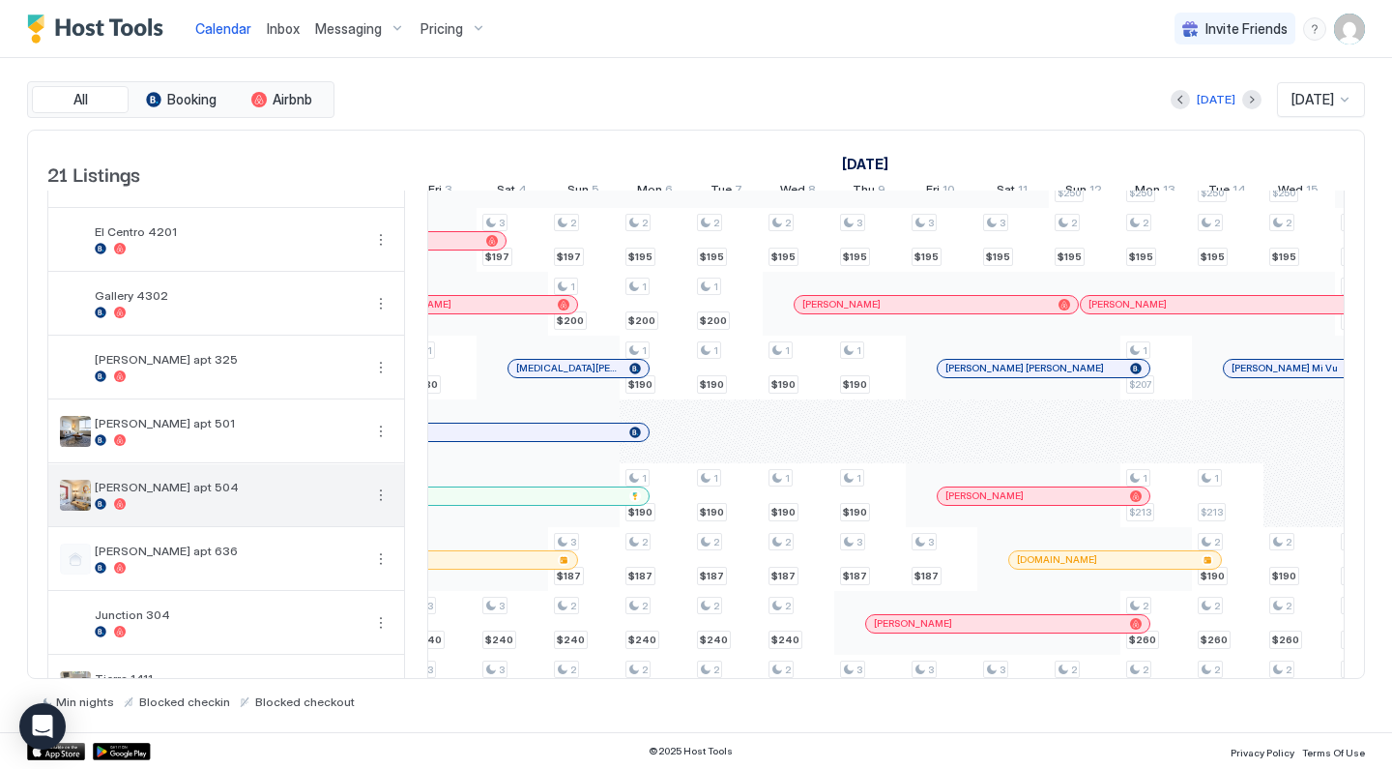
scroll to position [621, 0]
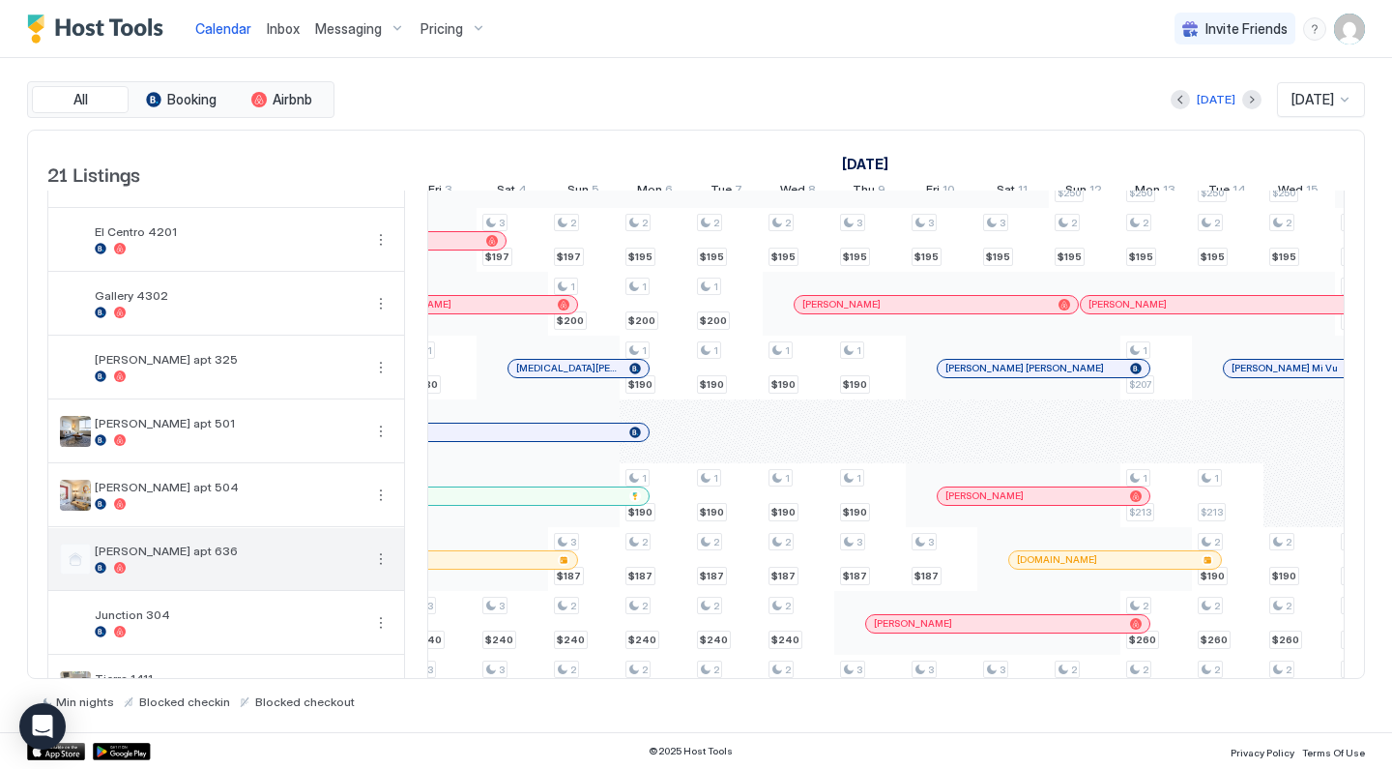
click at [383, 562] on button "More options" at bounding box center [380, 558] width 23 height 23
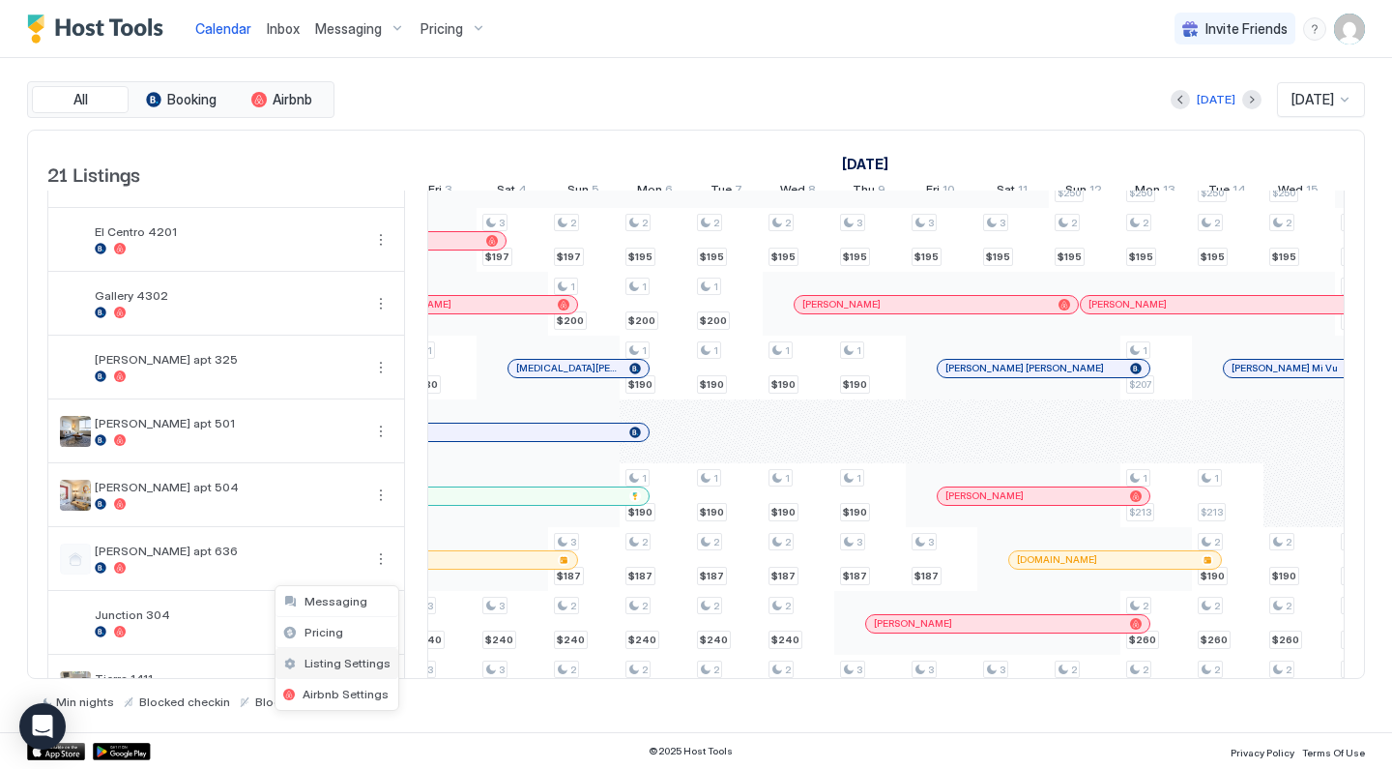
click at [356, 656] on span "Listing Settings" at bounding box center [348, 663] width 86 height 15
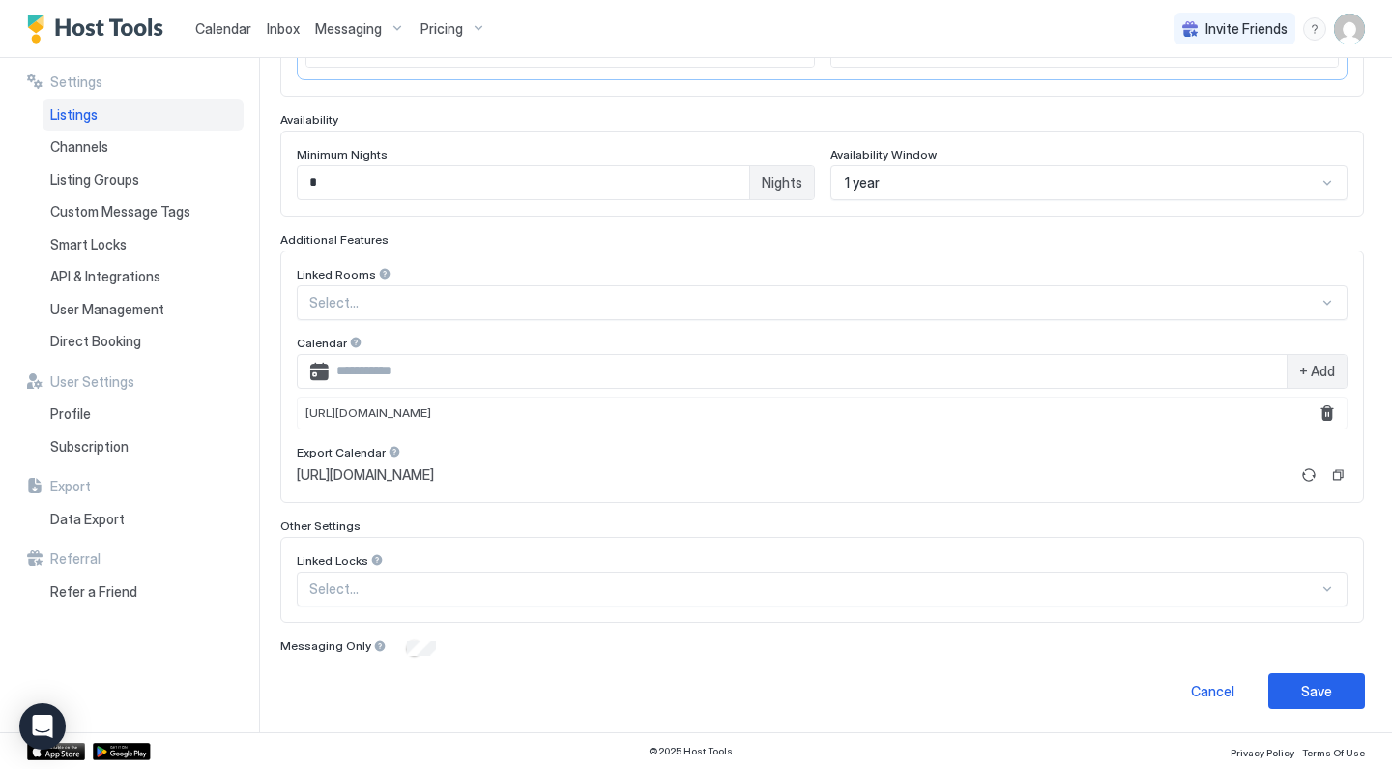
scroll to position [471, 0]
click at [1326, 690] on div "Save" at bounding box center [1316, 692] width 31 height 20
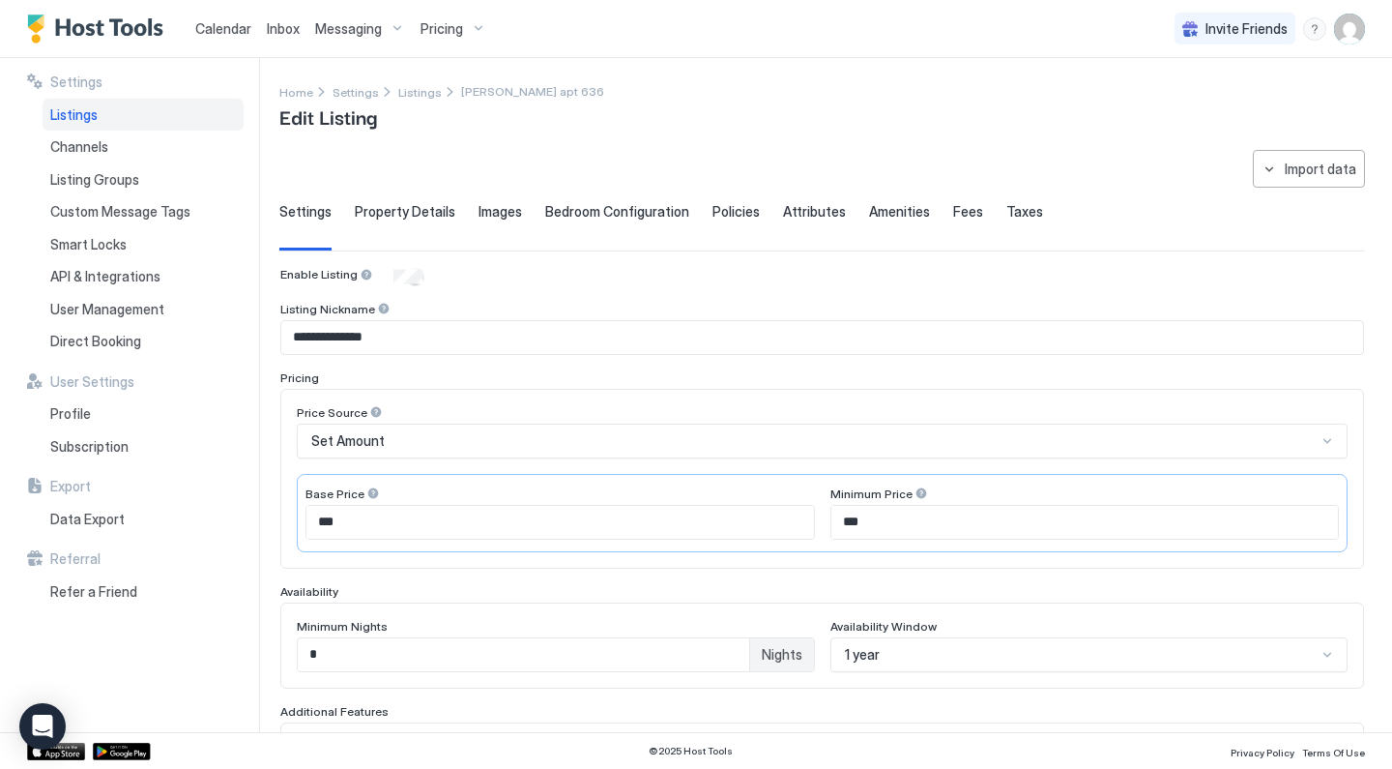
scroll to position [0, 0]
click at [233, 37] on link "Calendar" at bounding box center [223, 28] width 56 height 20
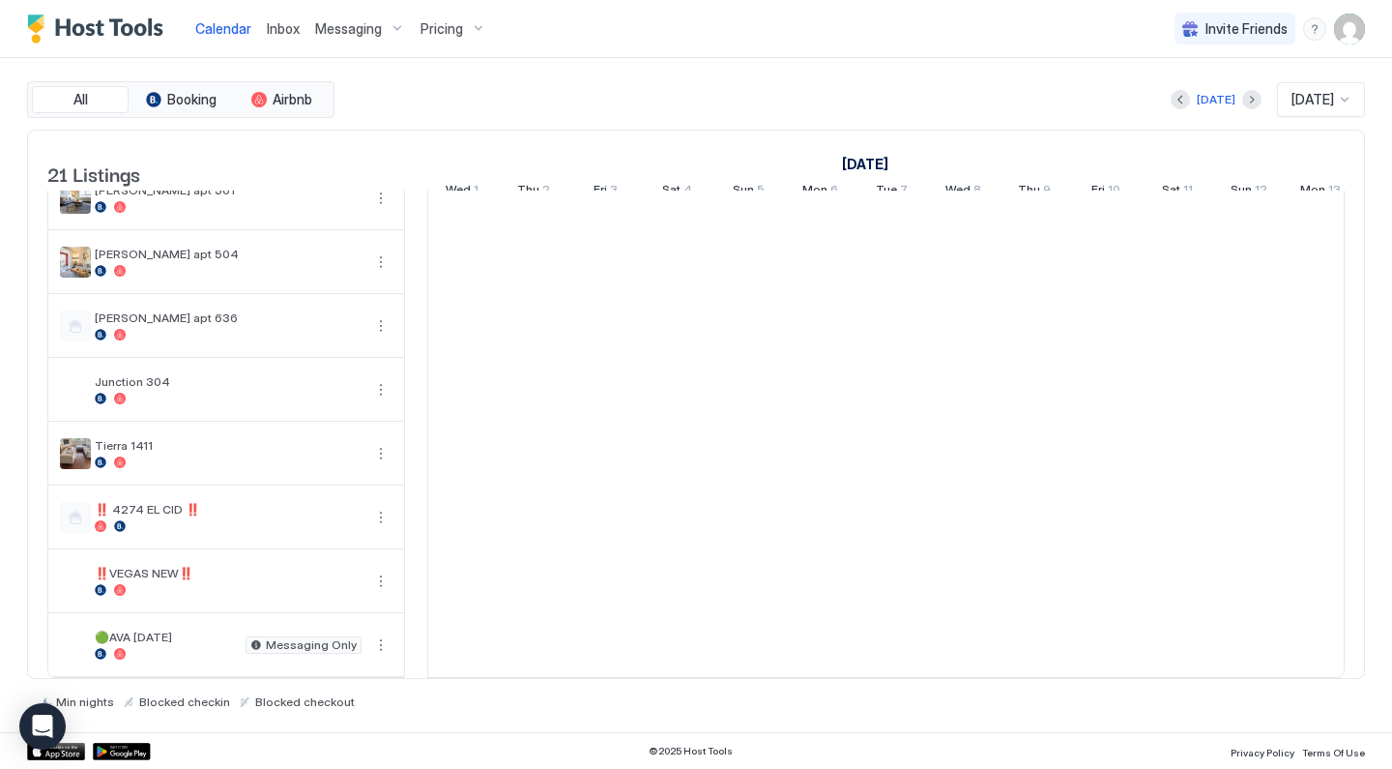
scroll to position [869, 0]
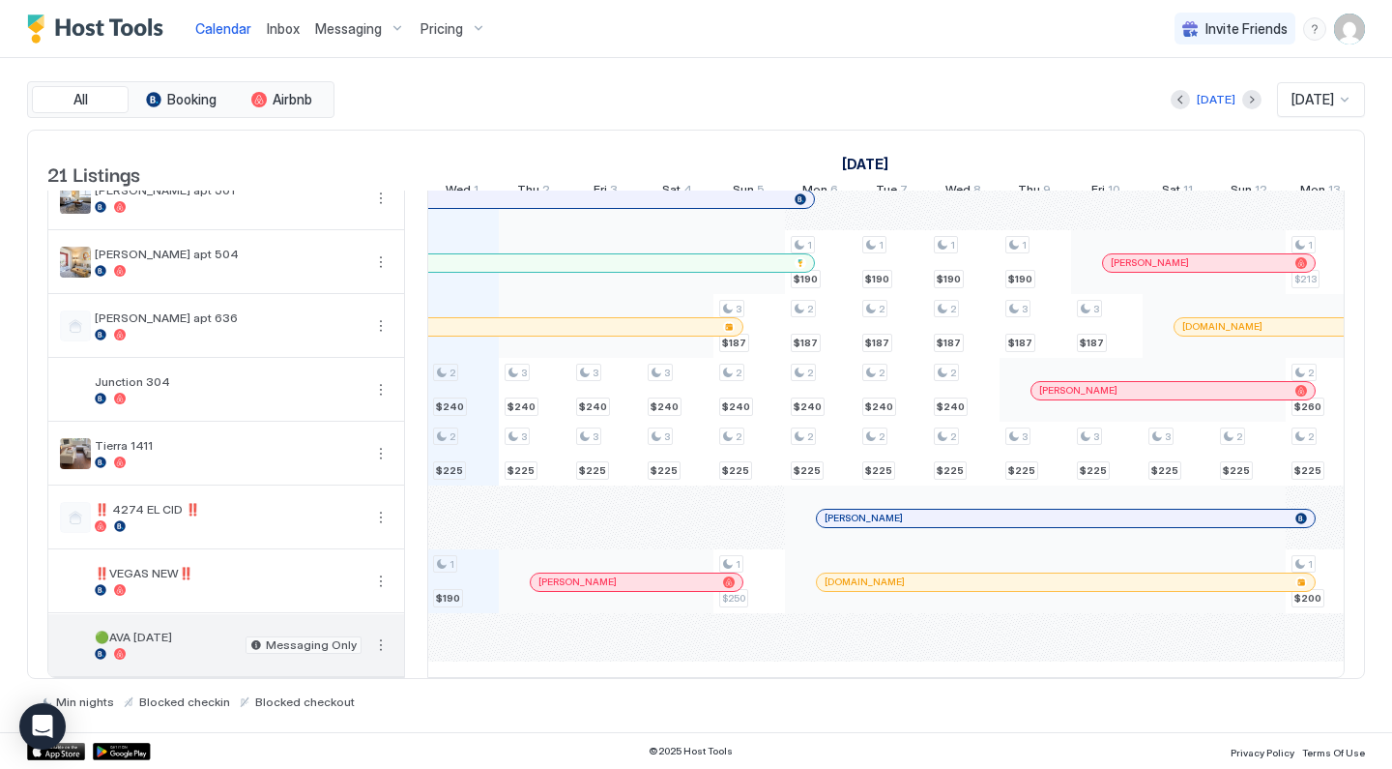
click at [378, 645] on button "More options" at bounding box center [380, 644] width 23 height 23
click at [382, 644] on div "Calendar Inbox Messaging Pricing Invite Friends DR All Booking Airbnb [DATE] [D…" at bounding box center [696, 384] width 1392 height 769
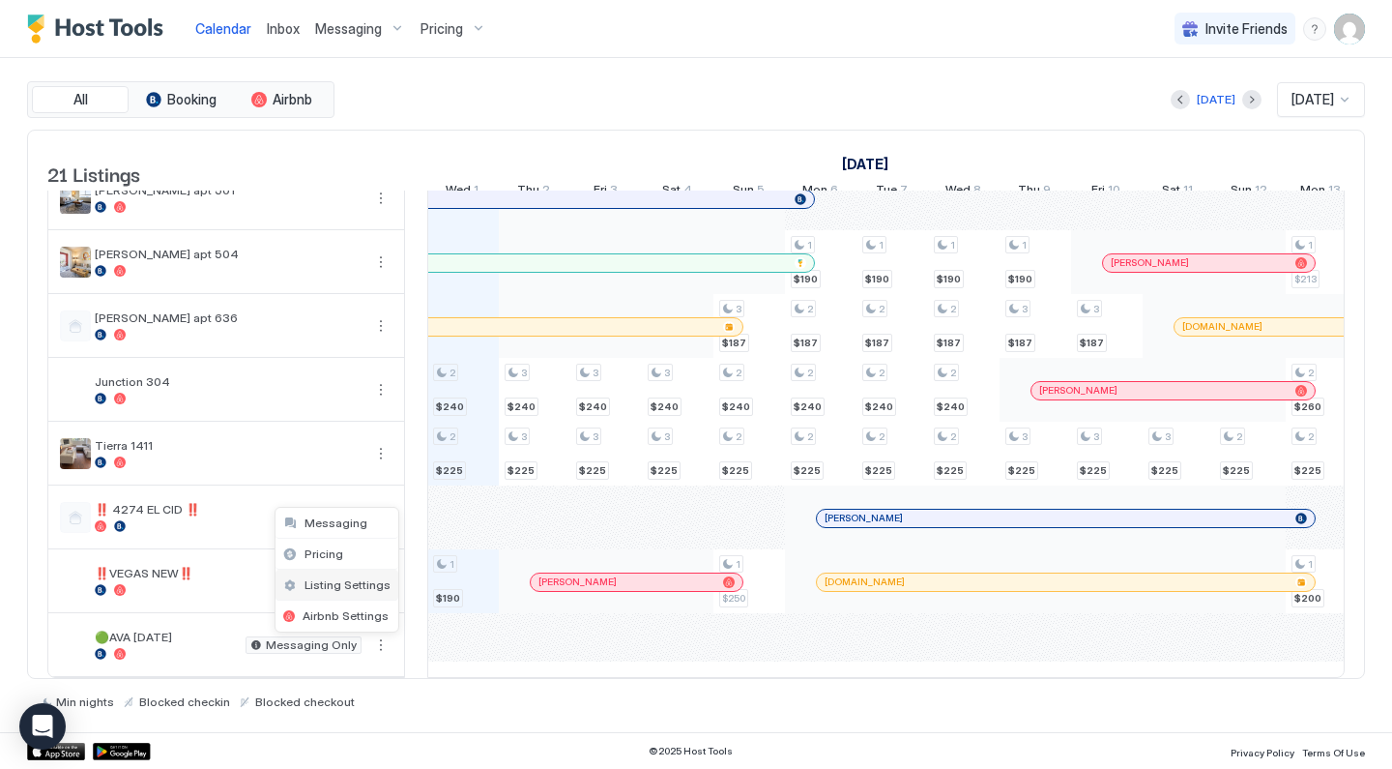
click at [372, 590] on span "Listing Settings" at bounding box center [348, 584] width 86 height 15
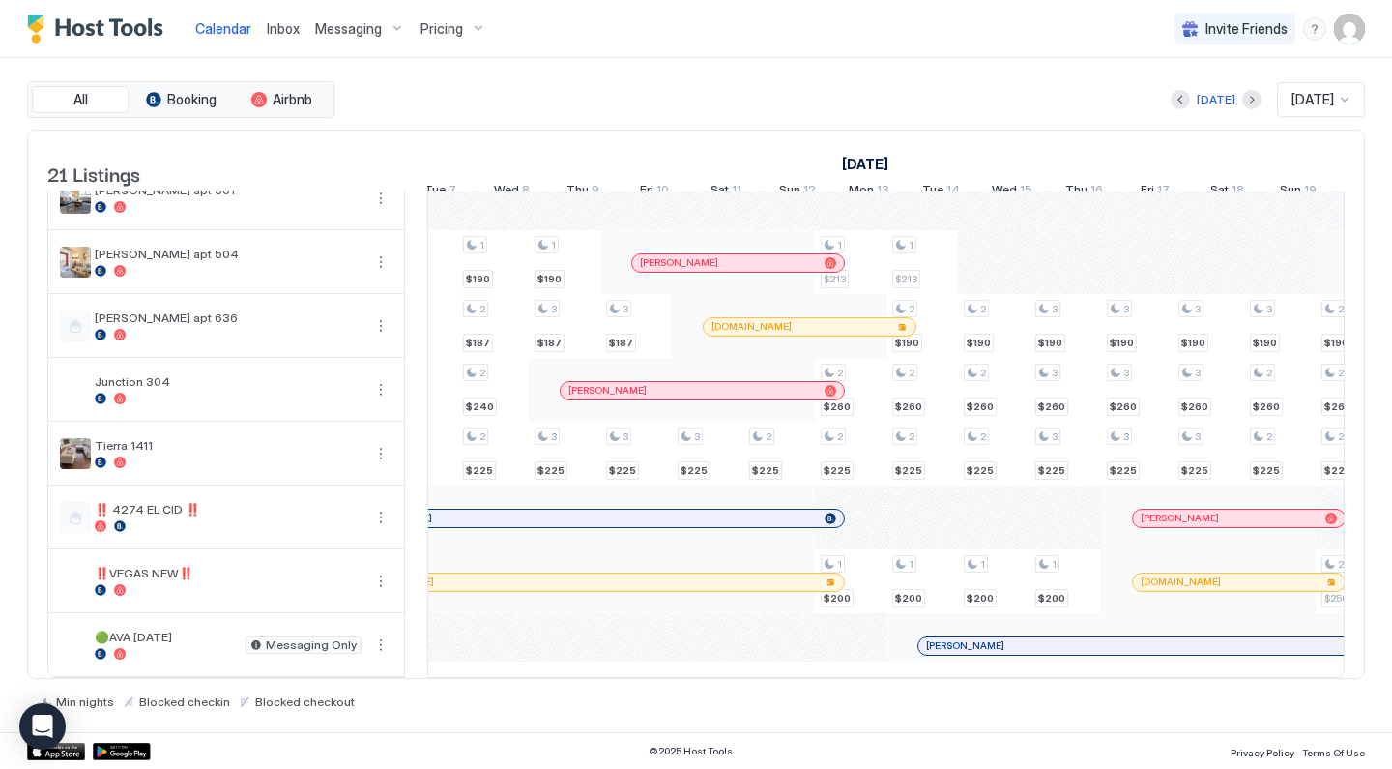
scroll to position [0, 1658]
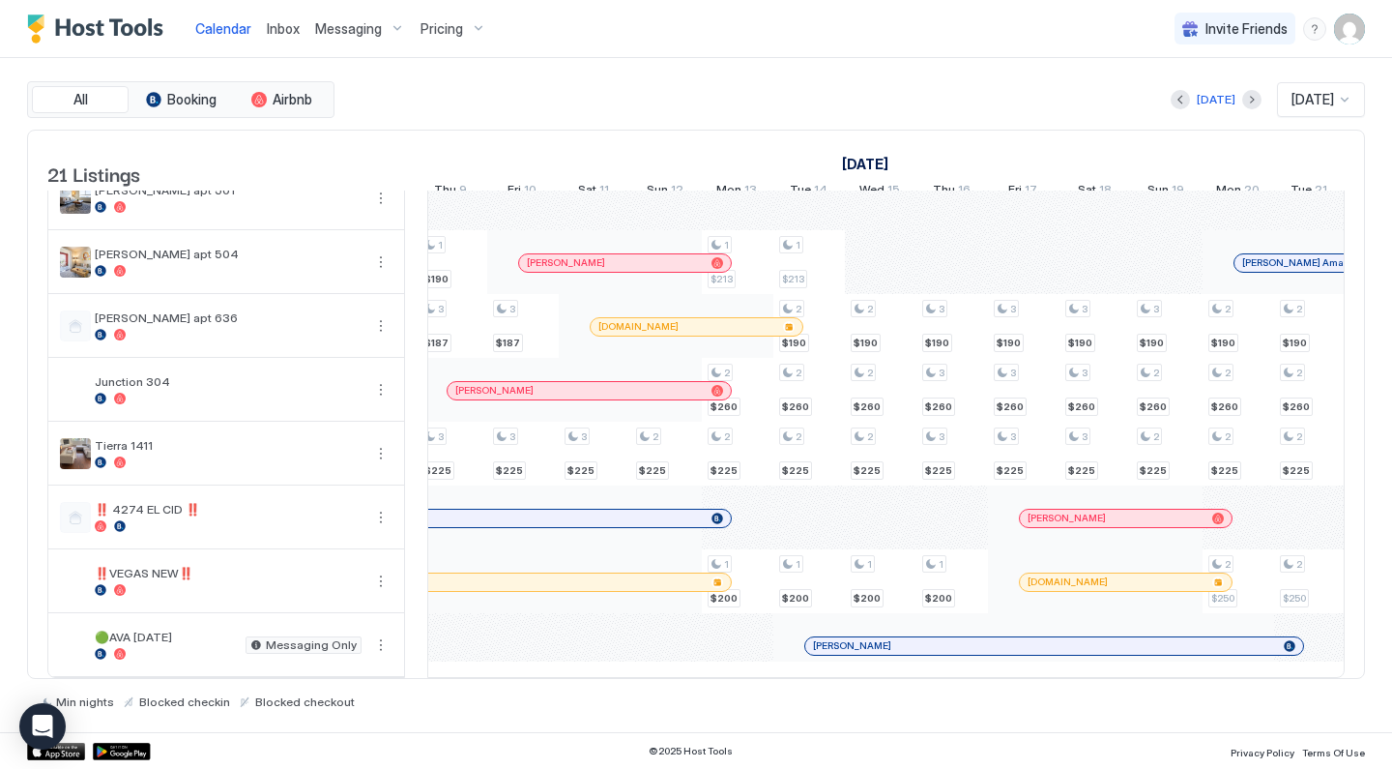
click at [879, 645] on div at bounding box center [878, 645] width 15 height 15
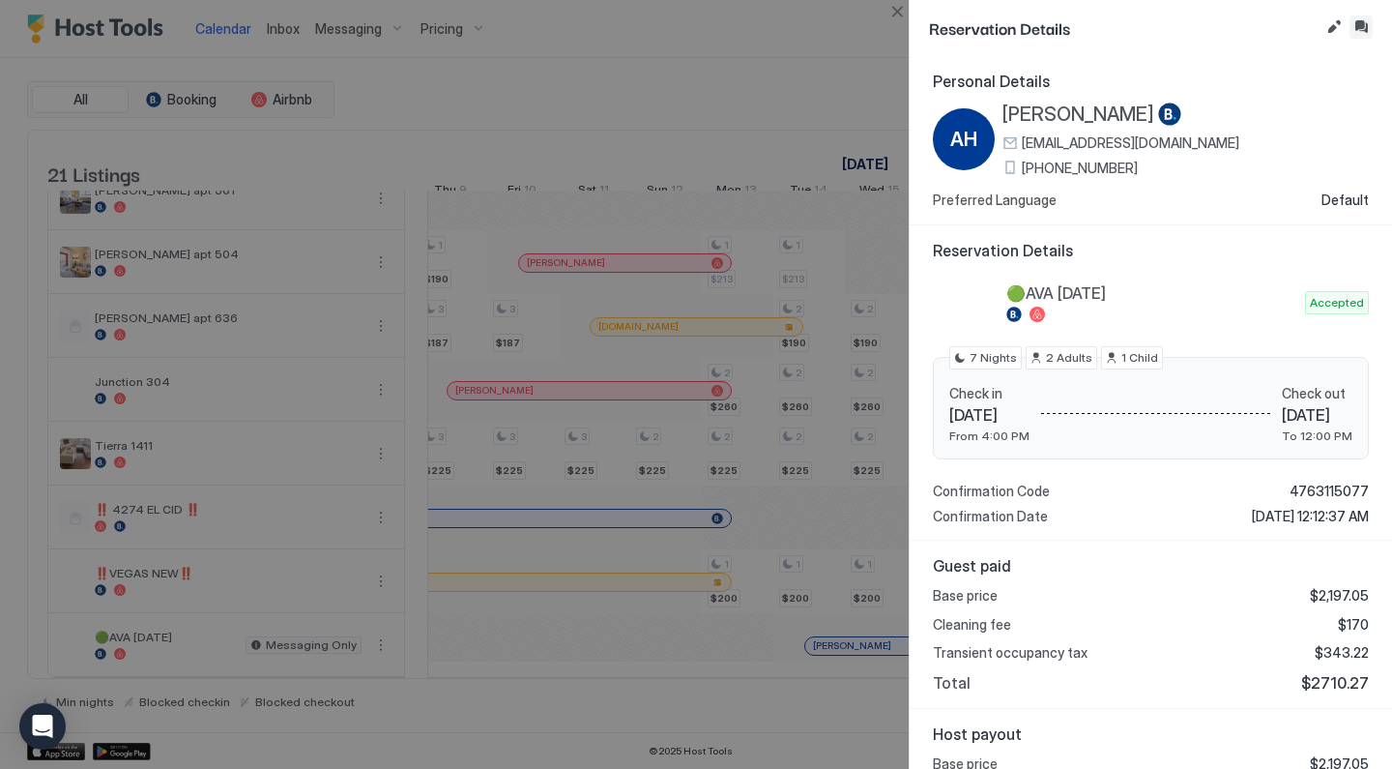
click at [1362, 24] on button "Inbox" at bounding box center [1361, 26] width 23 height 23
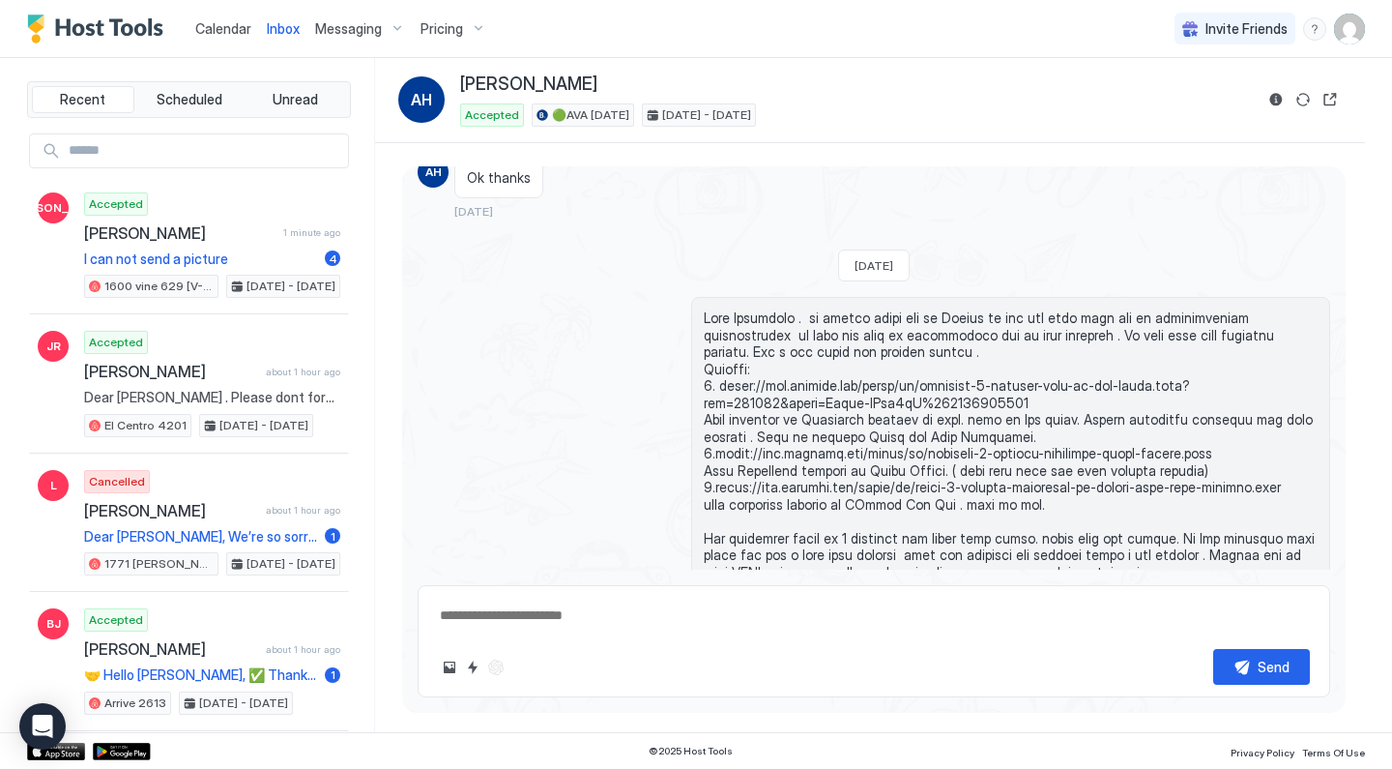
scroll to position [460, 0]
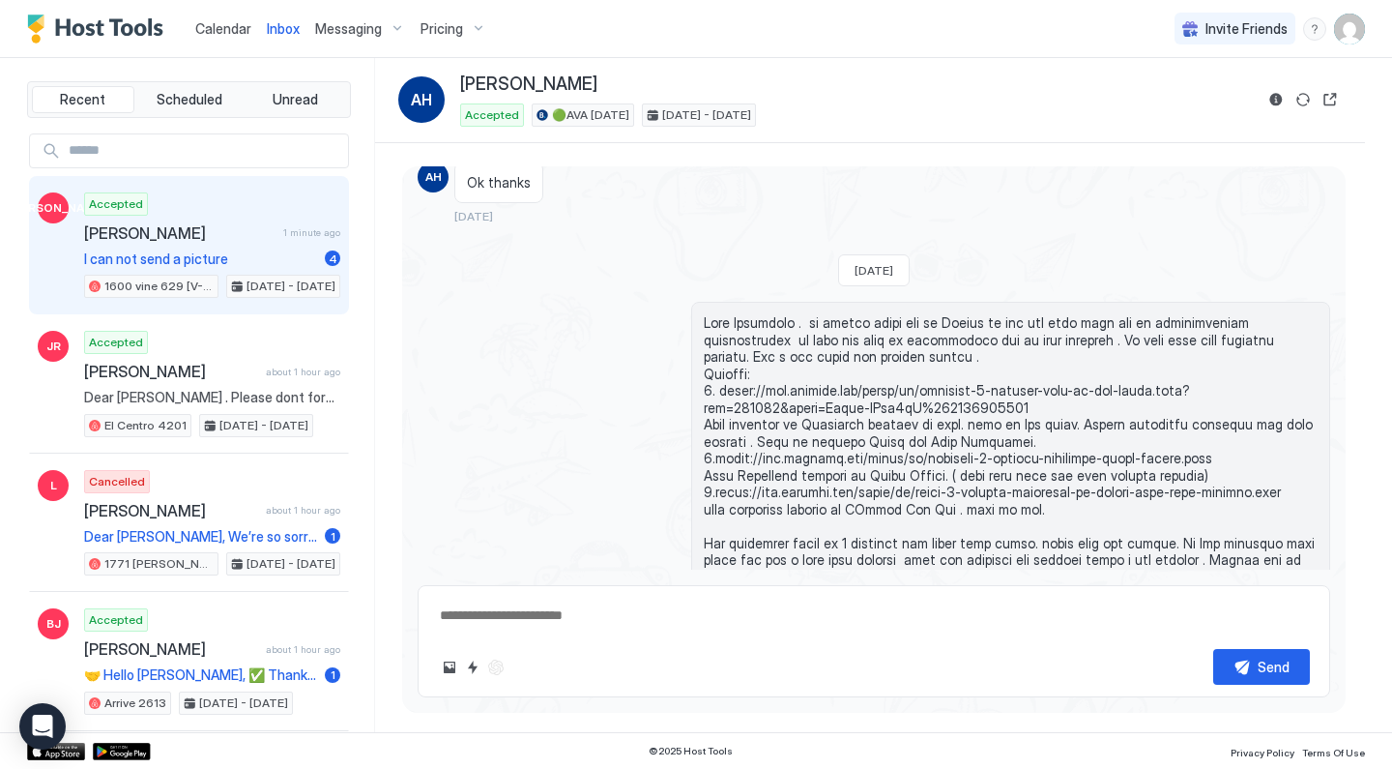
click at [272, 232] on span "[PERSON_NAME]" at bounding box center [179, 232] width 191 height 19
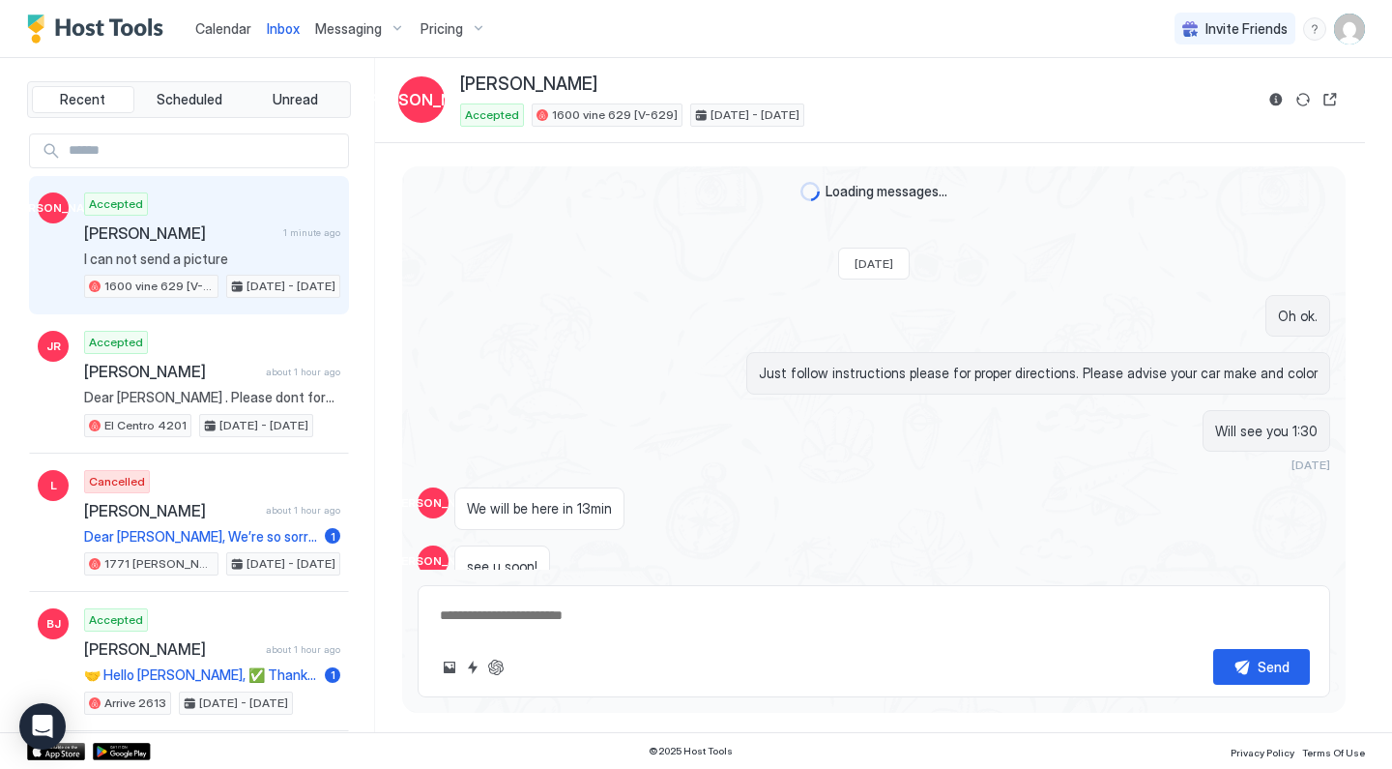
scroll to position [2105, 0]
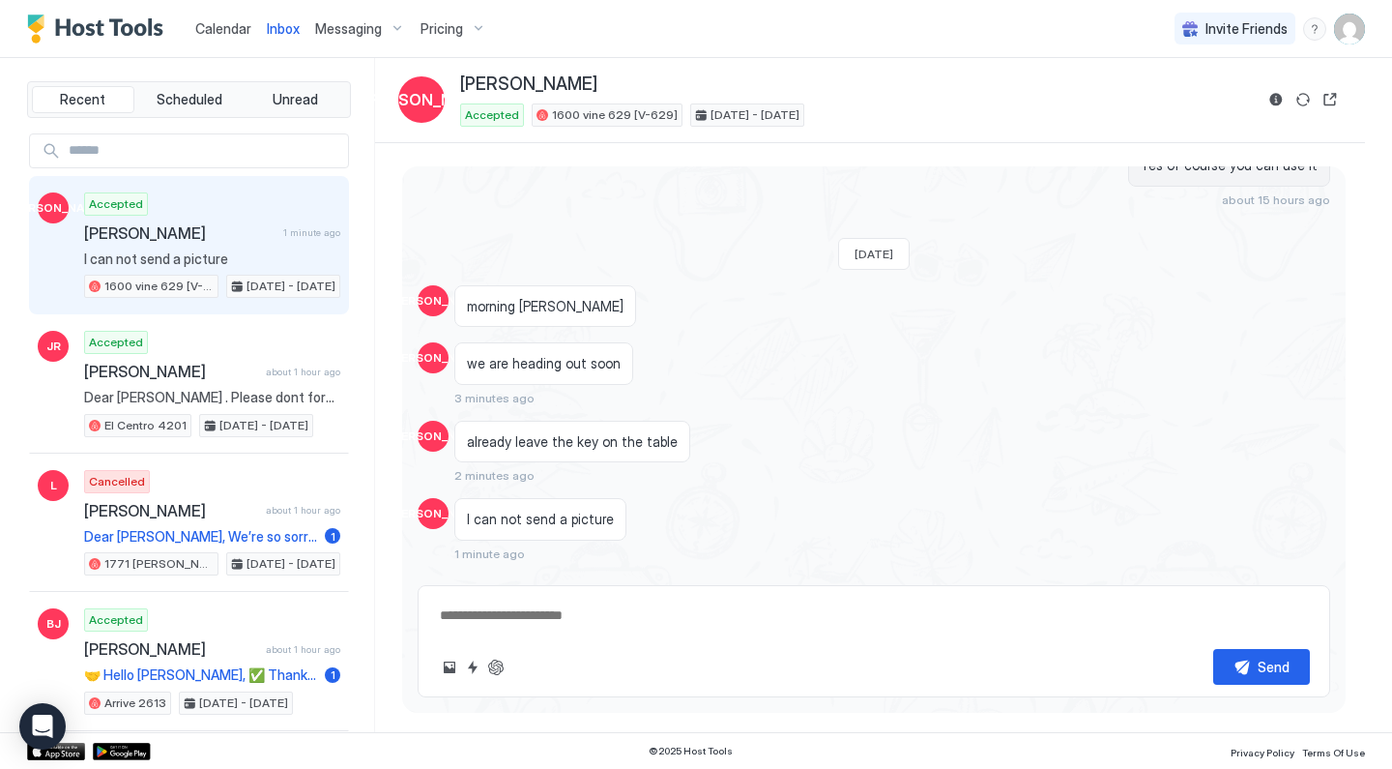
click at [536, 608] on textarea at bounding box center [874, 616] width 872 height 36
type textarea "*"
type textarea "**"
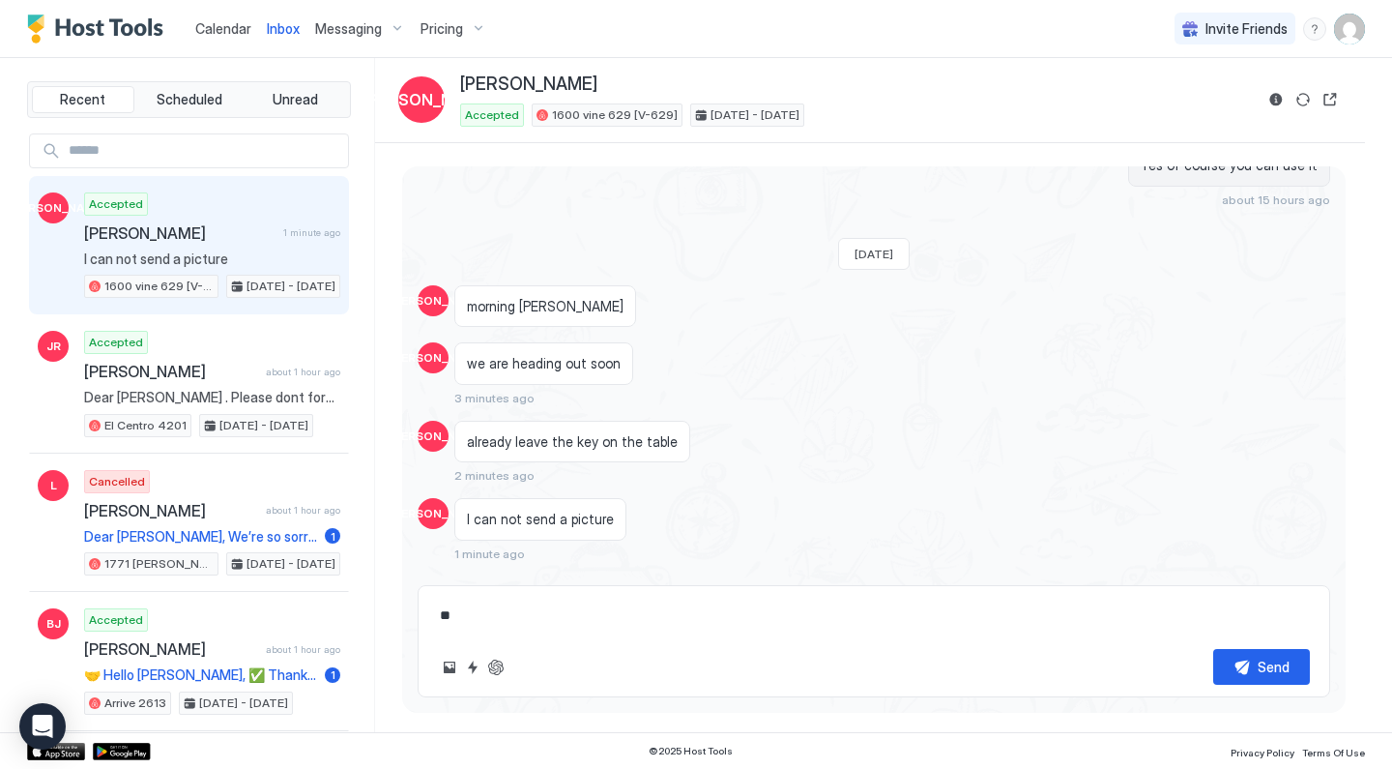
type textarea "*"
type textarea "**"
type textarea "*"
type textarea "****"
type textarea "*"
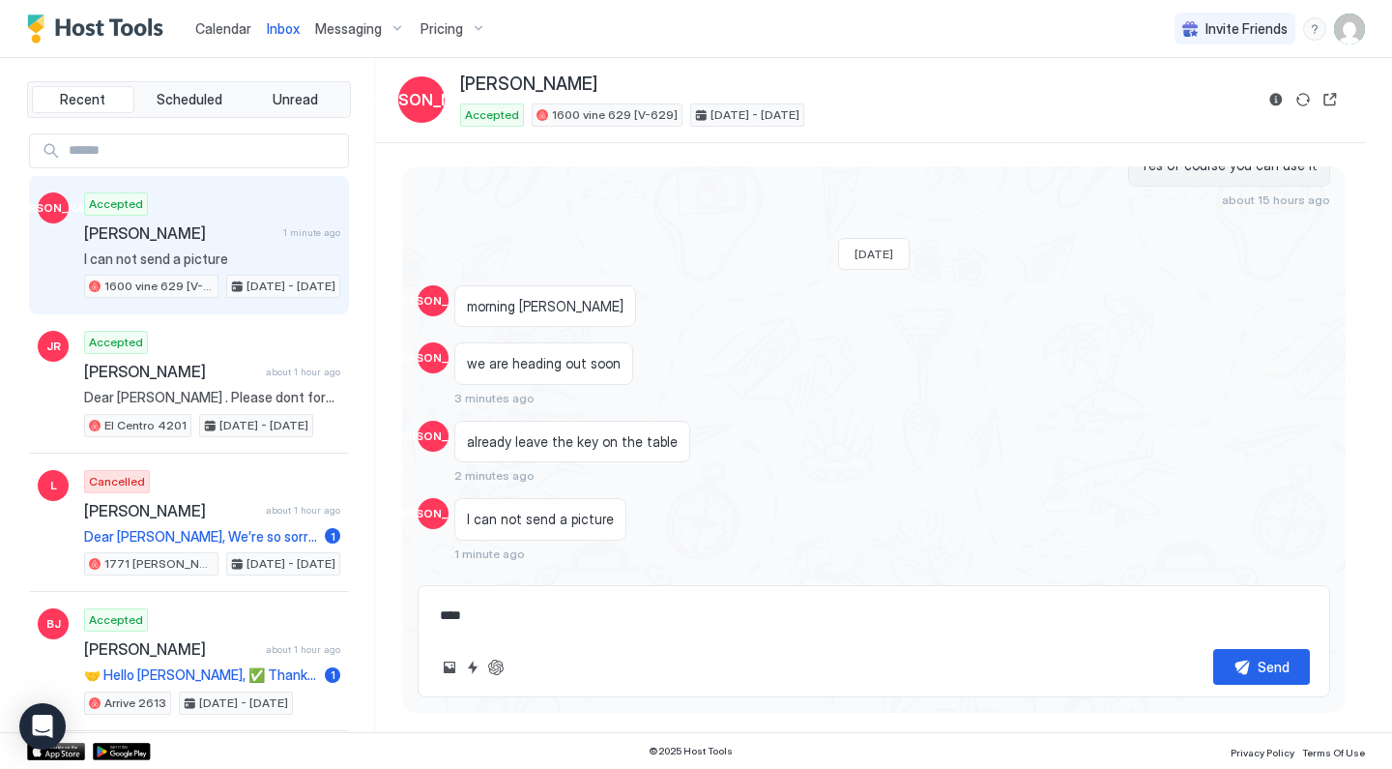
type textarea "*****"
type textarea "*"
type textarea "******"
type textarea "*"
type textarea "*******"
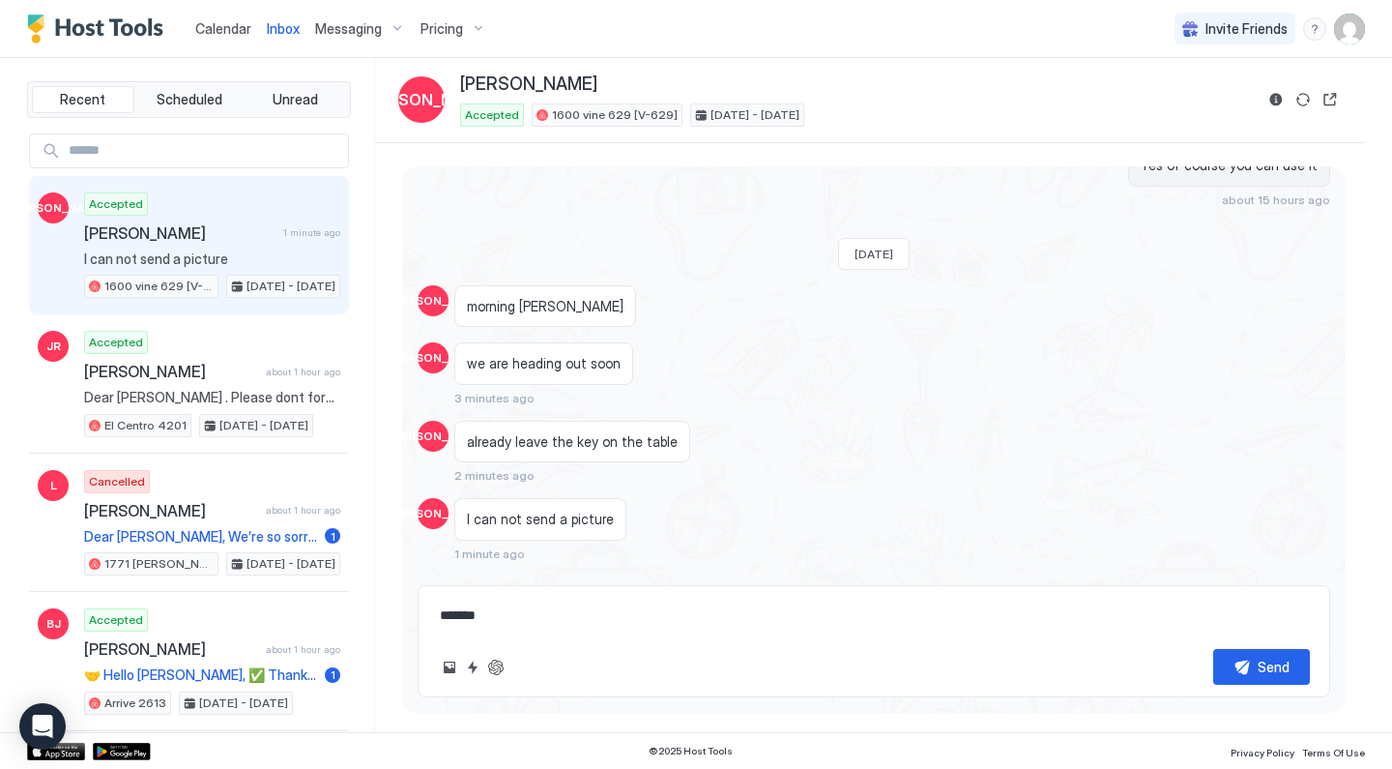
type textarea "*"
type textarea "********"
type textarea "*"
type textarea "*********"
type textarea "*"
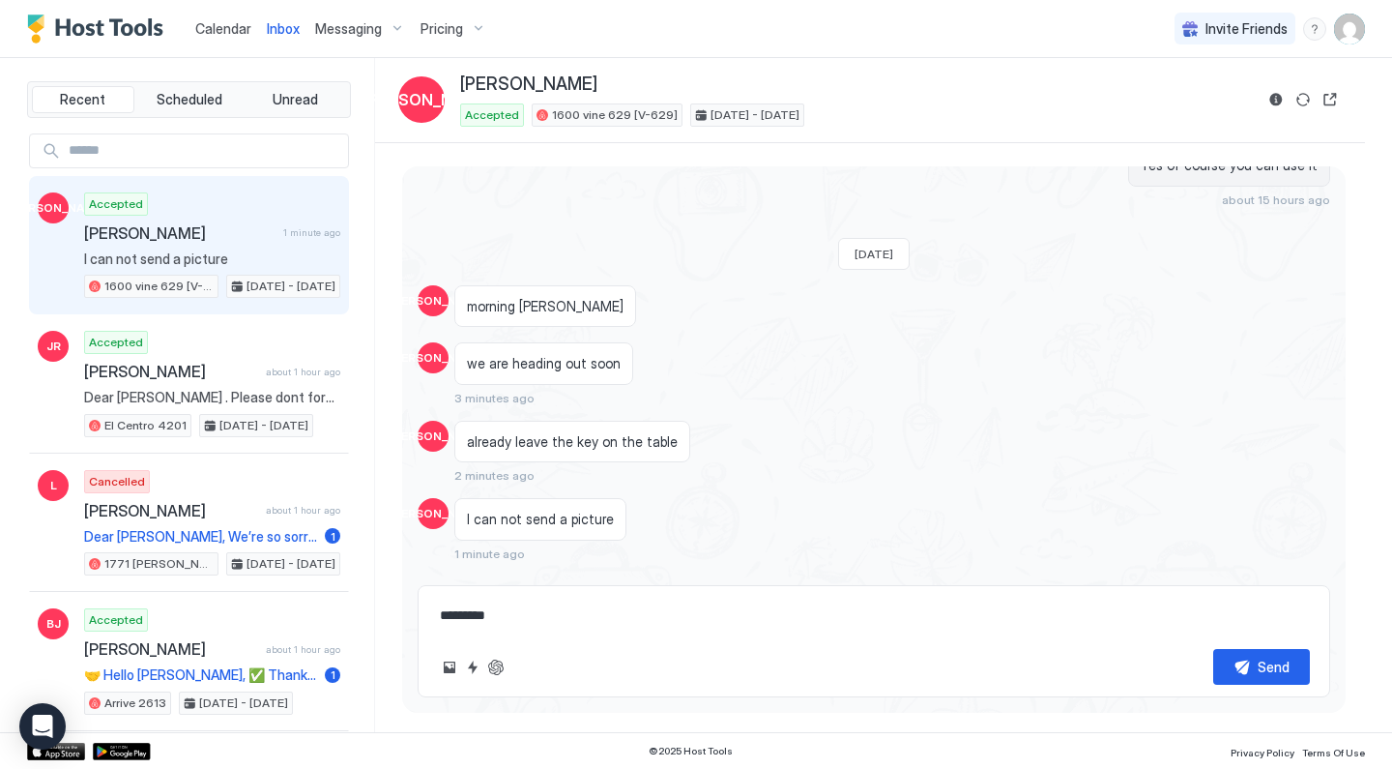
type textarea "**********"
type textarea "*"
type textarea "**********"
type textarea "*"
type textarea "**********"
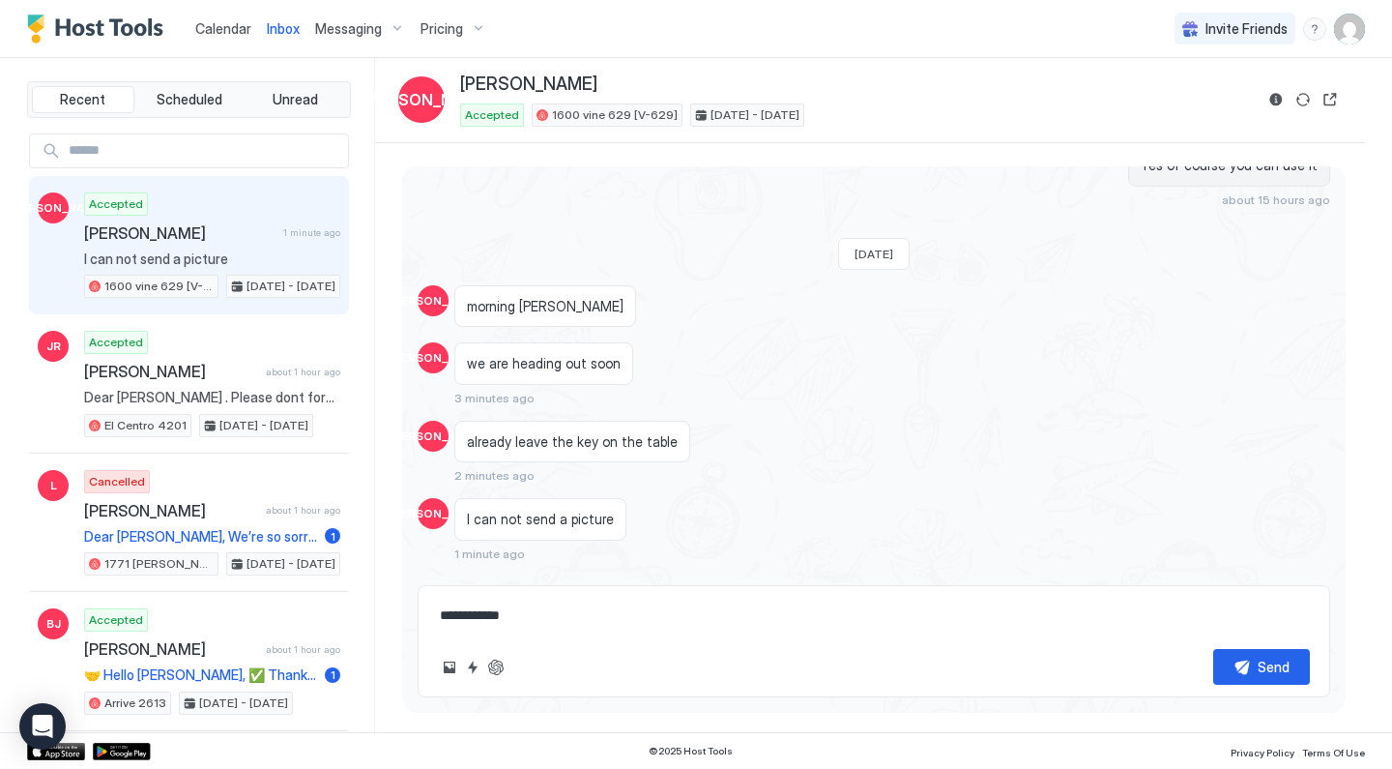
type textarea "*"
type textarea "**********"
type textarea "*"
type textarea "**********"
type textarea "*"
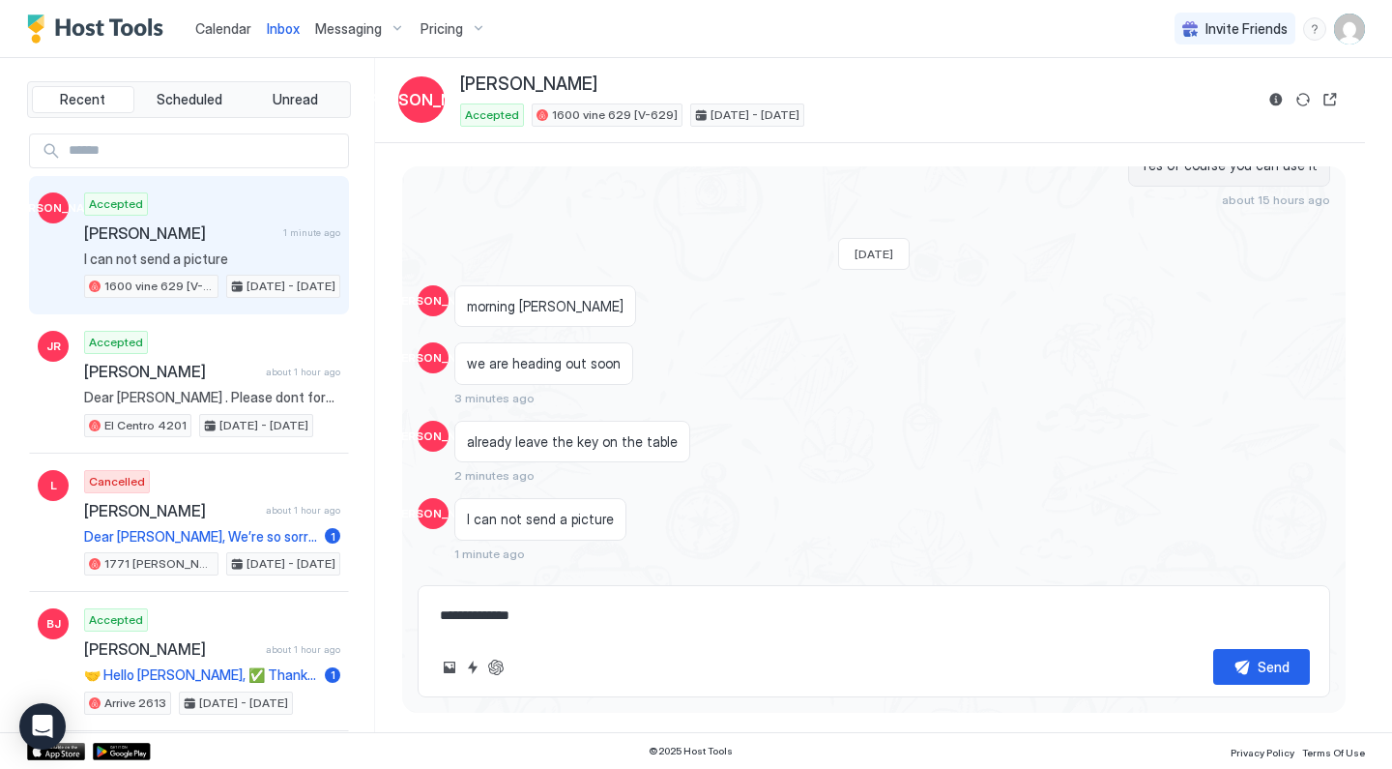
type textarea "**********"
type textarea "*"
type textarea "**********"
type textarea "*"
type textarea "**********"
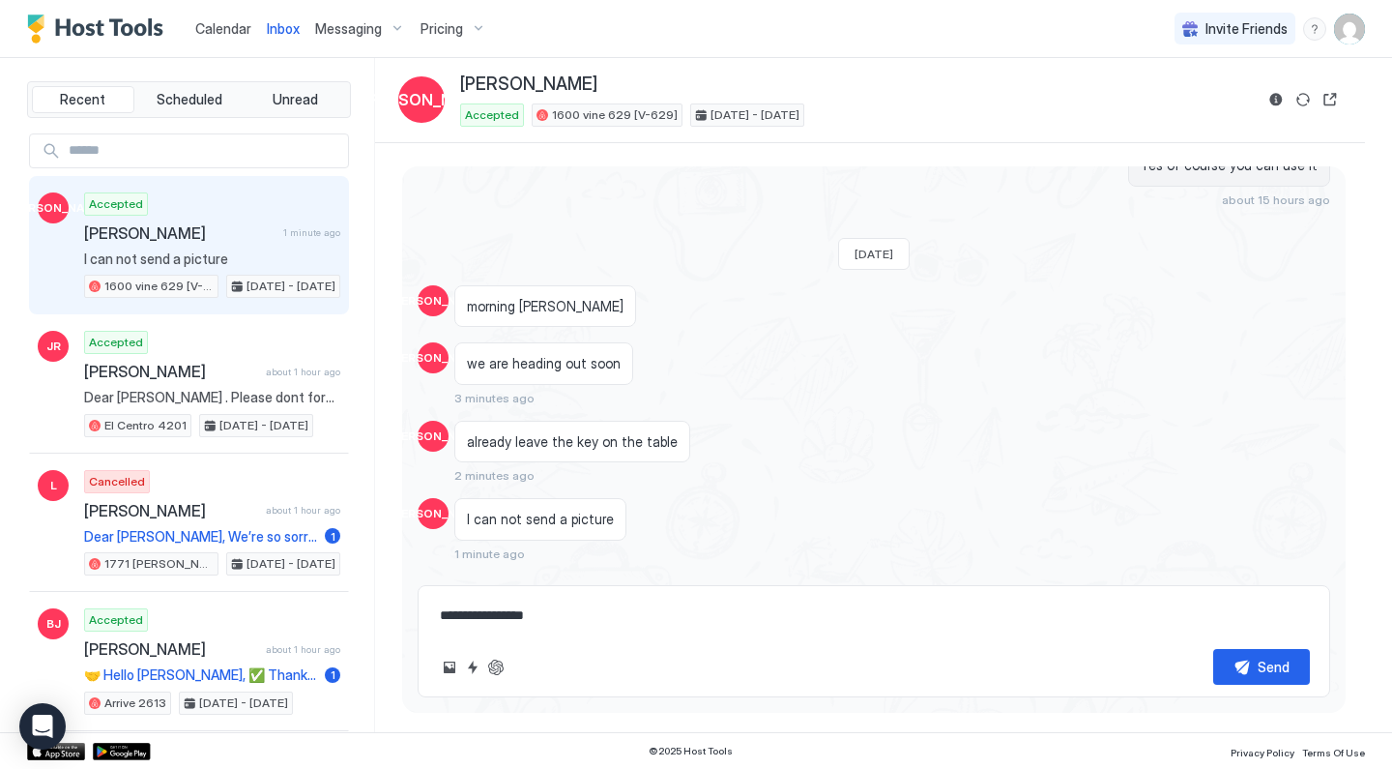
type textarea "*"
type textarea "**********"
type textarea "*"
type textarea "**********"
type textarea "*"
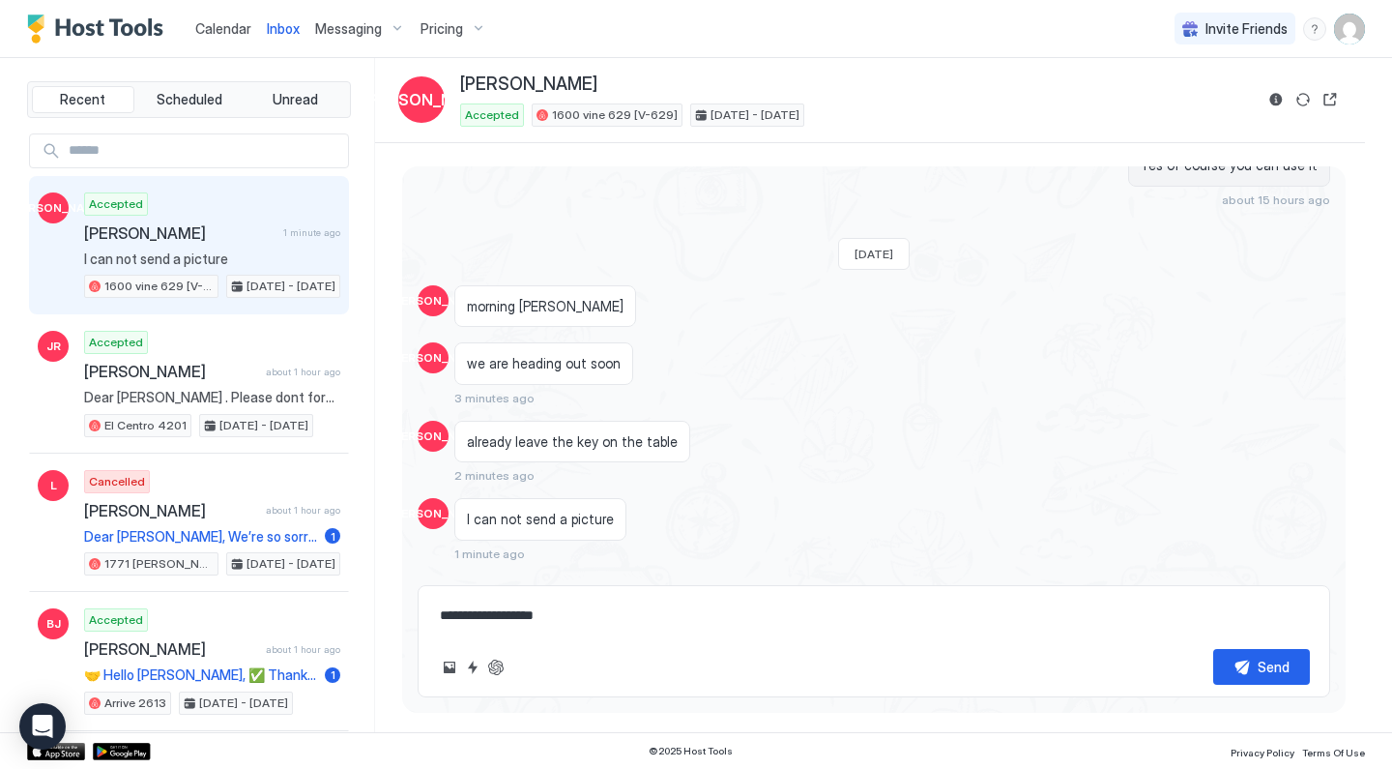
type textarea "**********"
type textarea "*"
type textarea "**********"
type textarea "*"
type textarea "**********"
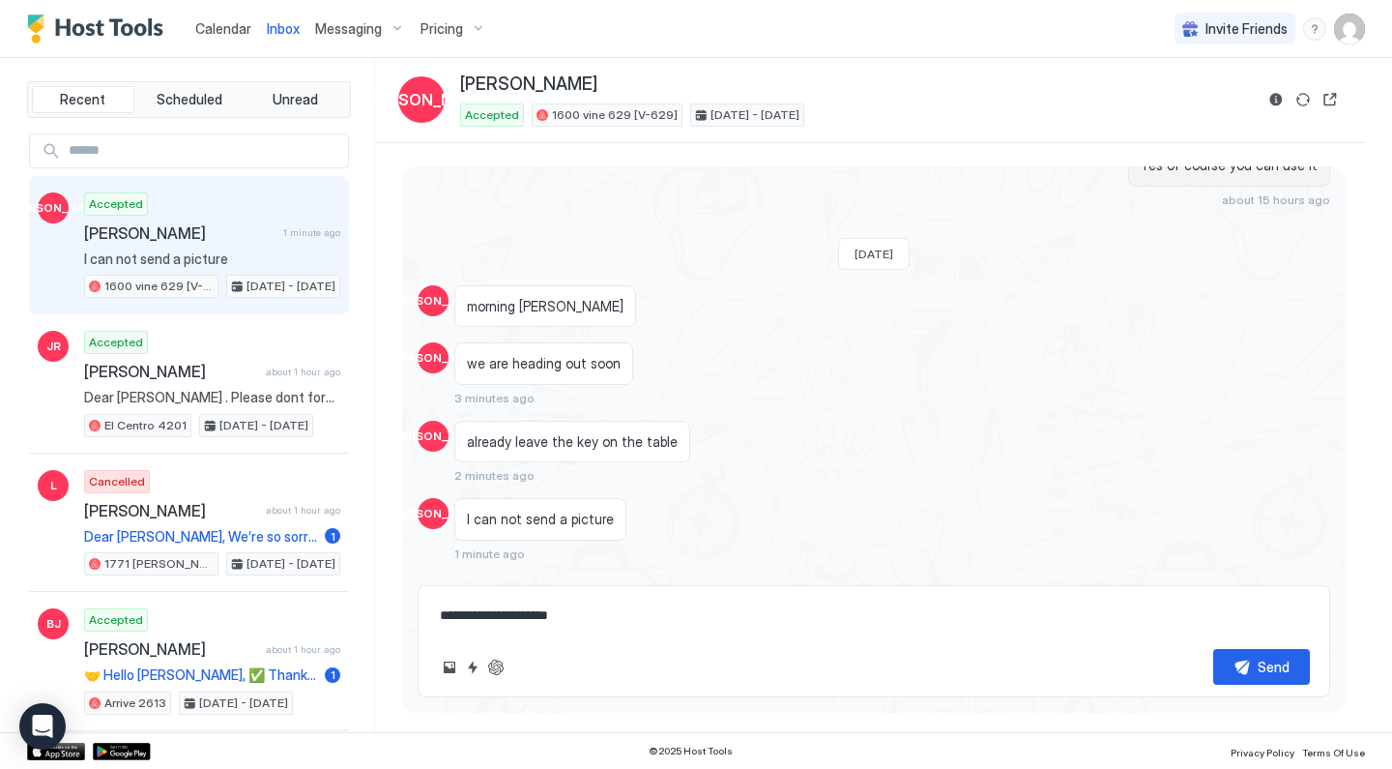
type textarea "*"
type textarea "**********"
type textarea "*"
type textarea "**********"
type textarea "*"
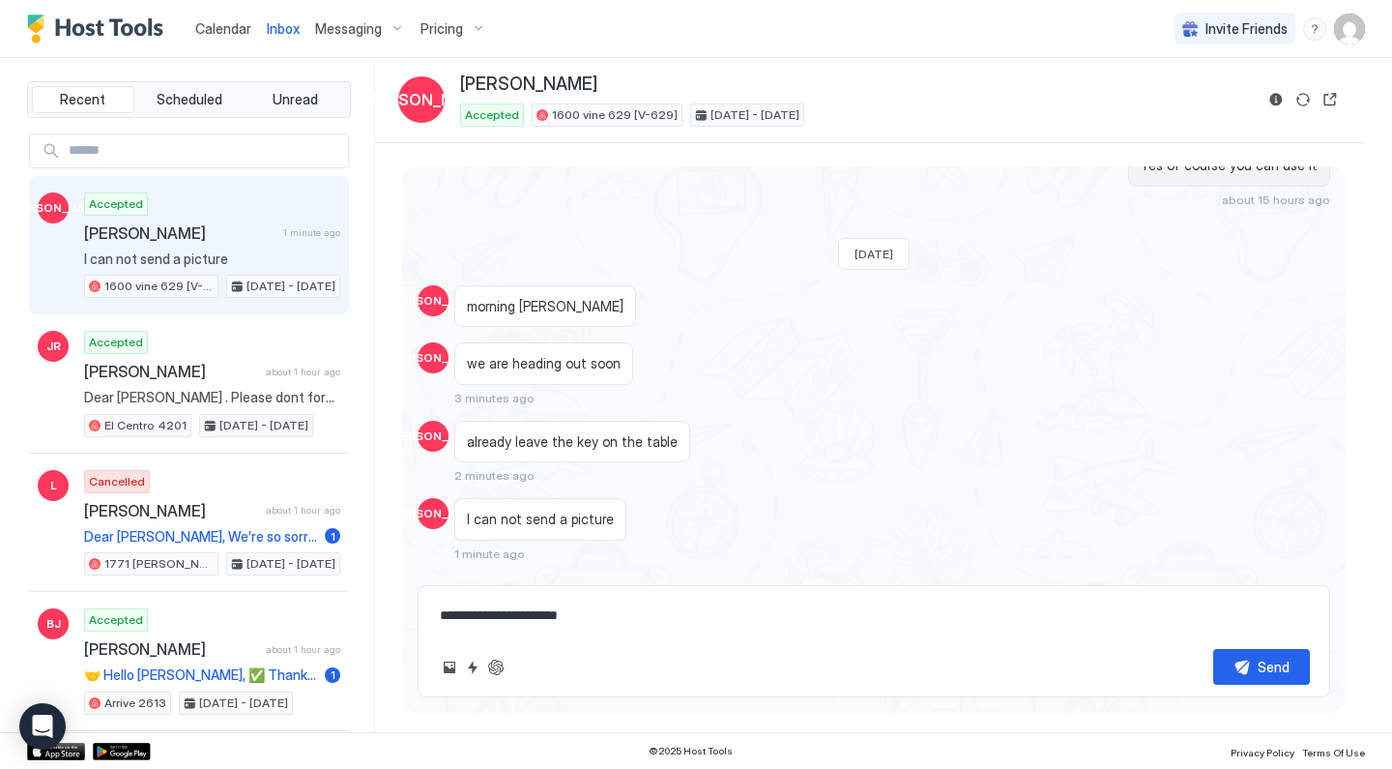
type textarea "**********"
type textarea "*"
type textarea "**********"
type textarea "*"
type textarea "**********"
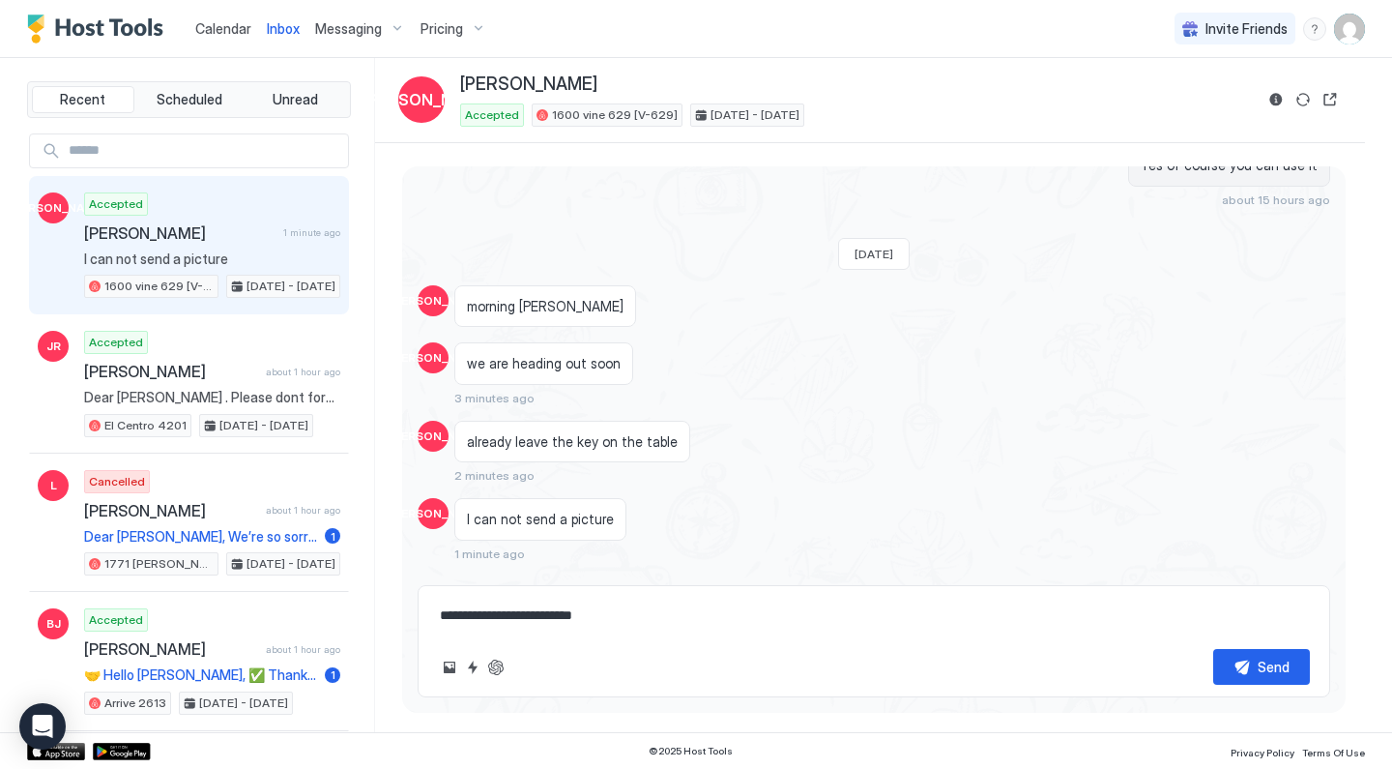
type textarea "*"
type textarea "**********"
type textarea "*"
type textarea "**********"
click at [1250, 668] on button "Send" at bounding box center [1261, 667] width 97 height 36
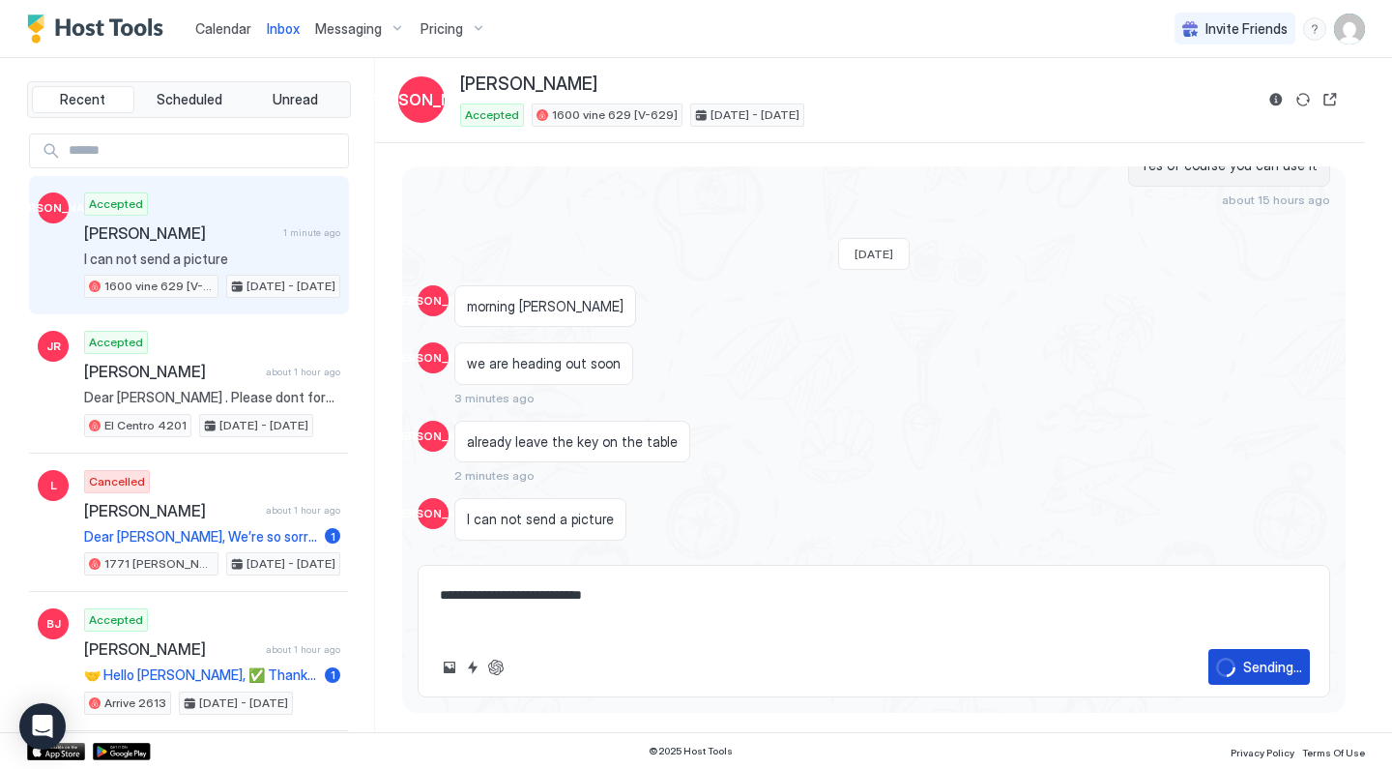
type textarea "*"
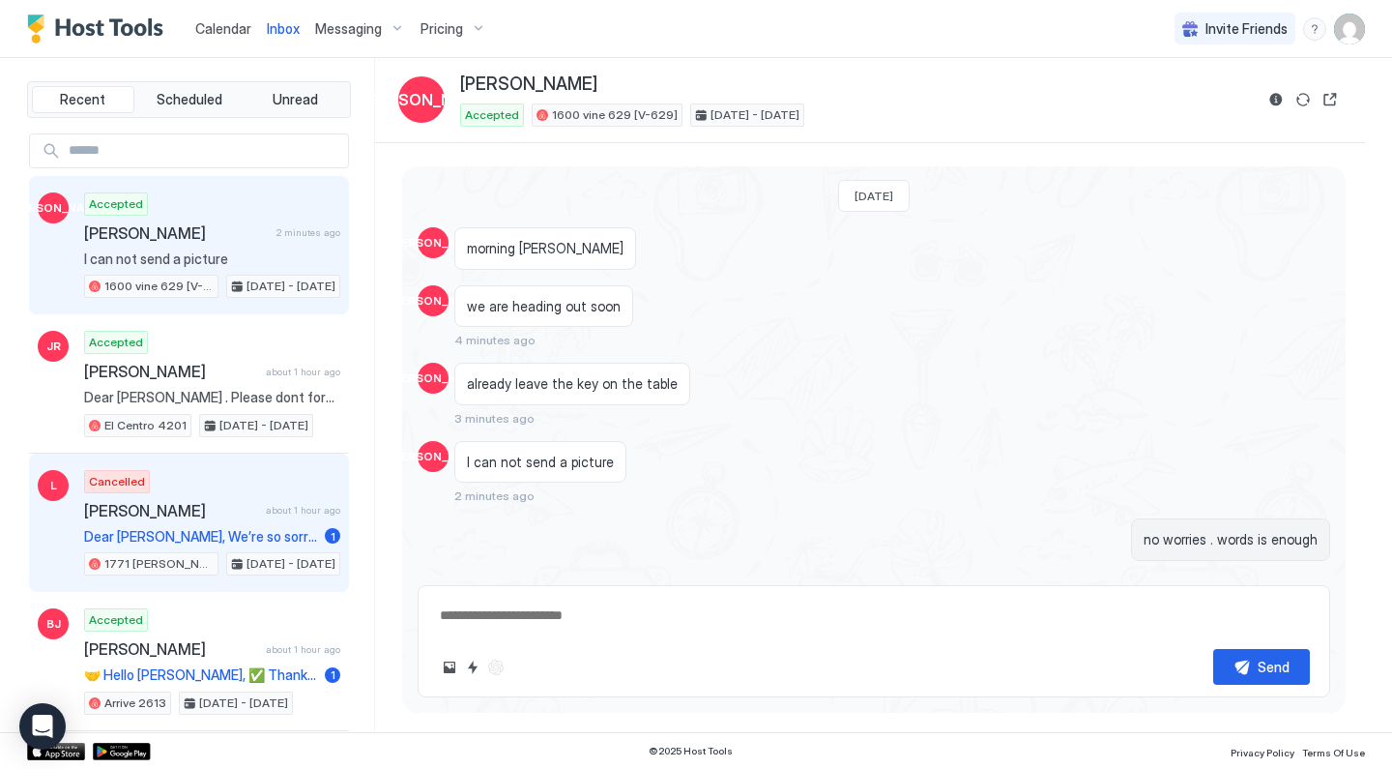
click at [210, 531] on span "Dear [PERSON_NAME], We’re so sorry to hear that you’ve had to cancel your reser…" at bounding box center [200, 536] width 233 height 17
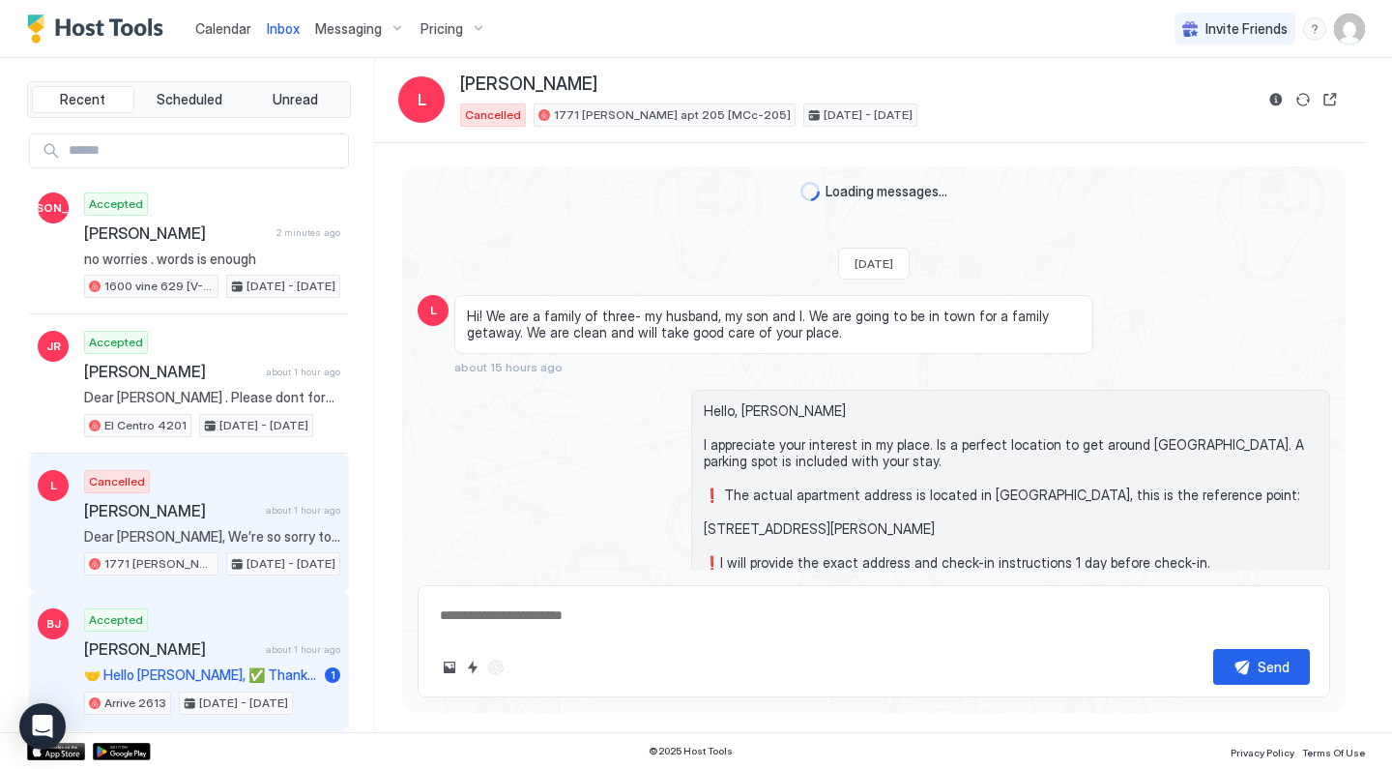
scroll to position [831, 0]
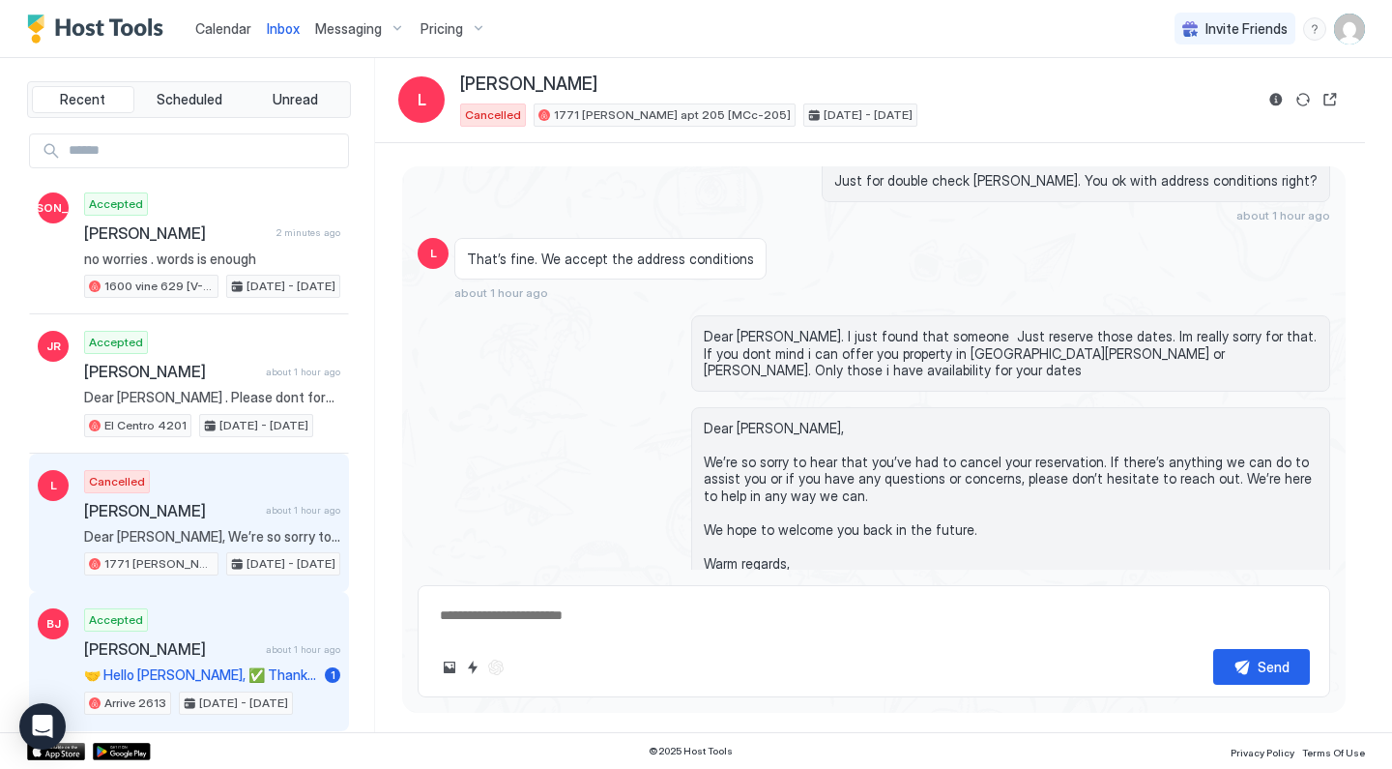
click at [229, 630] on div "Accepted [PERSON_NAME] about 1 hour ago 🤝 Hello [PERSON_NAME], ✅ Thank you for …" at bounding box center [212, 661] width 256 height 106
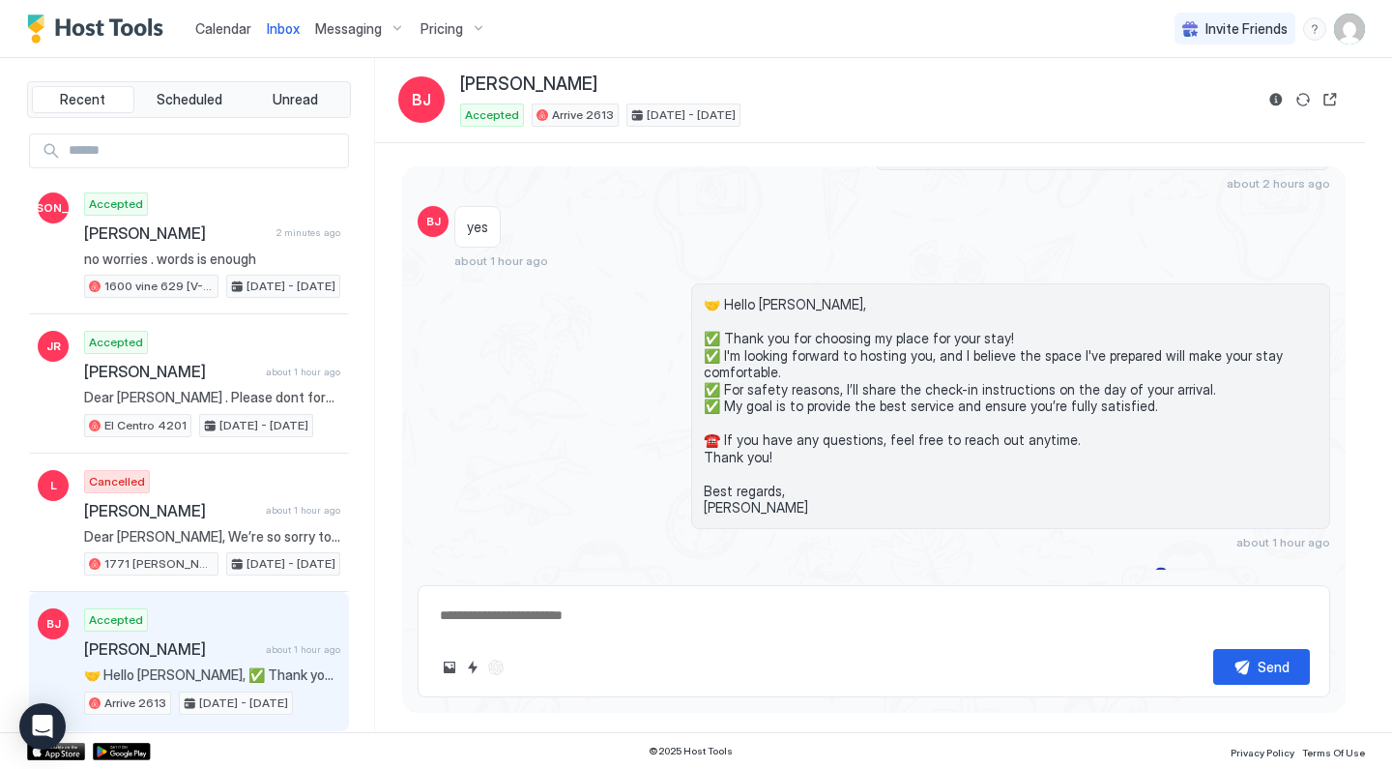
click at [245, 37] on link "Calendar" at bounding box center [223, 28] width 56 height 20
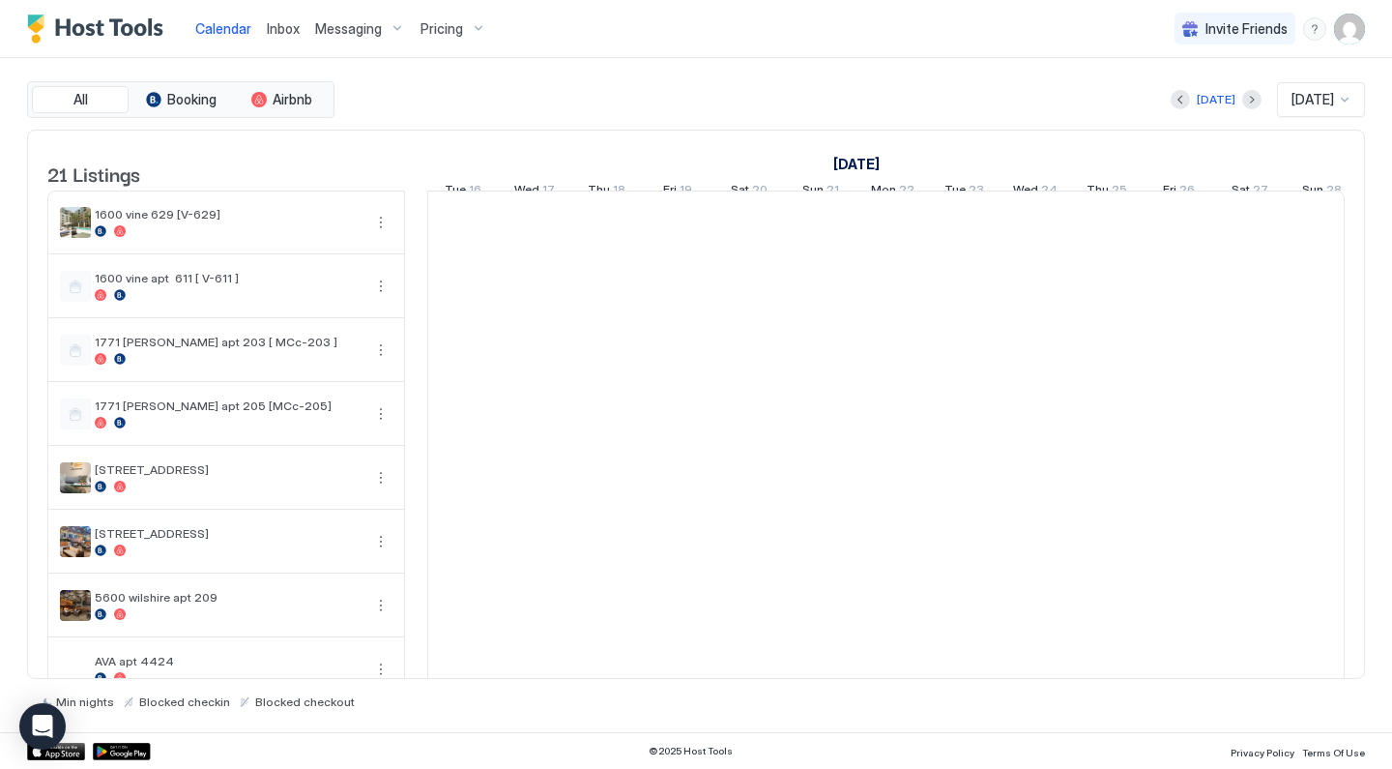
scroll to position [0, 1074]
click at [237, 23] on span "Calendar" at bounding box center [223, 28] width 56 height 16
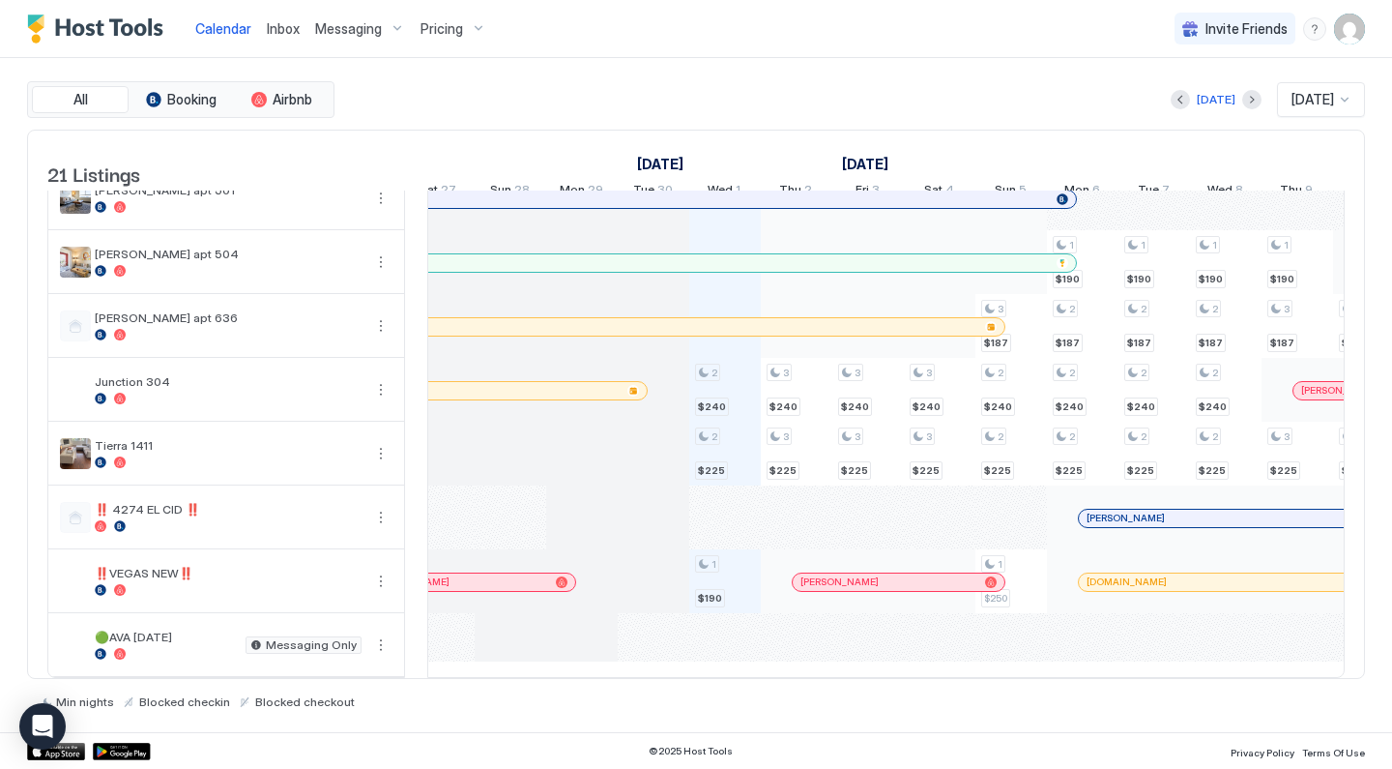
scroll to position [24, 0]
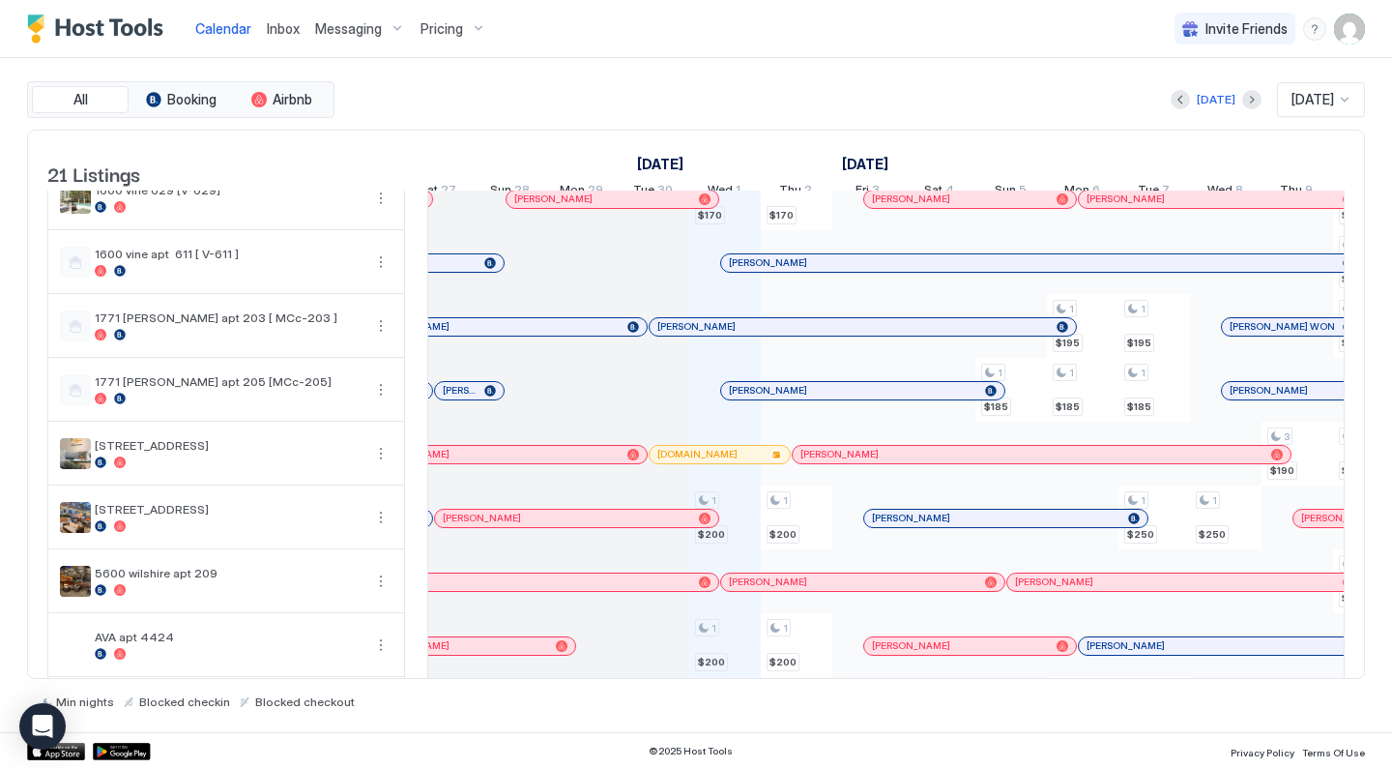
click at [683, 588] on div "[PERSON_NAME]" at bounding box center [291, 581] width 856 height 17
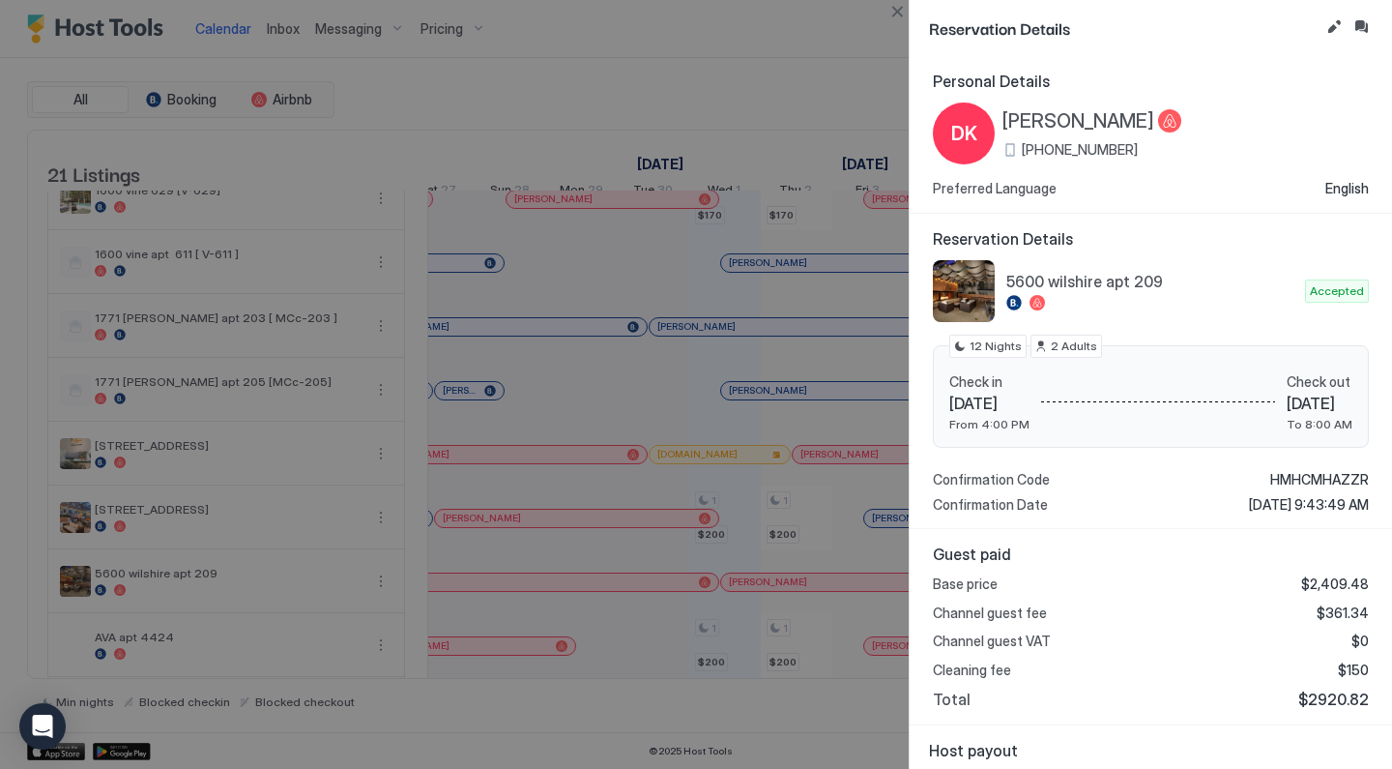
click at [1360, 33] on button "Inbox" at bounding box center [1361, 26] width 23 height 23
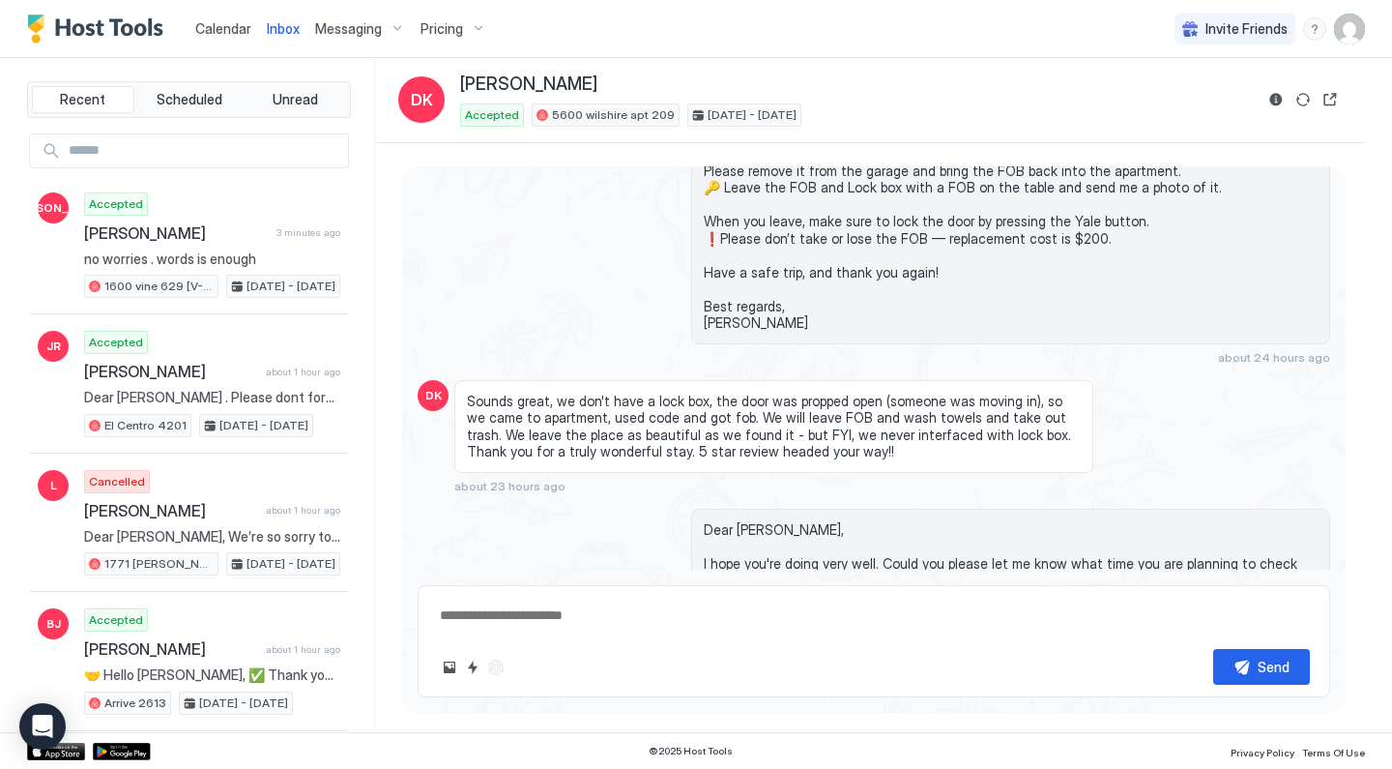
scroll to position [3852, 0]
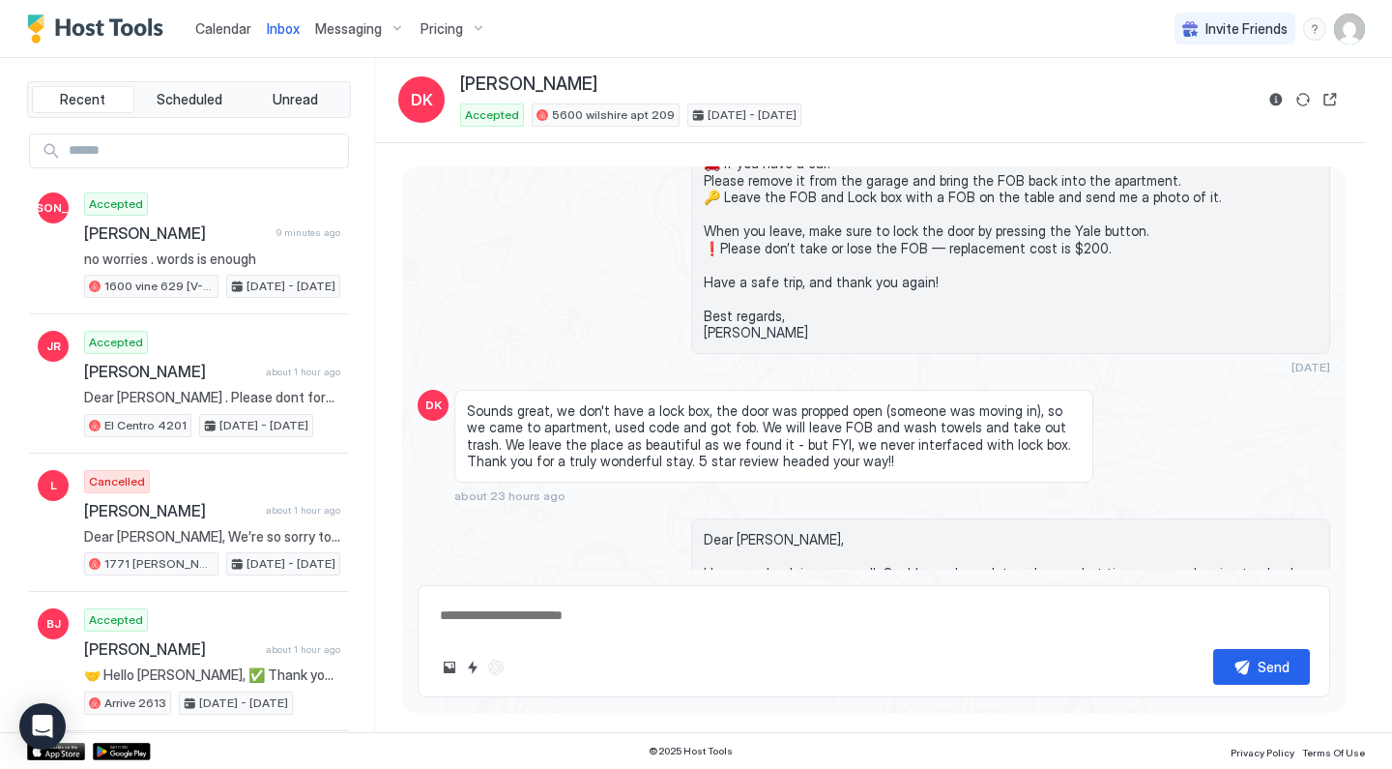
type textarea "*"
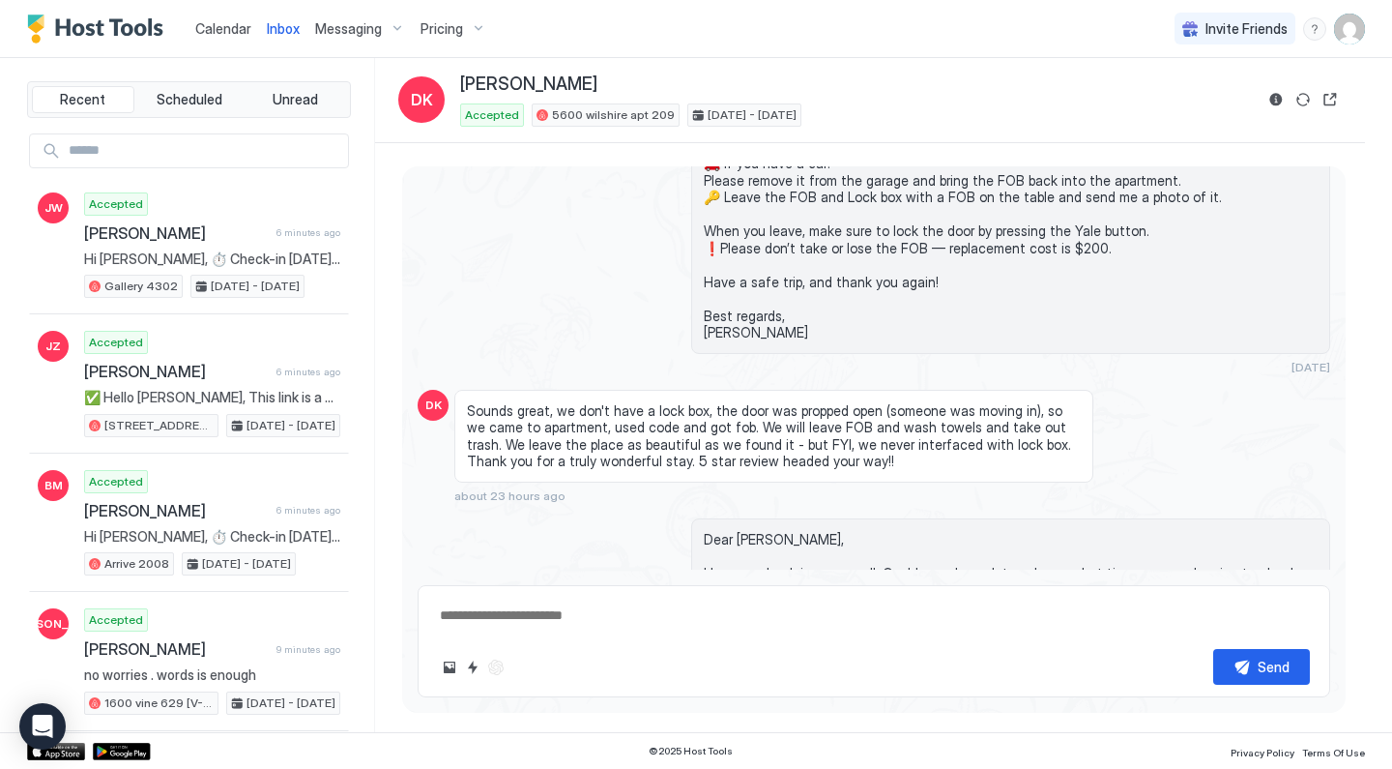
click at [230, 30] on span "Calendar" at bounding box center [223, 28] width 56 height 16
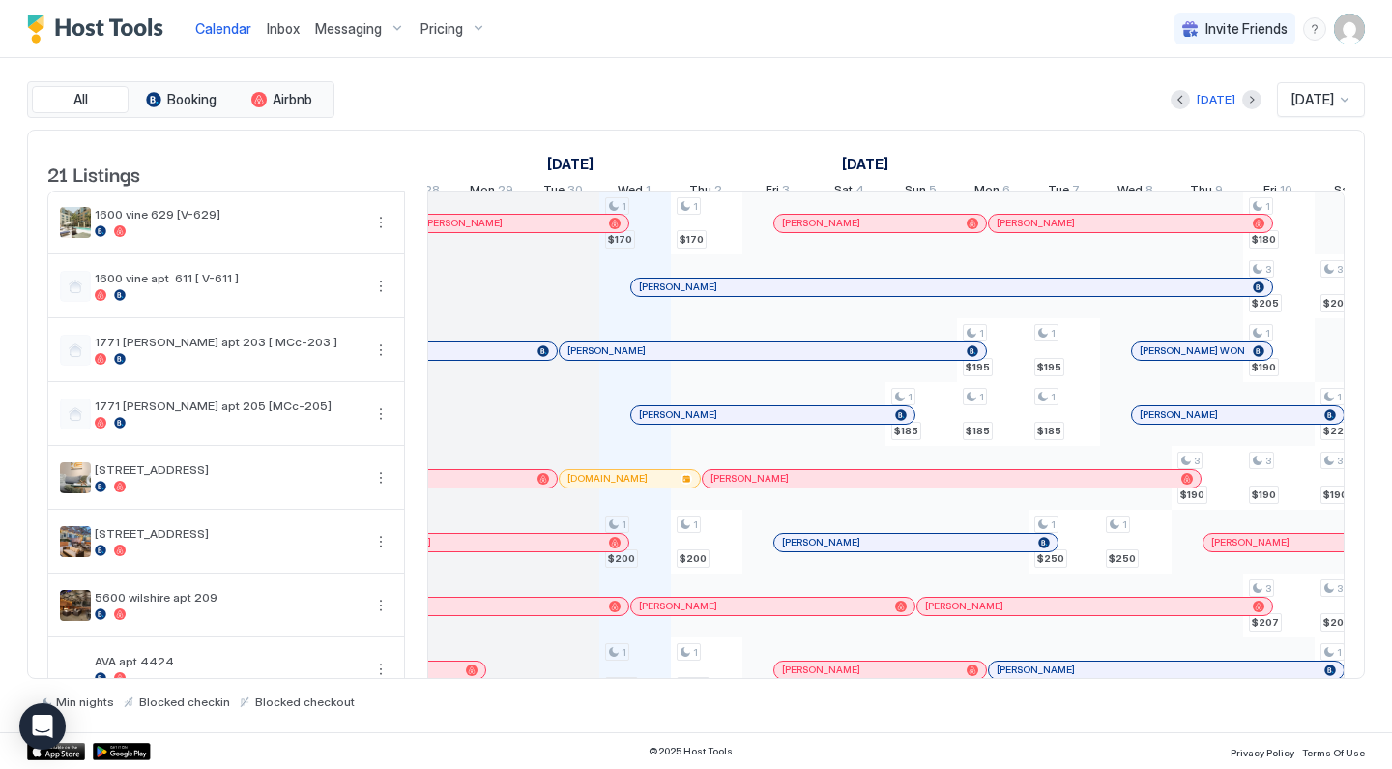
click at [1354, 37] on img "User profile" at bounding box center [1349, 29] width 31 height 31
click at [1224, 101] on div "Settings" at bounding box center [1242, 109] width 246 height 34
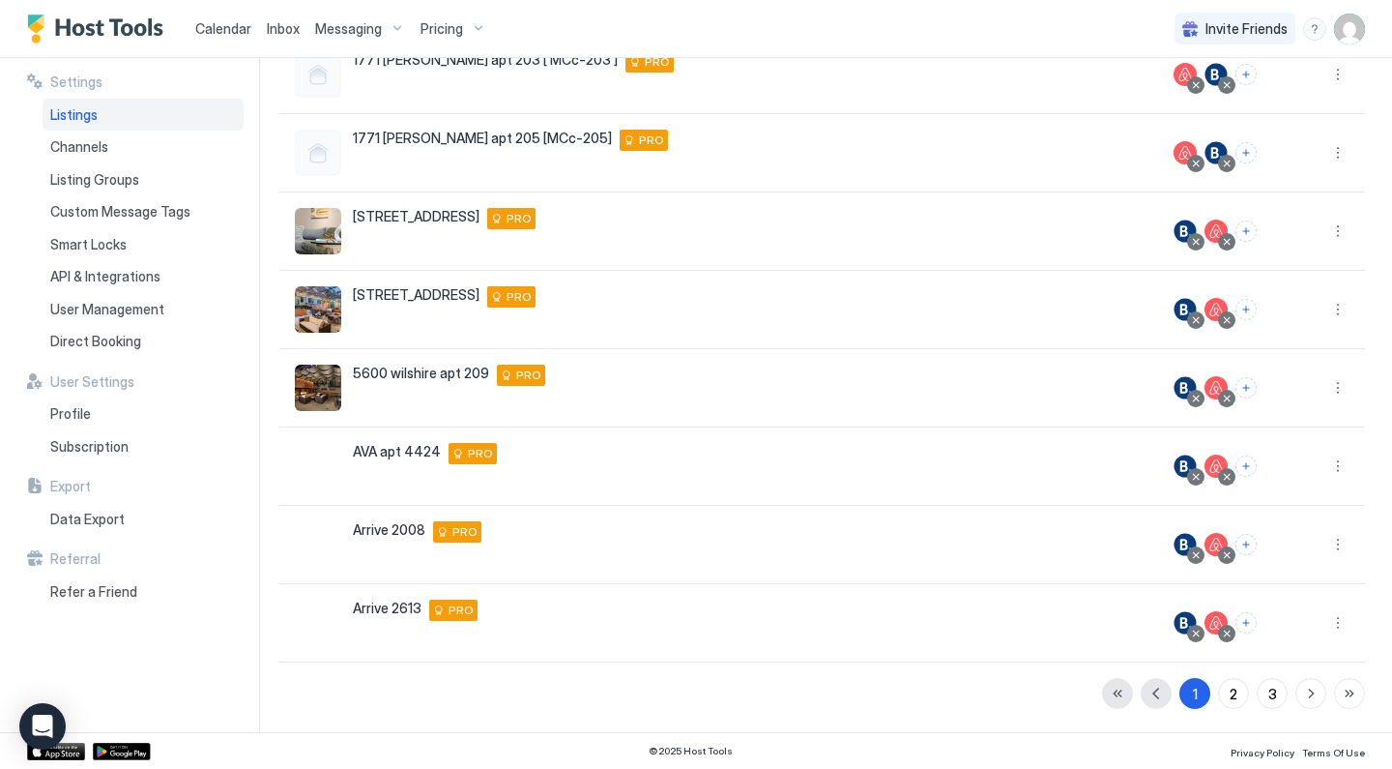
scroll to position [362, 0]
click at [1238, 701] on div "2" at bounding box center [1234, 694] width 8 height 20
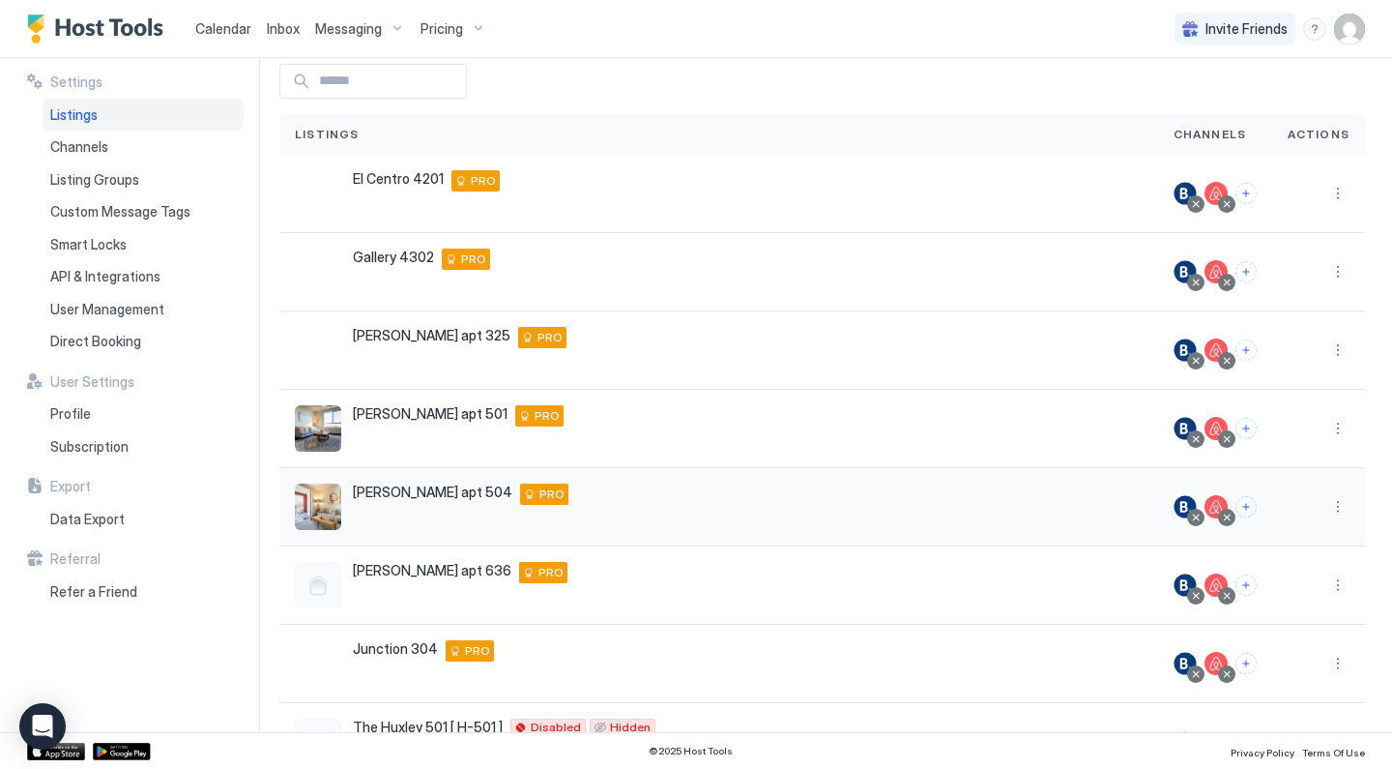
scroll to position [87, 0]
click at [214, 28] on span "Calendar" at bounding box center [223, 28] width 56 height 16
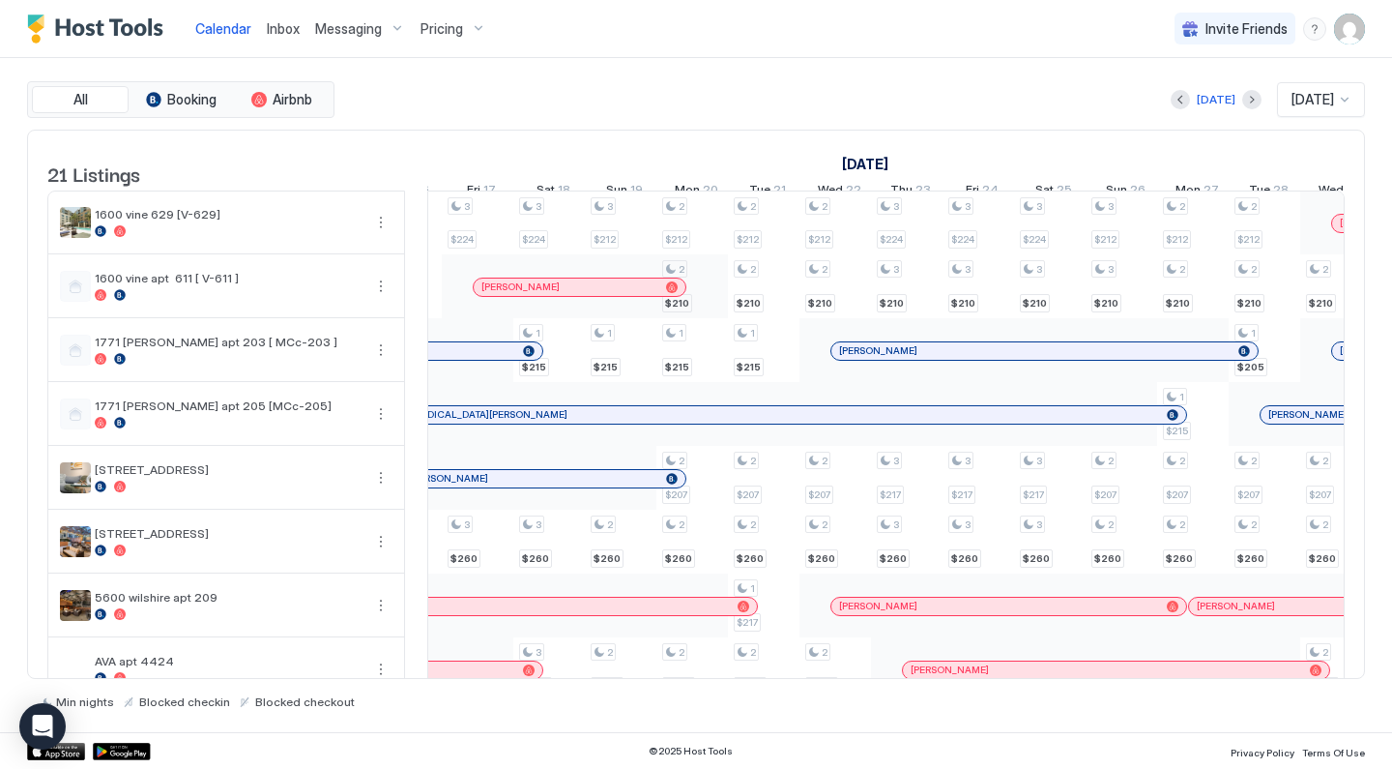
scroll to position [0, 2224]
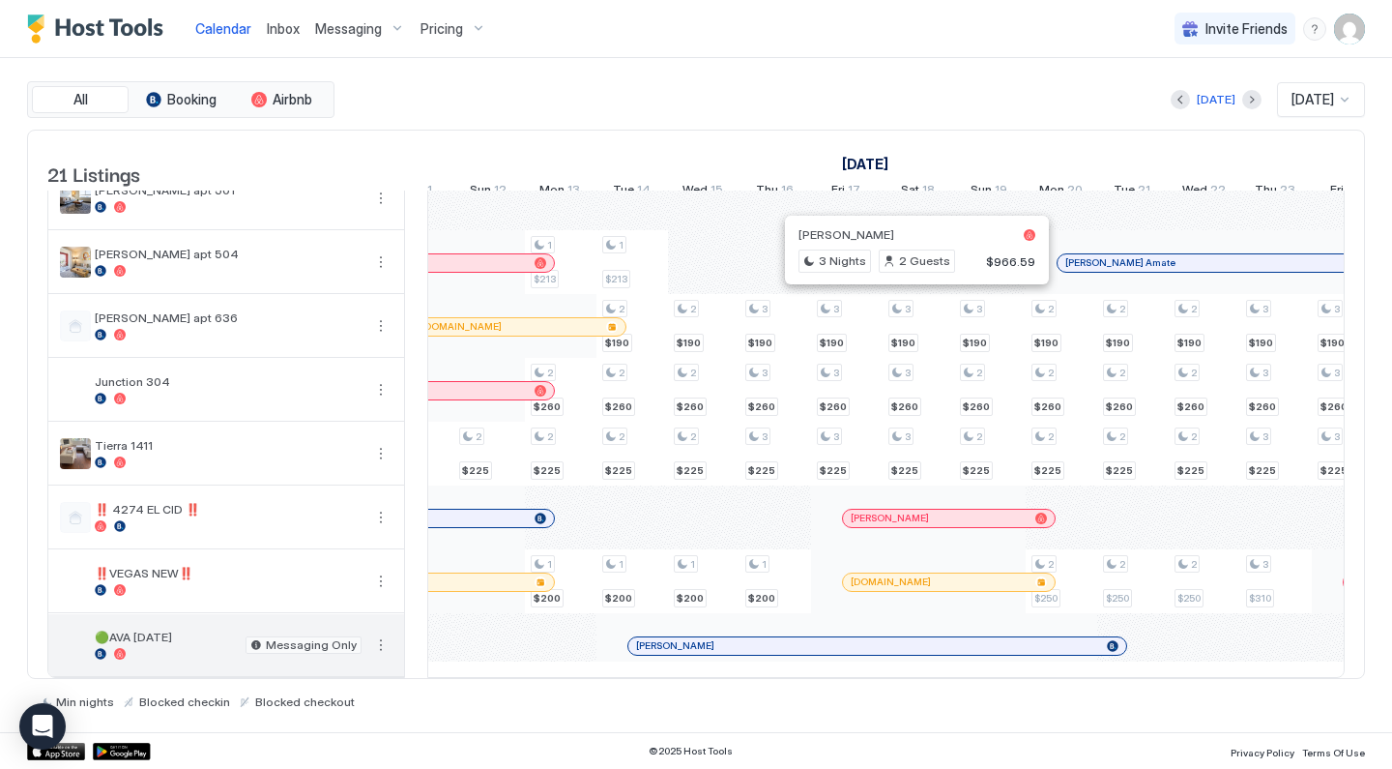
click at [380, 647] on button "More options" at bounding box center [380, 644] width 23 height 23
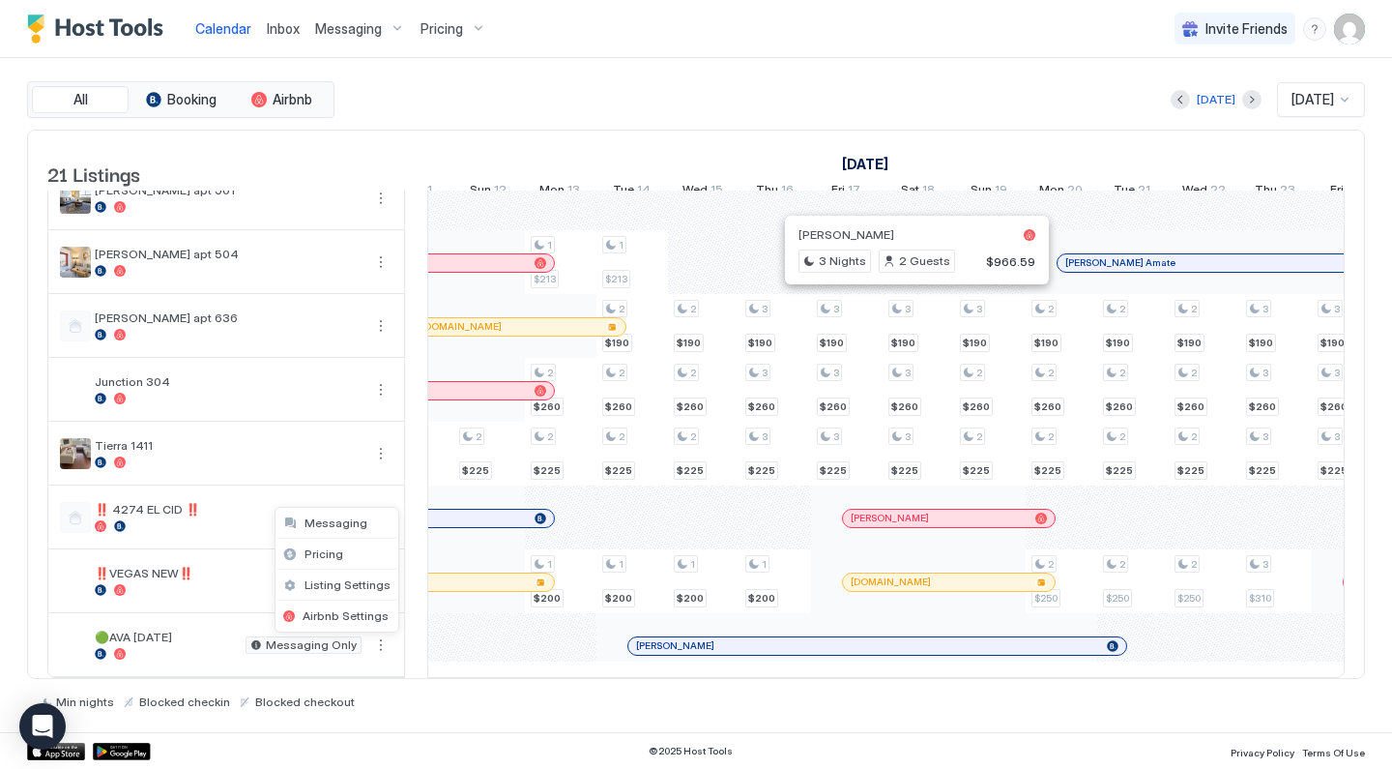
click at [401, 520] on div at bounding box center [696, 384] width 1392 height 769
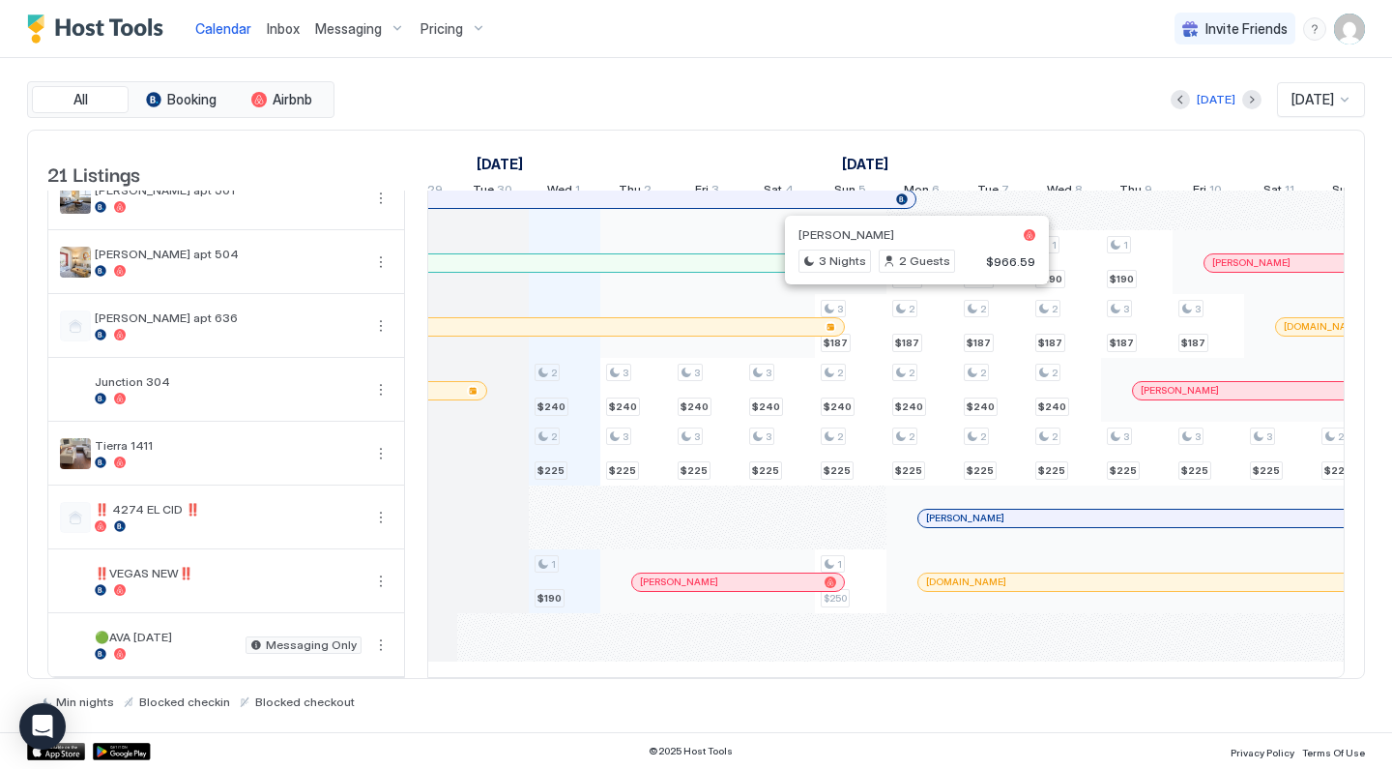
scroll to position [0, 974]
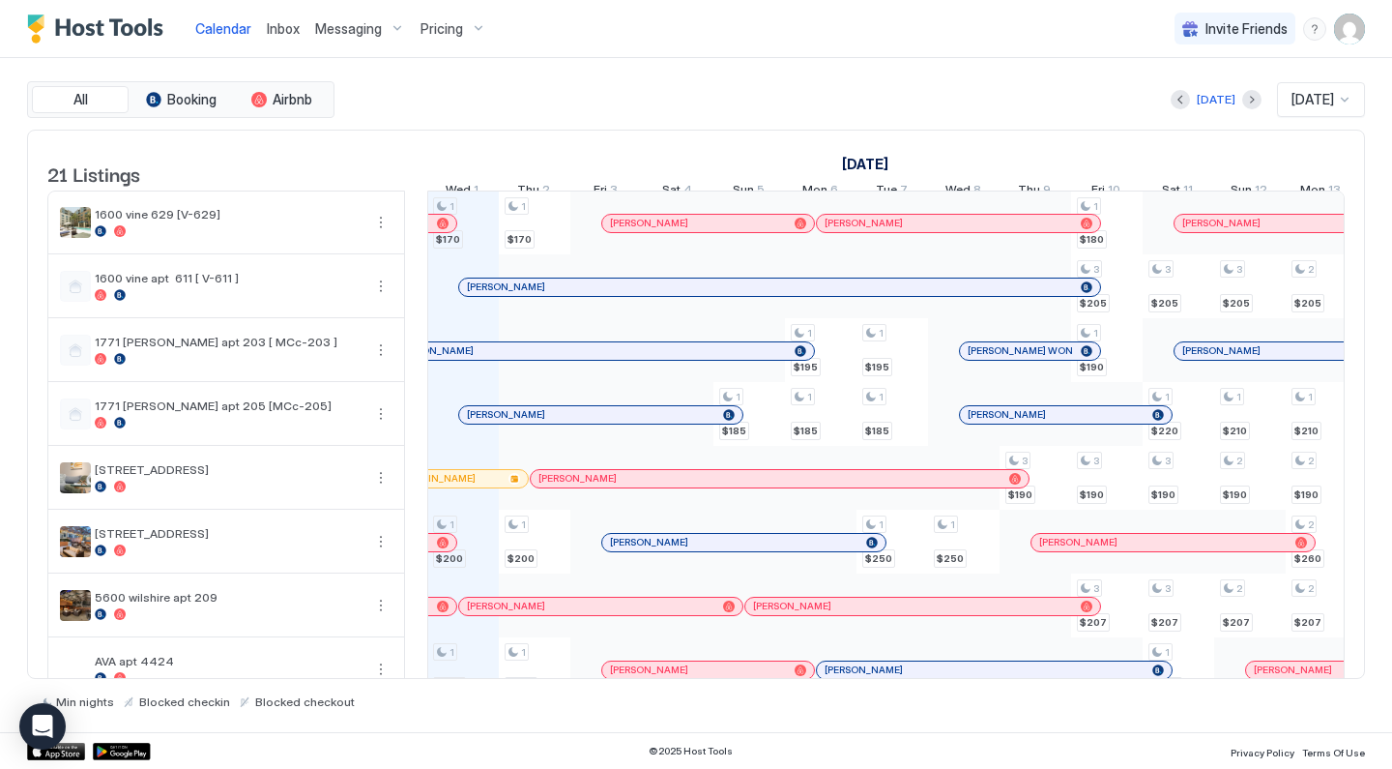
scroll to position [0, 1074]
click at [446, 29] on span "Pricing" at bounding box center [442, 28] width 43 height 17
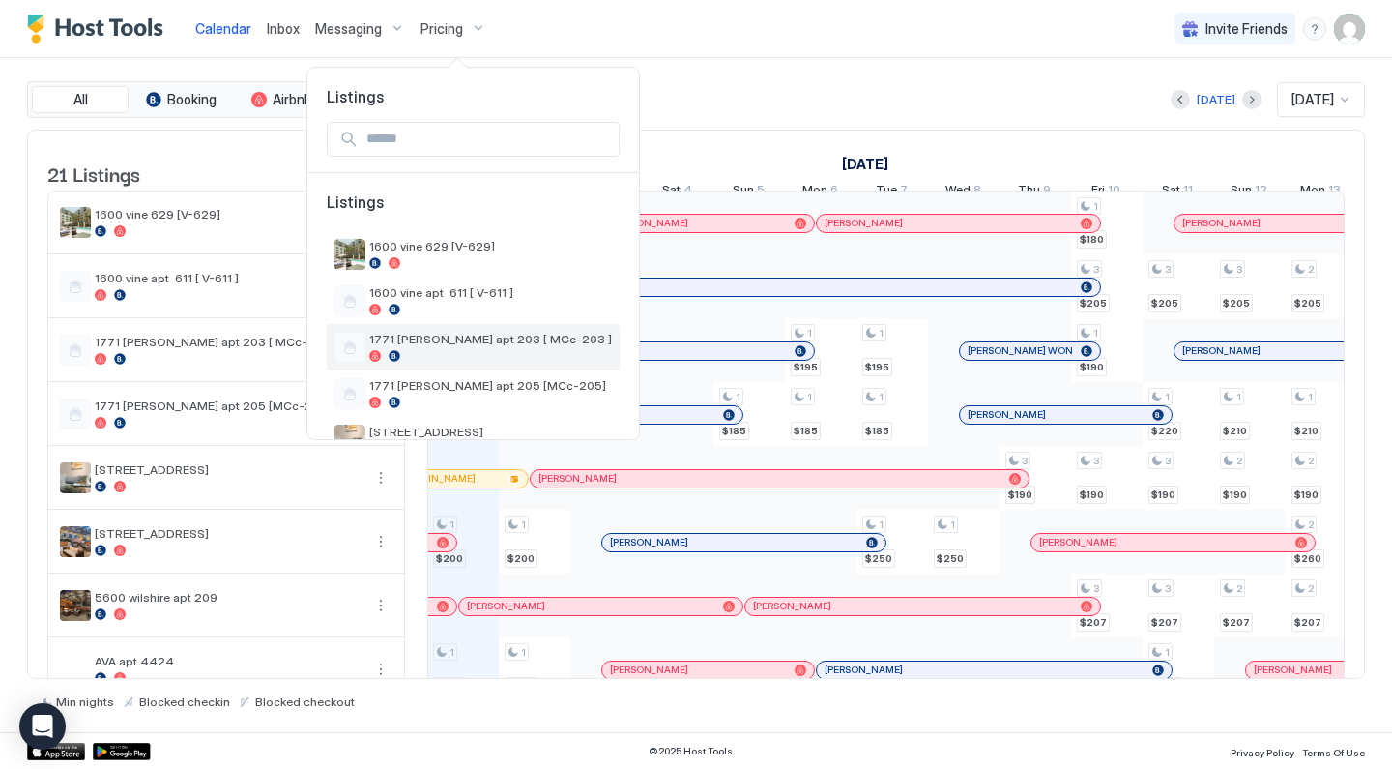
scroll to position [329, 0]
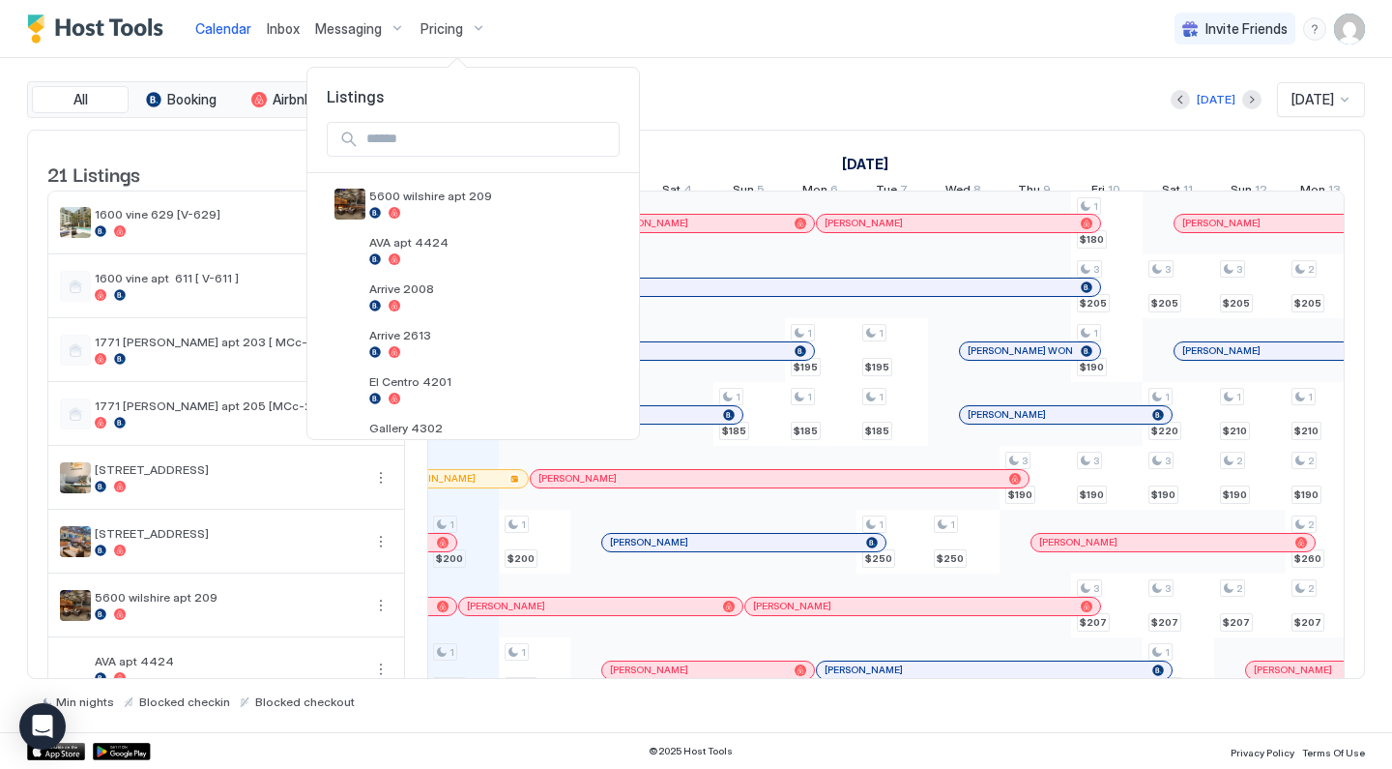
click at [447, 513] on span "[PERSON_NAME] apt 501" at bounding box center [490, 520] width 243 height 15
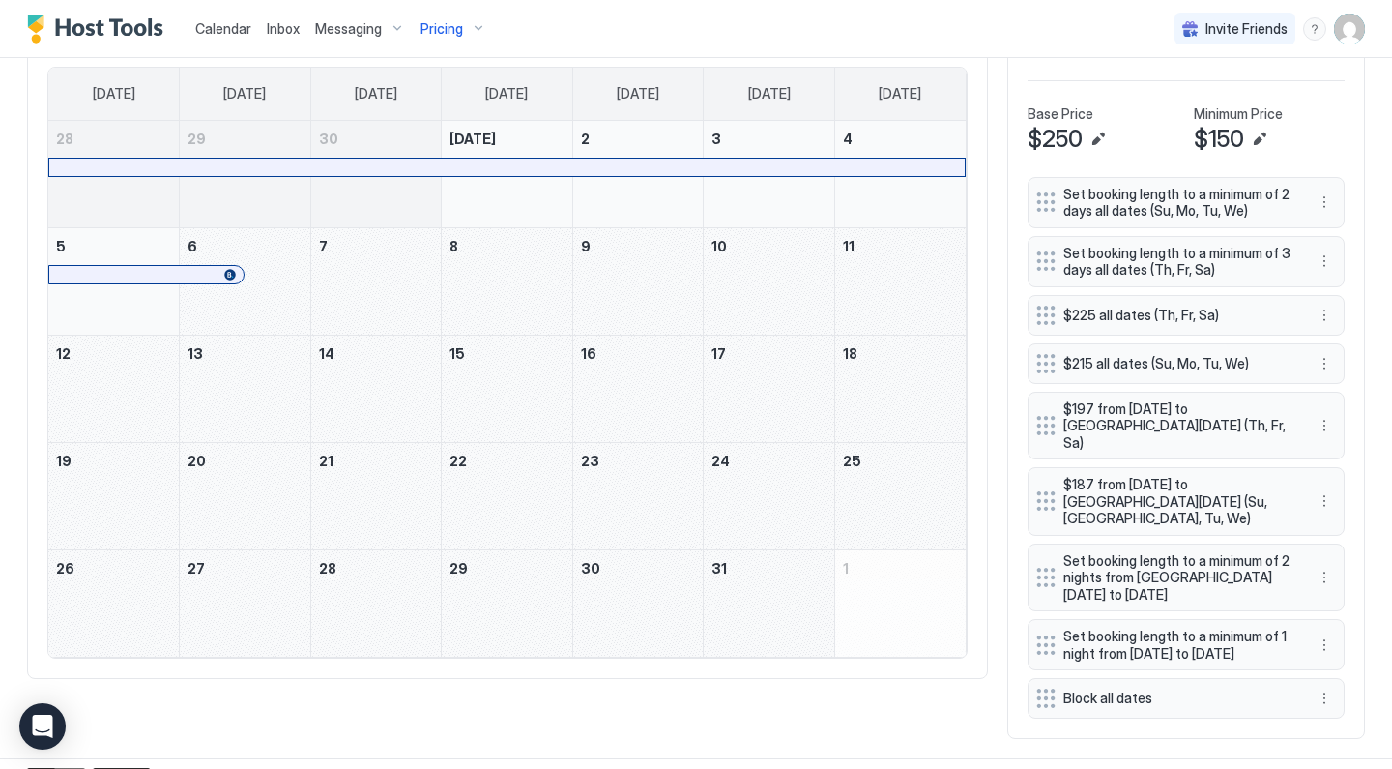
scroll to position [585, 0]
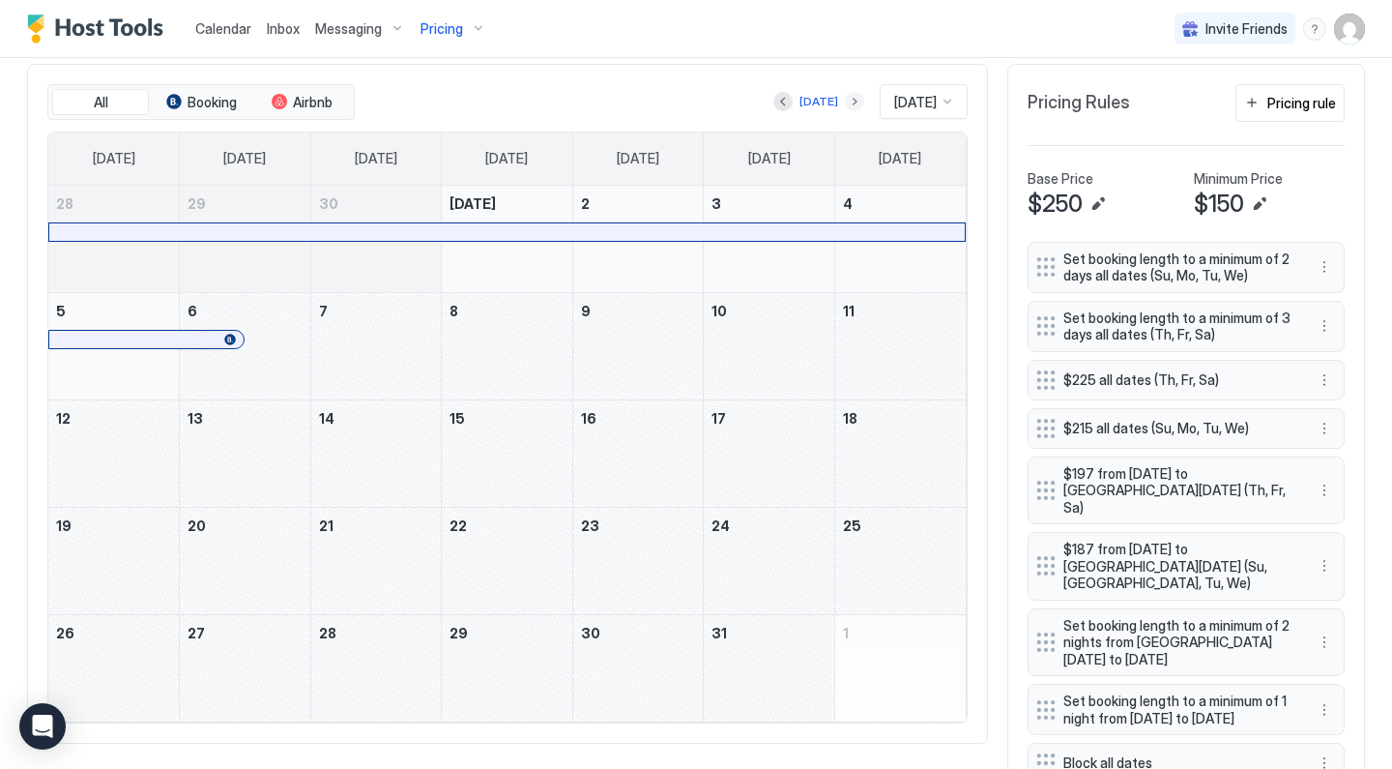
click at [845, 95] on button "Next month" at bounding box center [854, 101] width 19 height 19
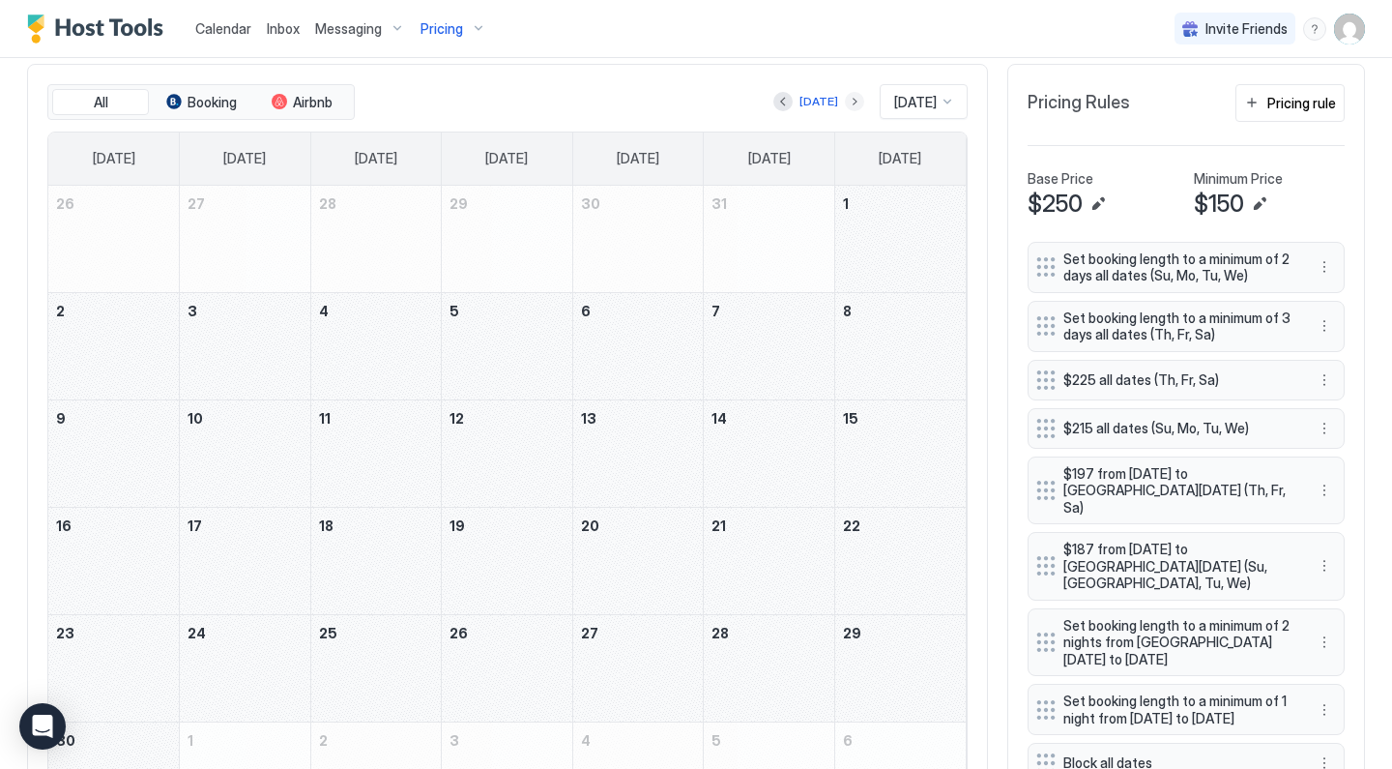
click at [845, 102] on button "Next month" at bounding box center [854, 101] width 19 height 19
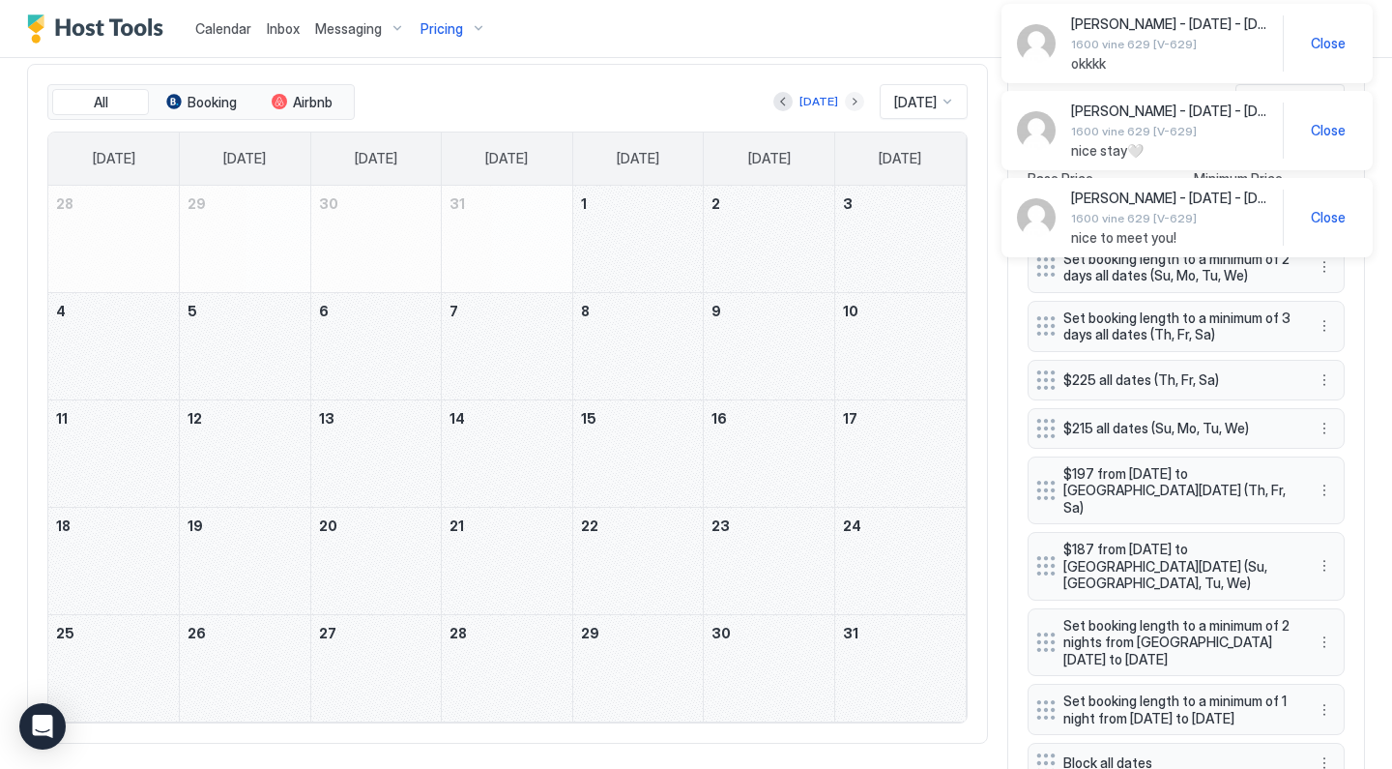
click at [845, 102] on button "Next month" at bounding box center [854, 101] width 19 height 19
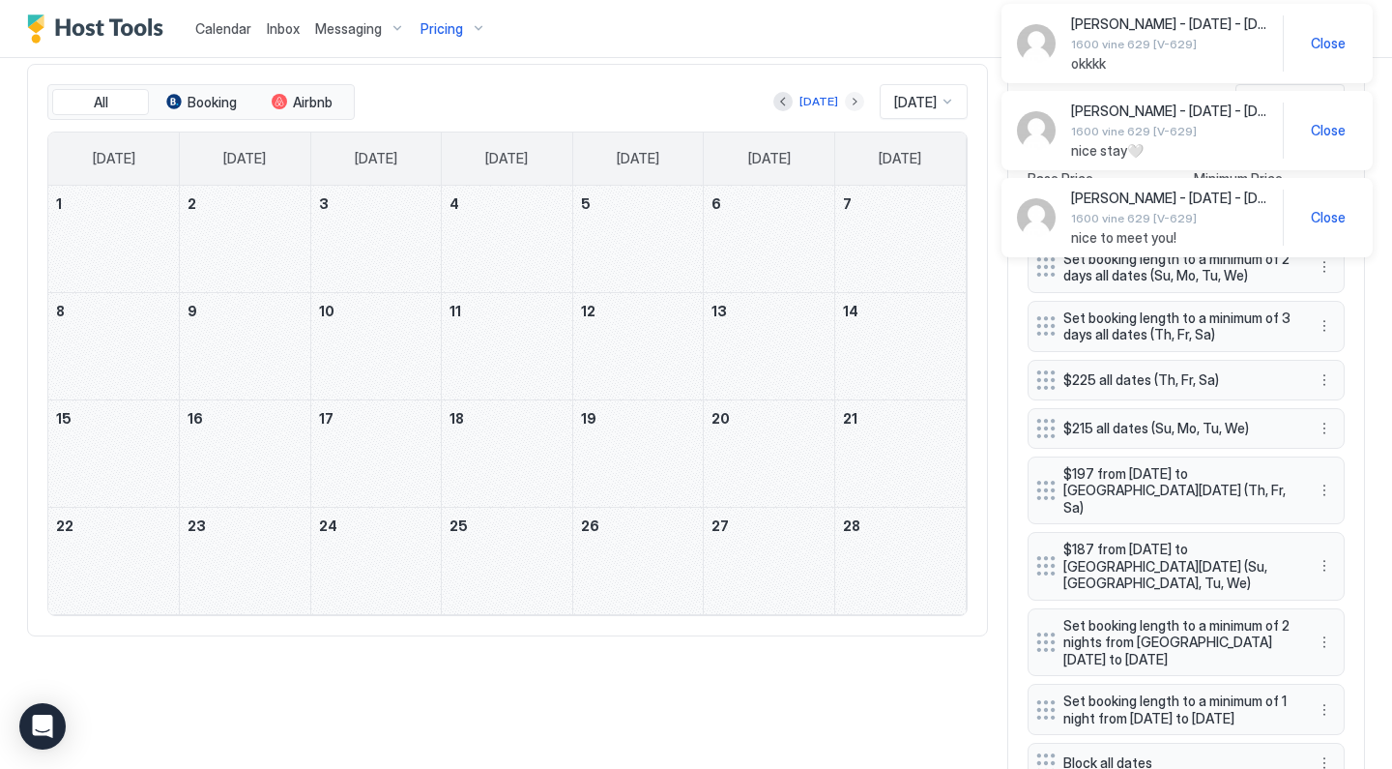
click at [845, 102] on button "Next month" at bounding box center [854, 101] width 19 height 19
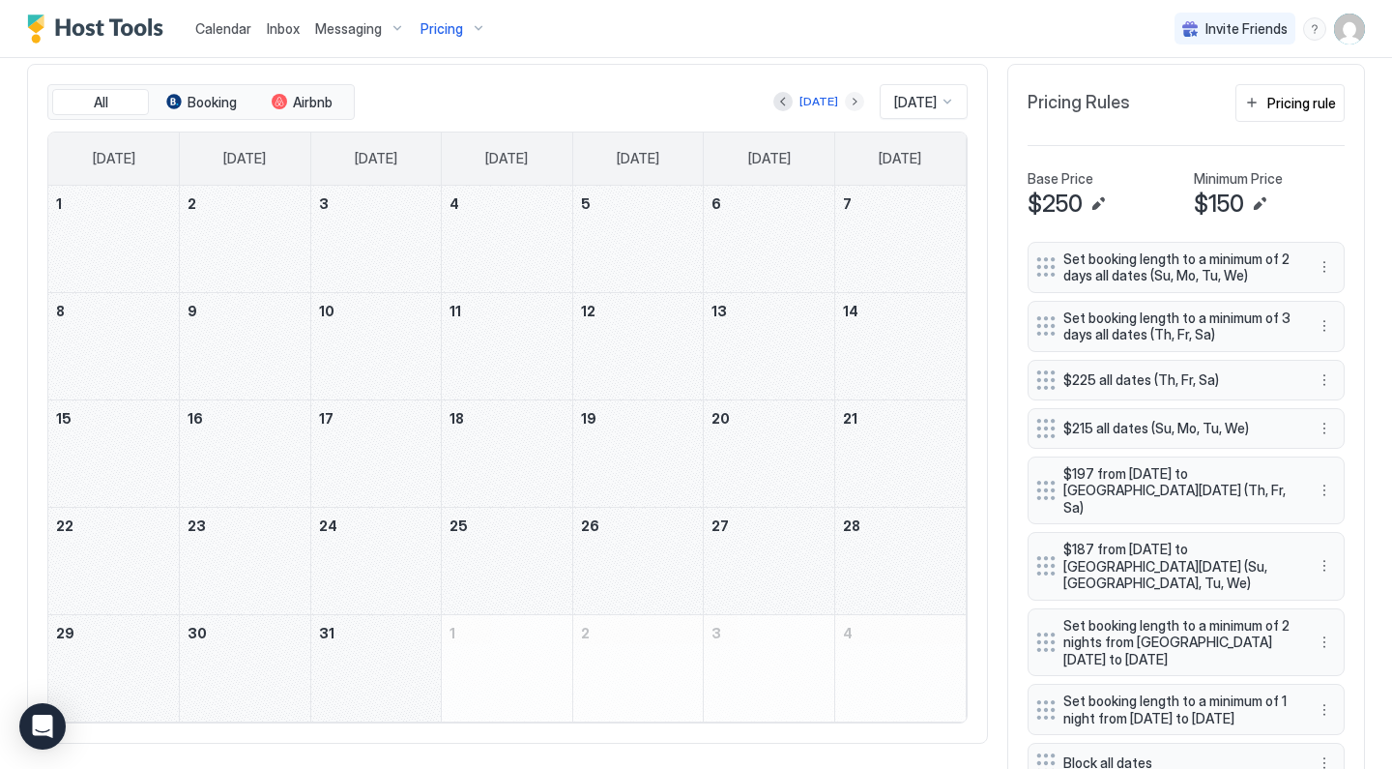
click at [845, 102] on button "Next month" at bounding box center [854, 101] width 19 height 19
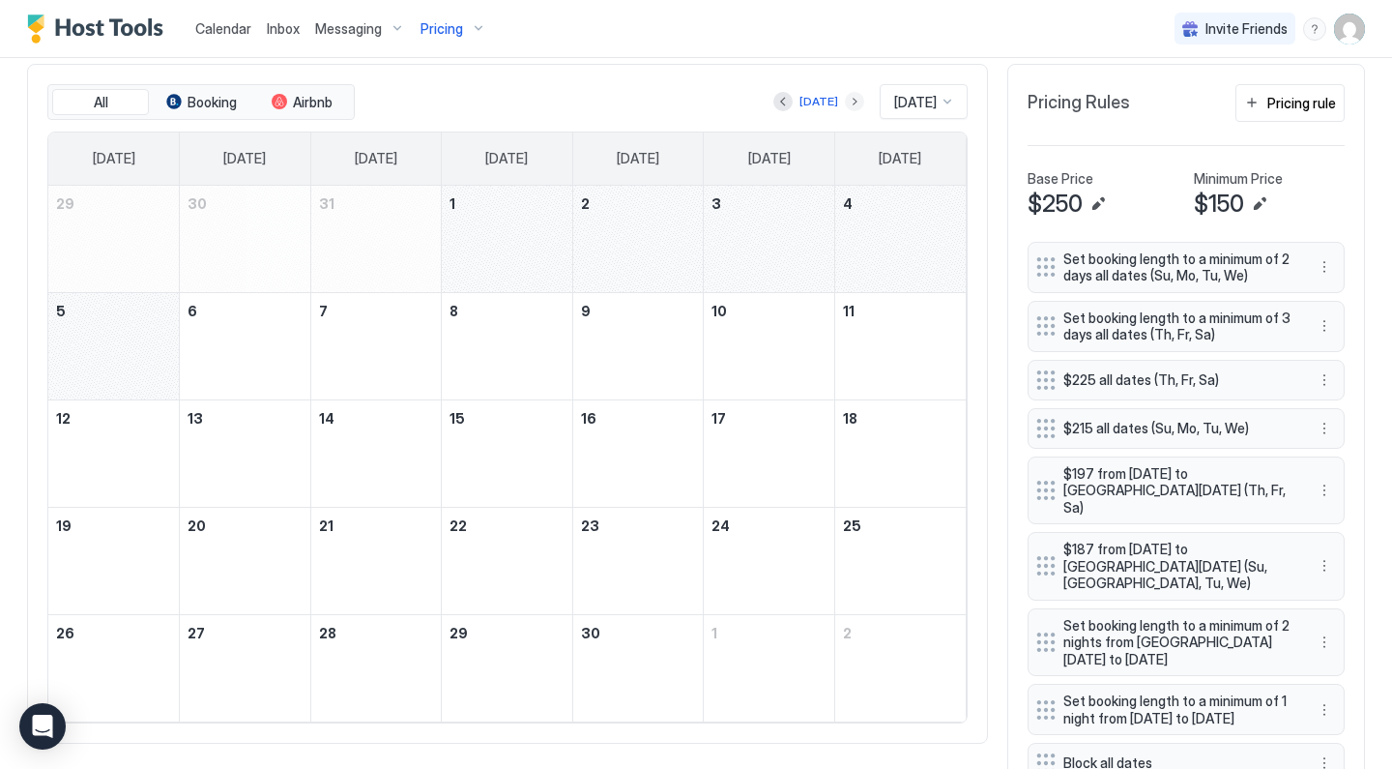
click at [845, 102] on button "Next month" at bounding box center [854, 101] width 19 height 19
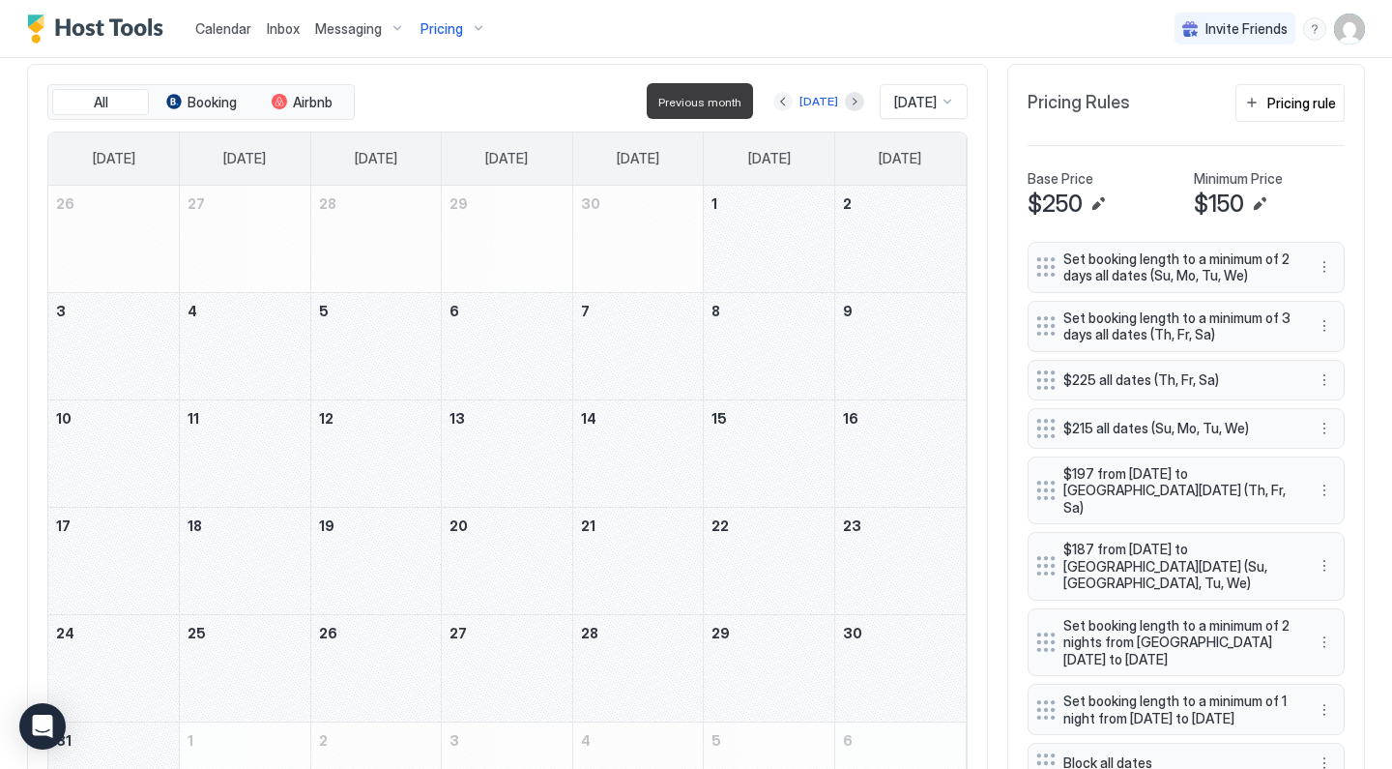
click at [776, 100] on button "Previous month" at bounding box center [782, 101] width 19 height 19
click at [845, 100] on button "Next month" at bounding box center [854, 101] width 19 height 19
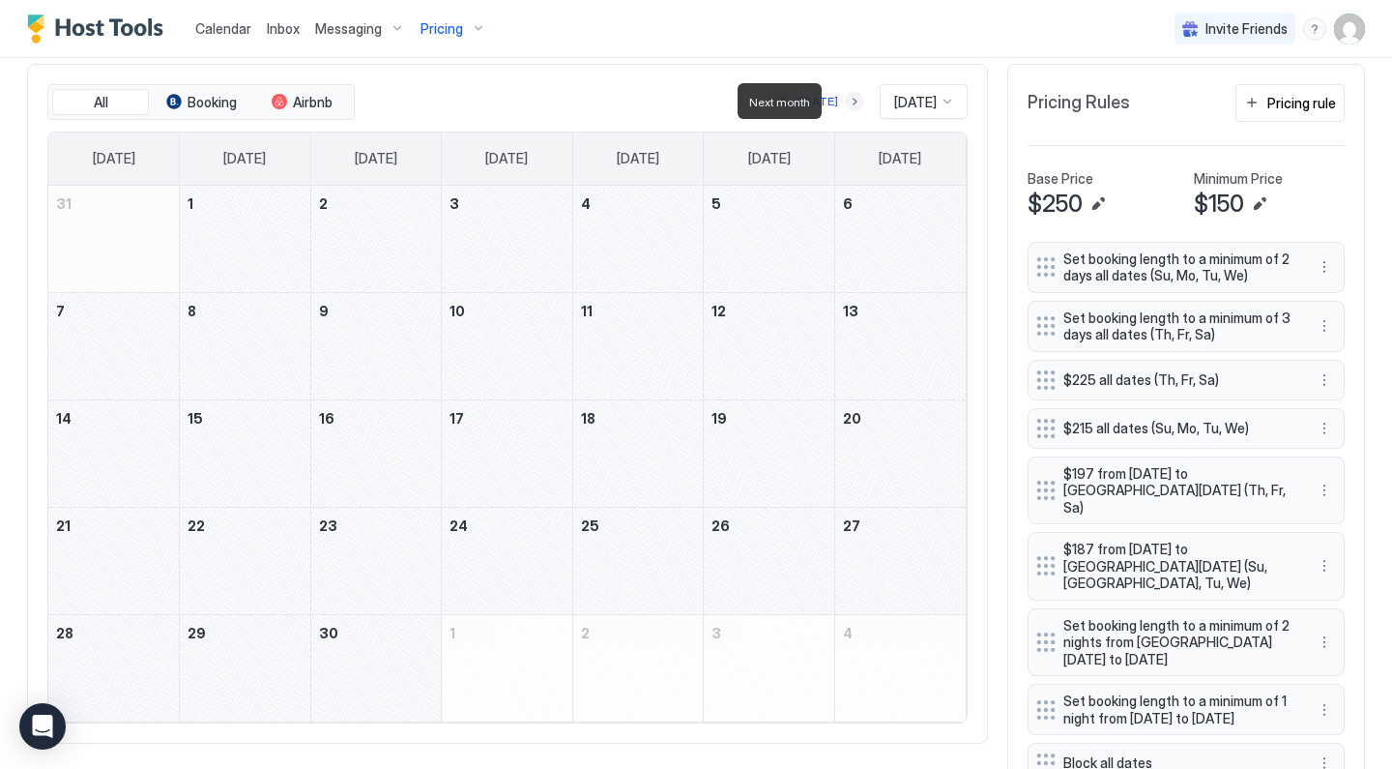
click at [845, 100] on button "Next month" at bounding box center [854, 101] width 19 height 19
click at [462, 39] on div "Pricing" at bounding box center [453, 29] width 81 height 33
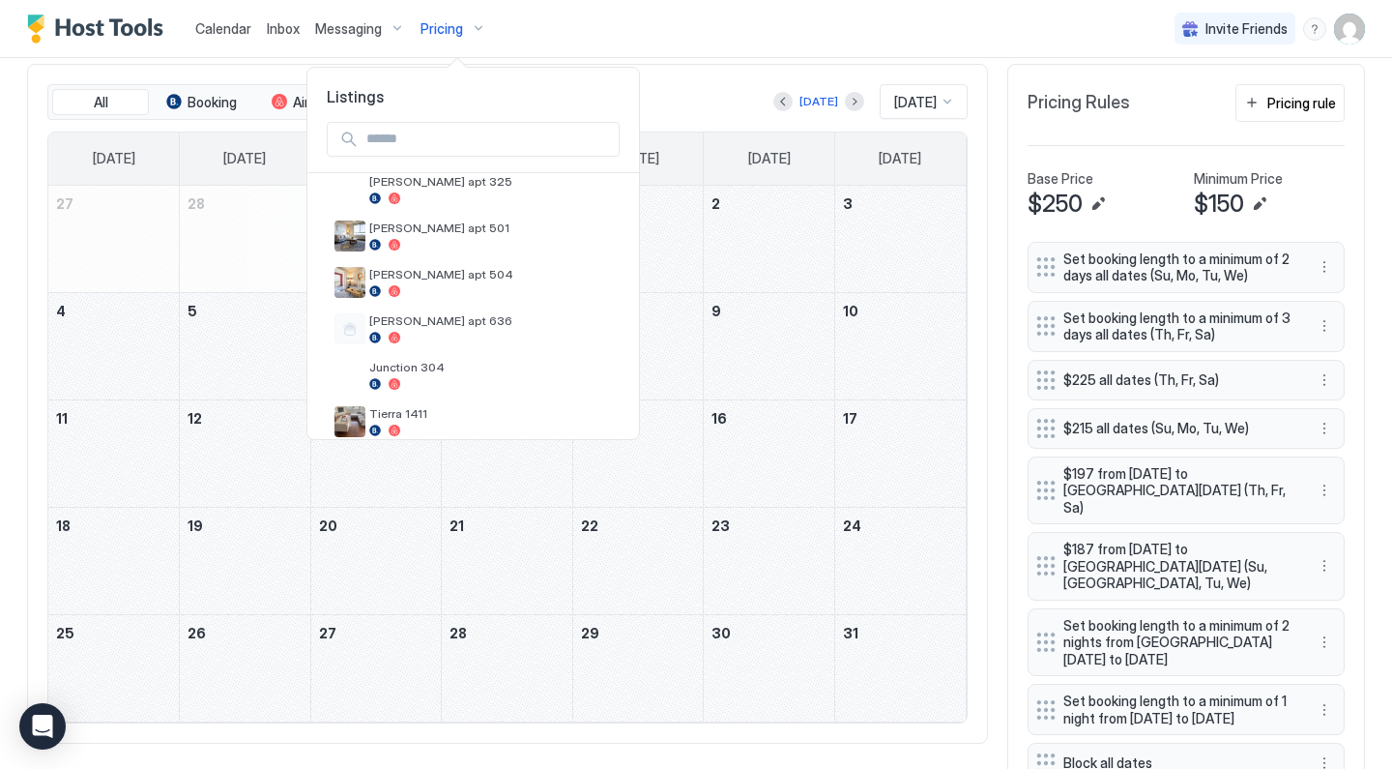
scroll to position [623, 0]
click at [515, 277] on span "[PERSON_NAME] apt 504" at bounding box center [490, 273] width 243 height 15
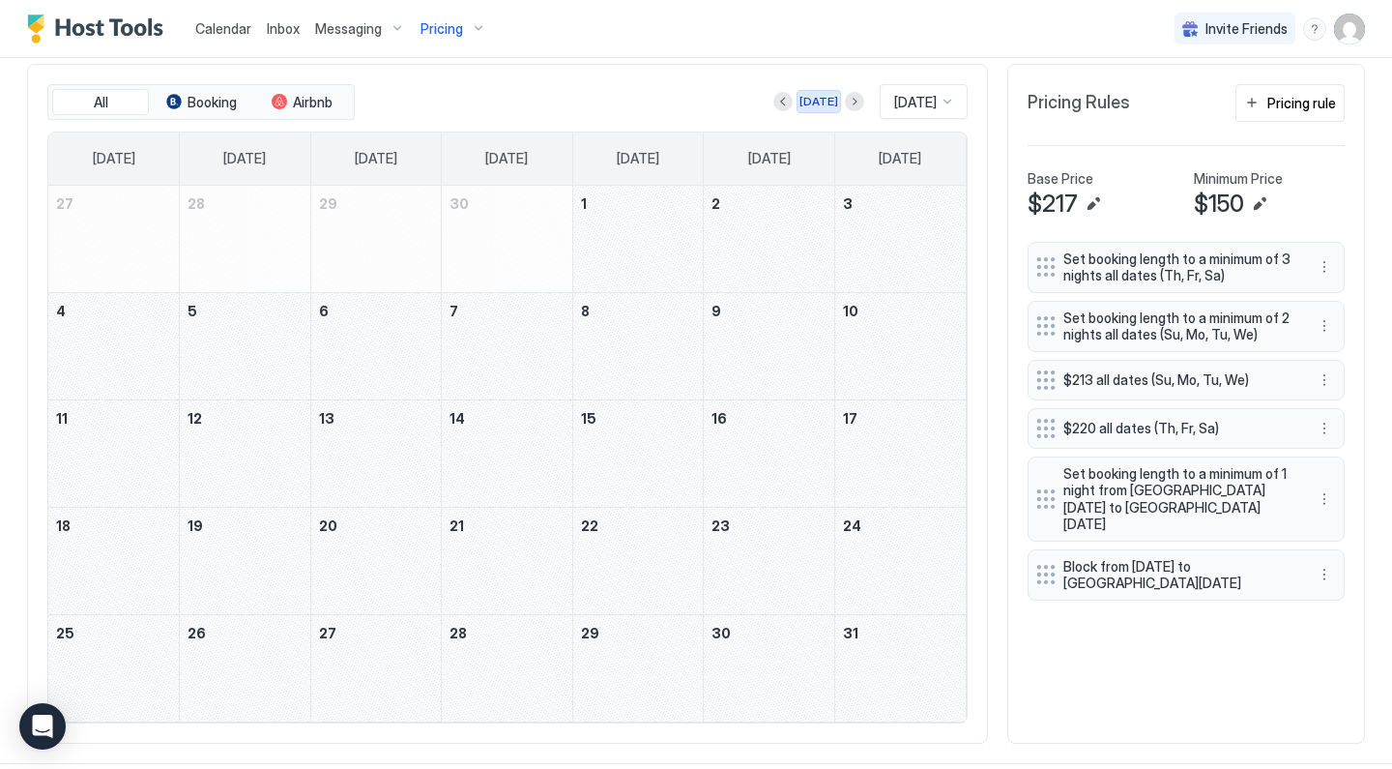
click at [803, 100] on div "[DATE]" at bounding box center [819, 101] width 39 height 17
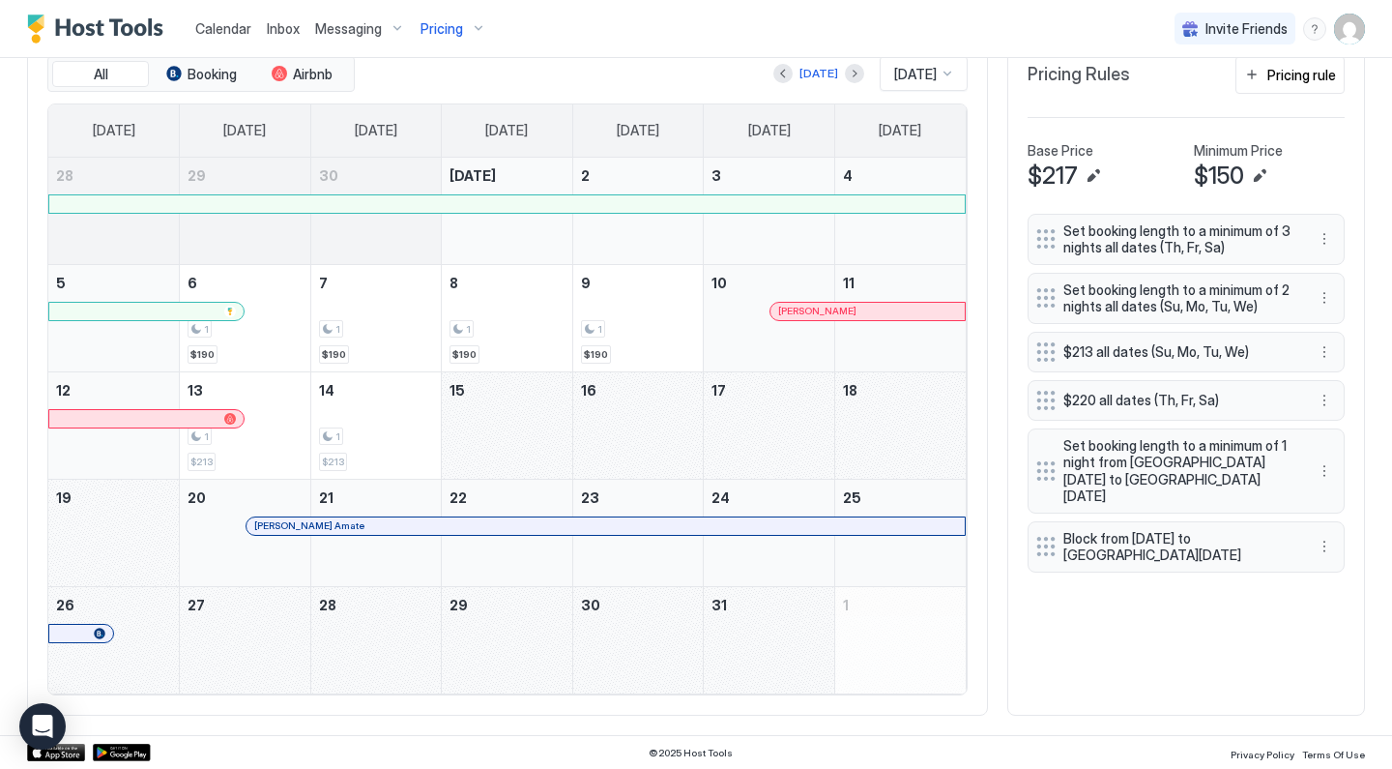
scroll to position [612, 0]
click at [237, 35] on span "Calendar" at bounding box center [223, 28] width 56 height 16
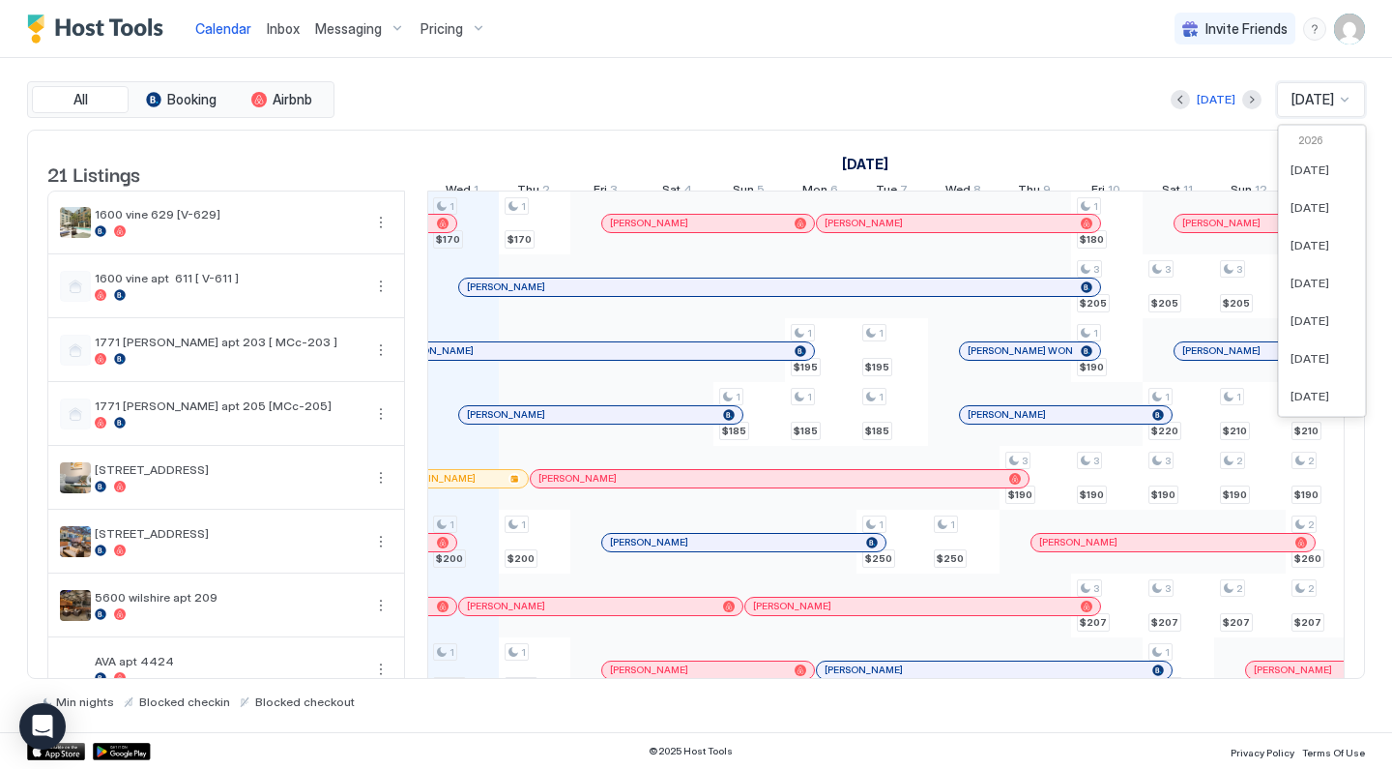
click at [1292, 102] on span "[DATE]" at bounding box center [1313, 99] width 43 height 17
click at [1336, 102] on div at bounding box center [1344, 99] width 16 height 17
click at [1337, 102] on div at bounding box center [1344, 99] width 15 height 15
